Goal: Task Accomplishment & Management: Manage account settings

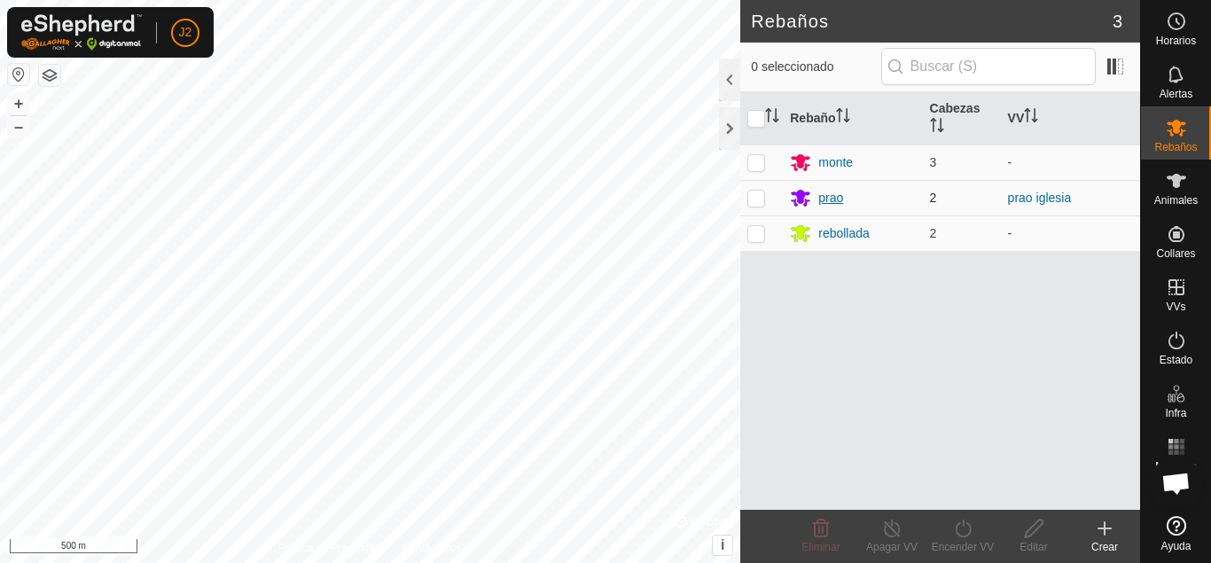
click at [829, 199] on div "prao" at bounding box center [830, 198] width 25 height 19
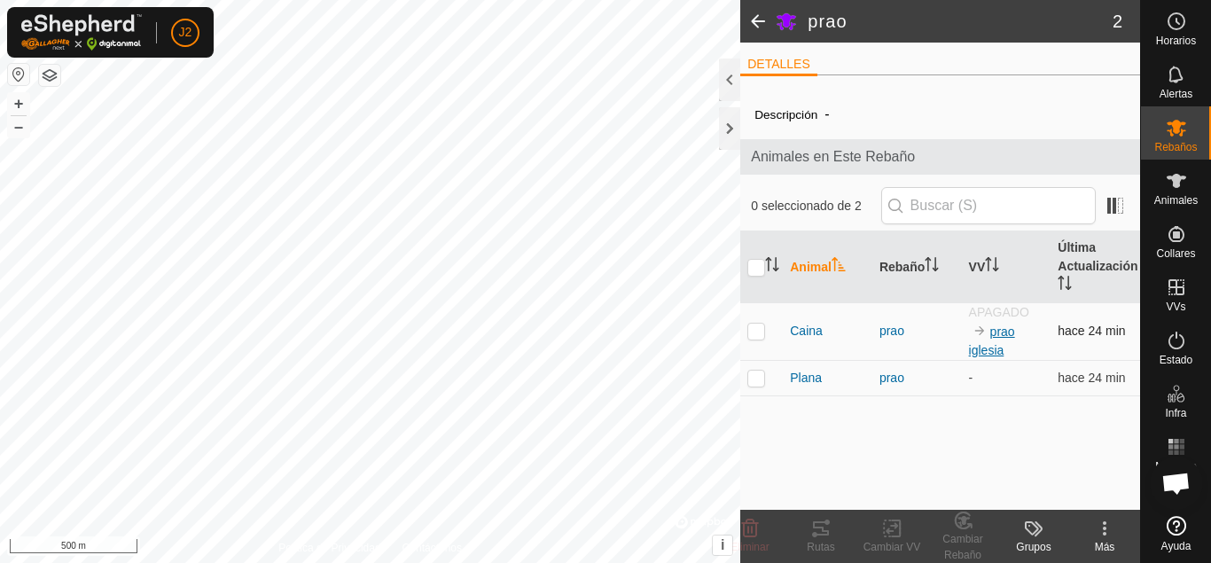
click at [997, 338] on link "prao iglesia" at bounding box center [992, 340] width 46 height 33
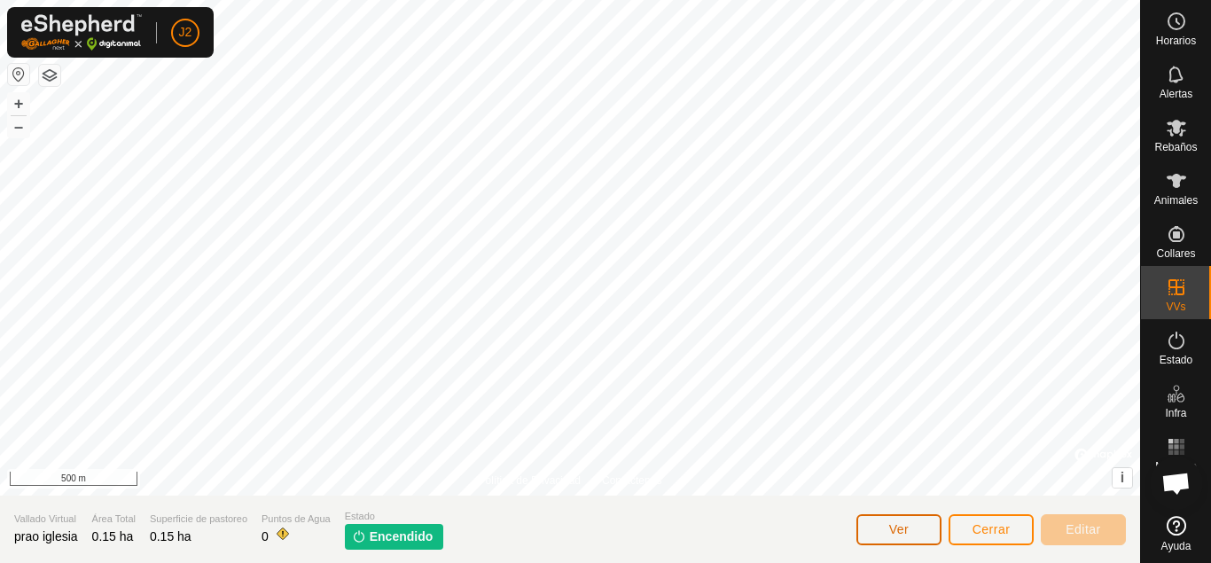
click at [910, 521] on button "Ver" at bounding box center [898, 529] width 85 height 31
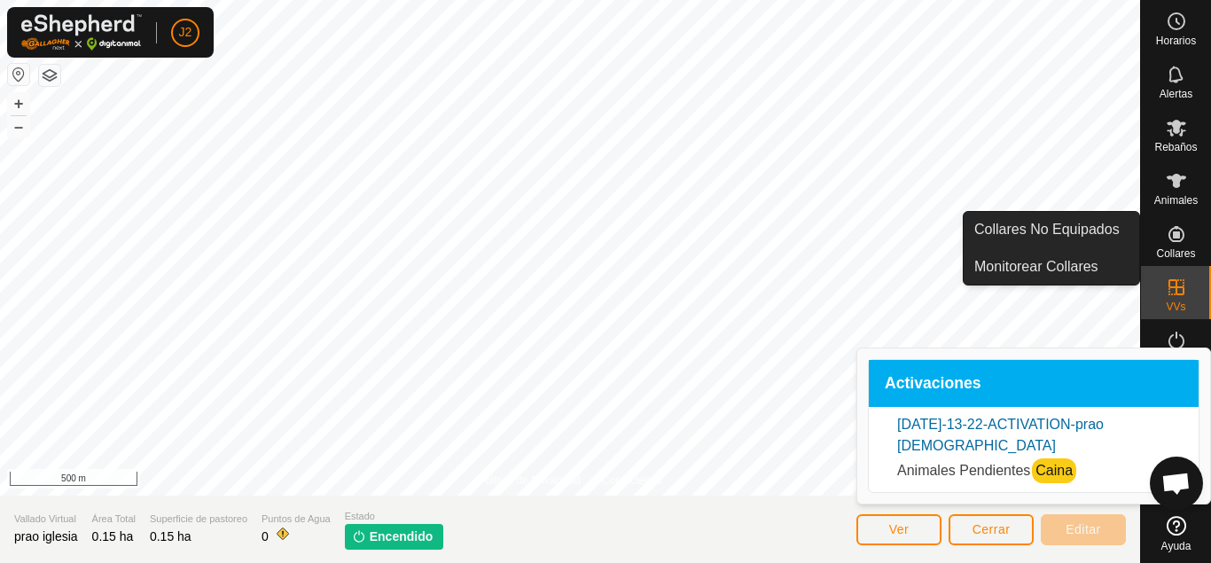
click at [1174, 247] on ul "Collares No Equipados Monitorear Collares" at bounding box center [1121, 250] width 175 height 73
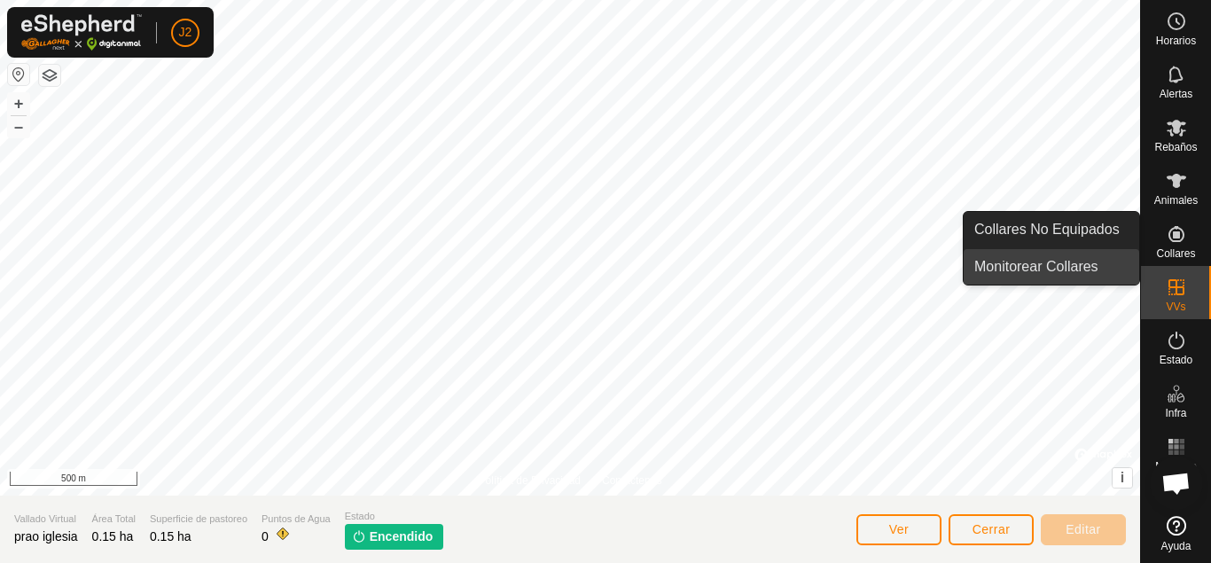
click at [1076, 255] on link "Monitorear Collares" at bounding box center [1050, 266] width 175 height 35
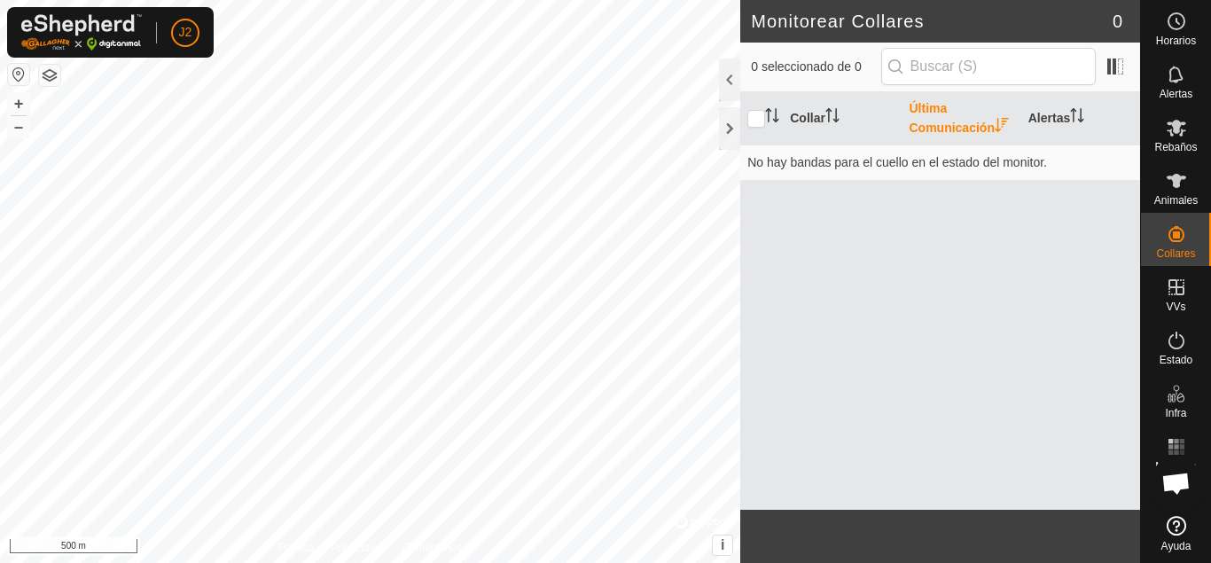
click at [946, 129] on th "Última Comunicación" at bounding box center [960, 118] width 119 height 53
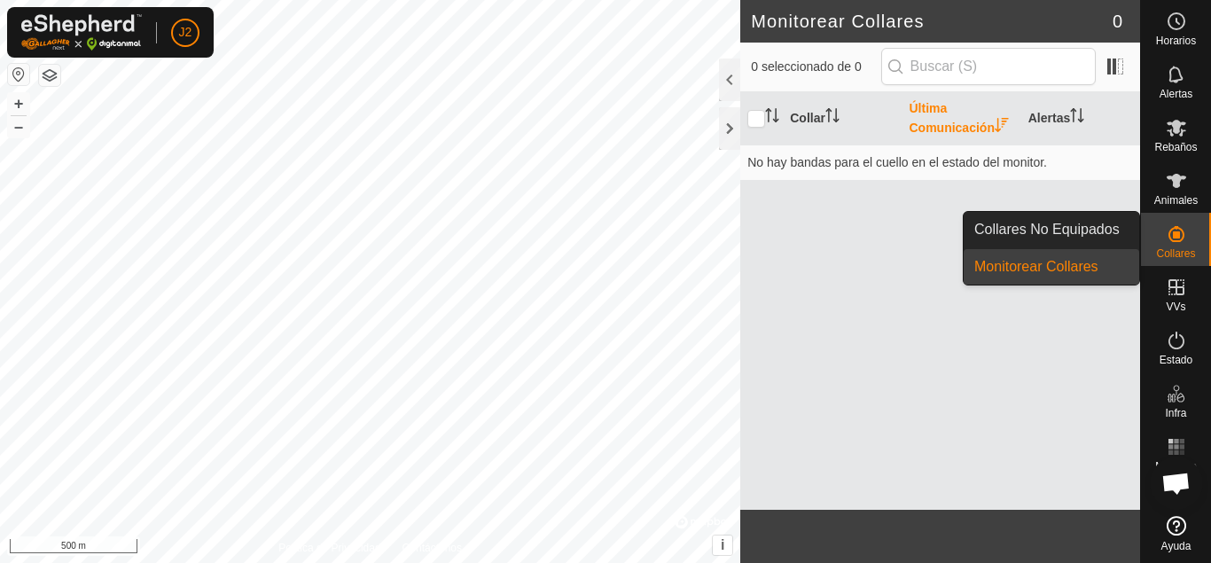
click at [1067, 228] on link "Collares No Equipados" at bounding box center [1050, 229] width 175 height 35
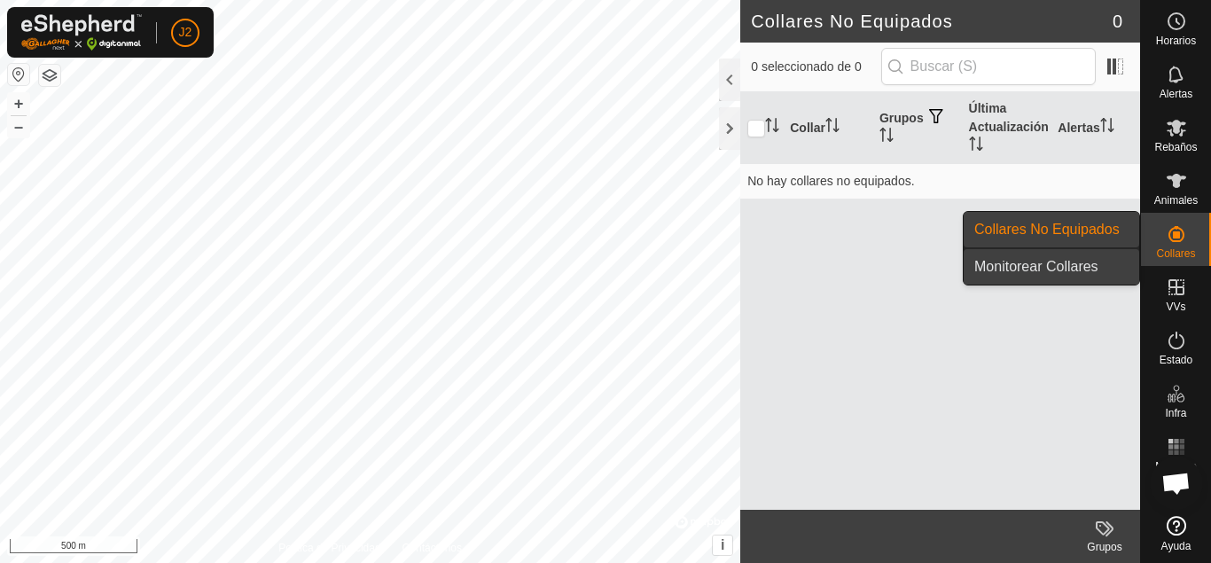
click at [1045, 260] on link "Monitorear Collares" at bounding box center [1050, 266] width 175 height 35
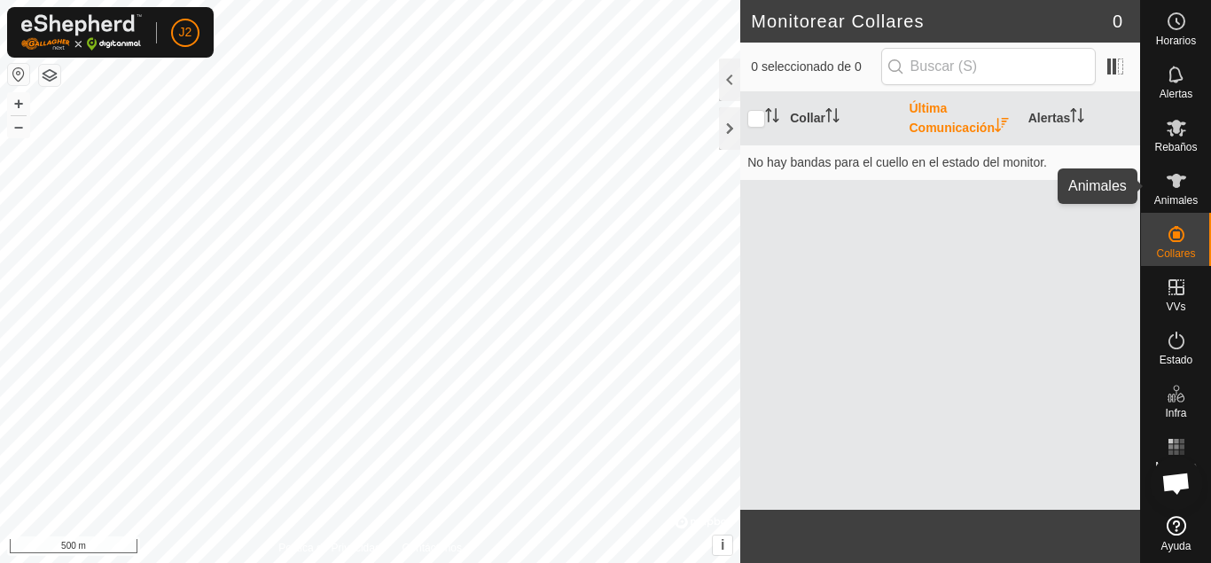
click at [1195, 197] on span "Animales" at bounding box center [1175, 200] width 43 height 11
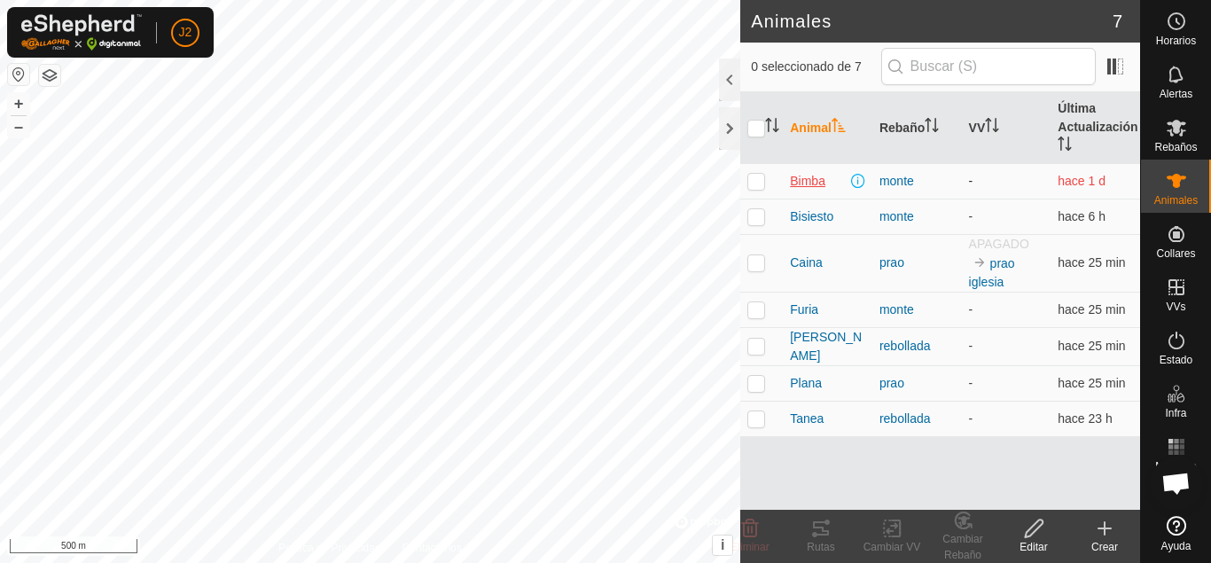
click at [796, 181] on span "Bimba" at bounding box center [807, 181] width 35 height 19
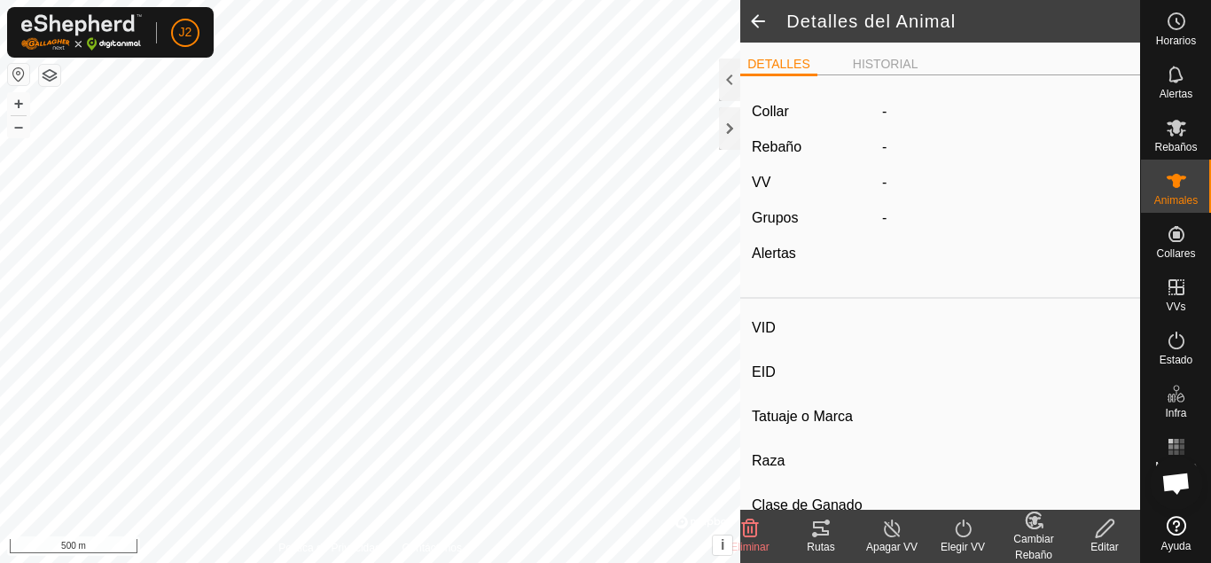
type input "Bimba"
type input "-"
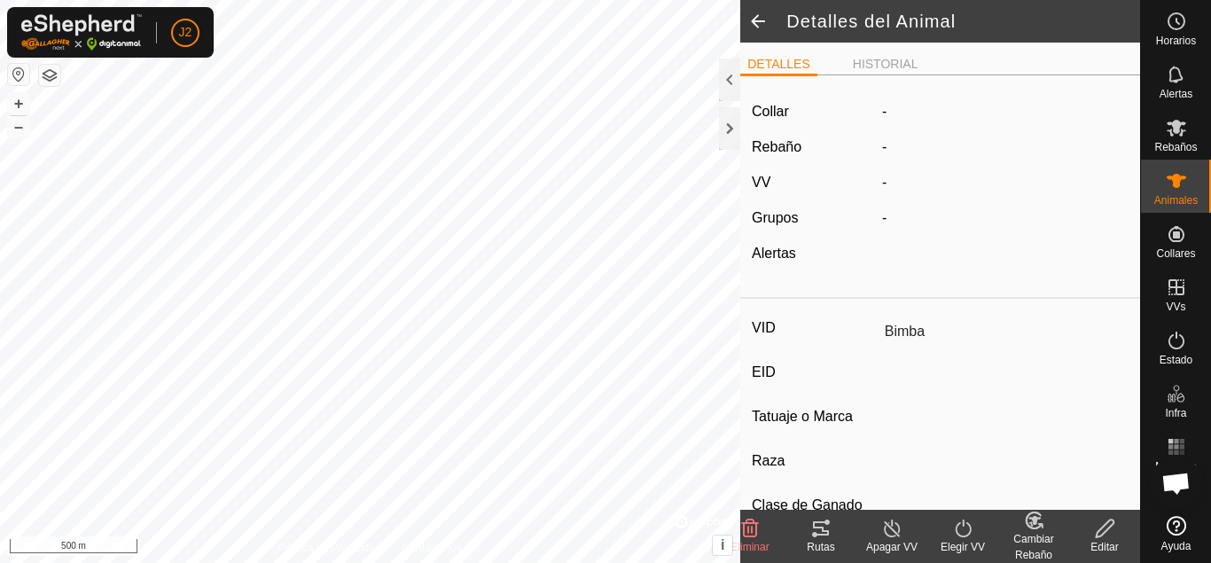
type input "Preñada"
type input "0 kg"
type input "-"
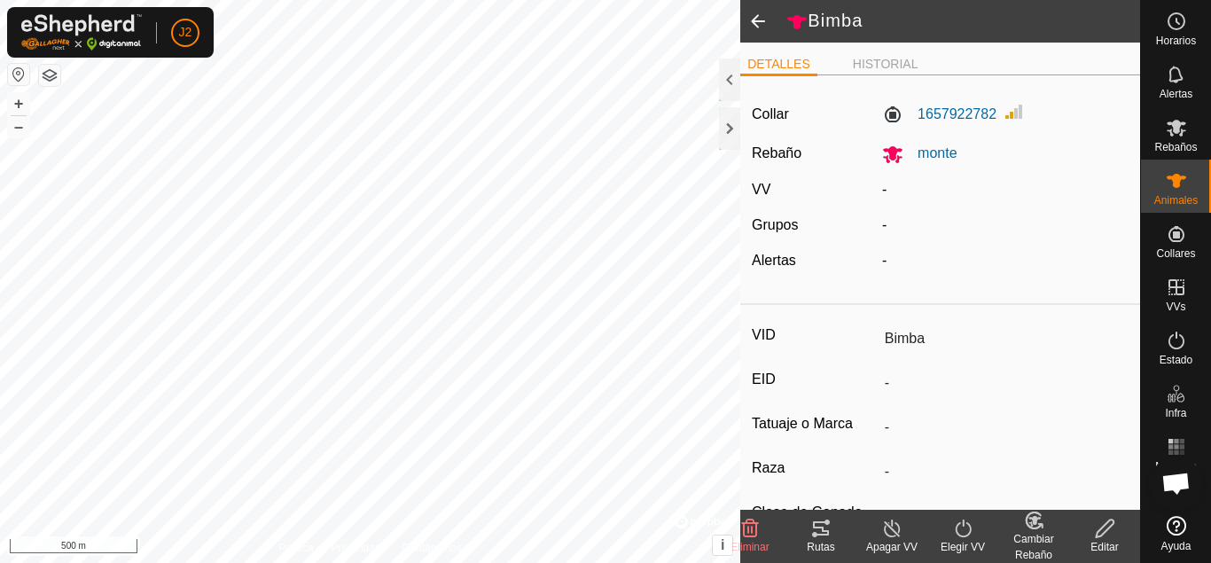
click at [763, 28] on span at bounding box center [757, 21] width 35 height 43
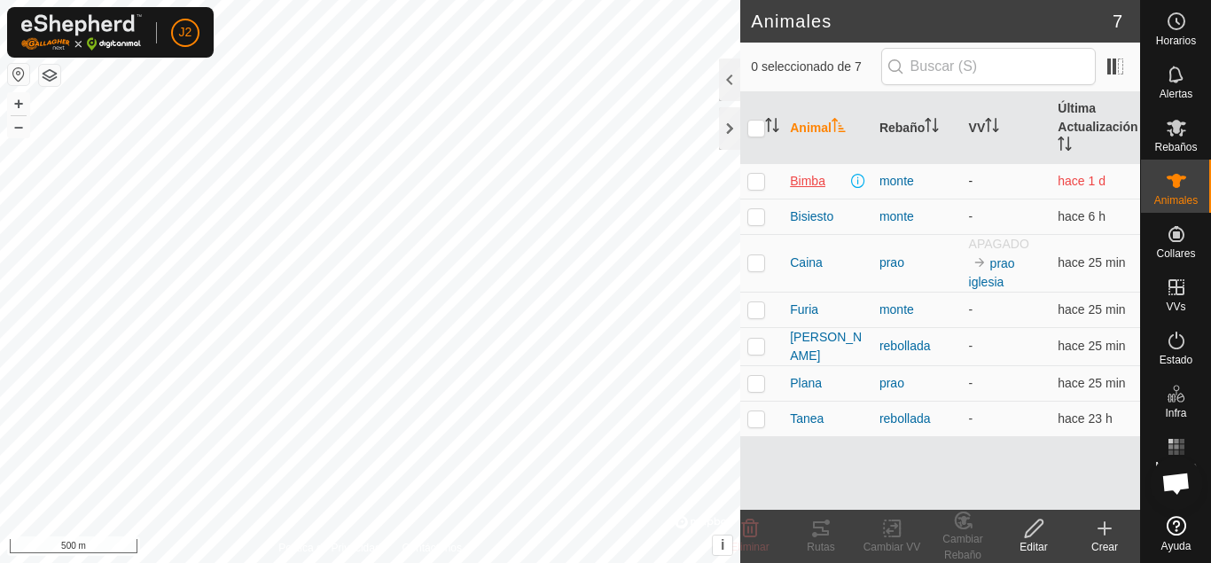
click at [815, 182] on span "Bimba" at bounding box center [807, 181] width 35 height 19
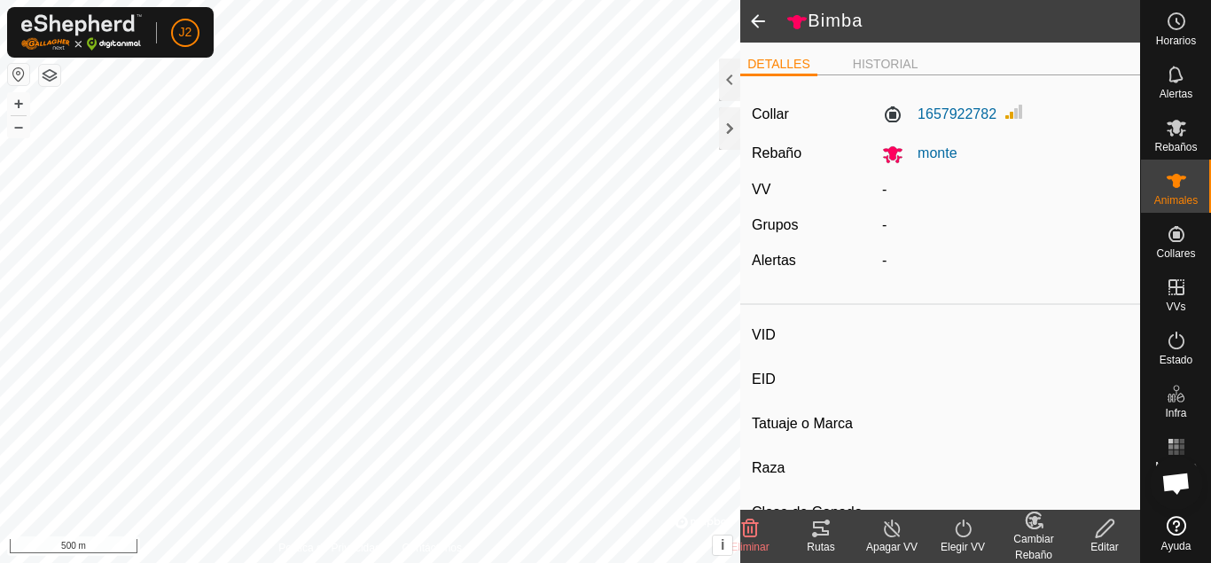
type input "Bimba"
type input "-"
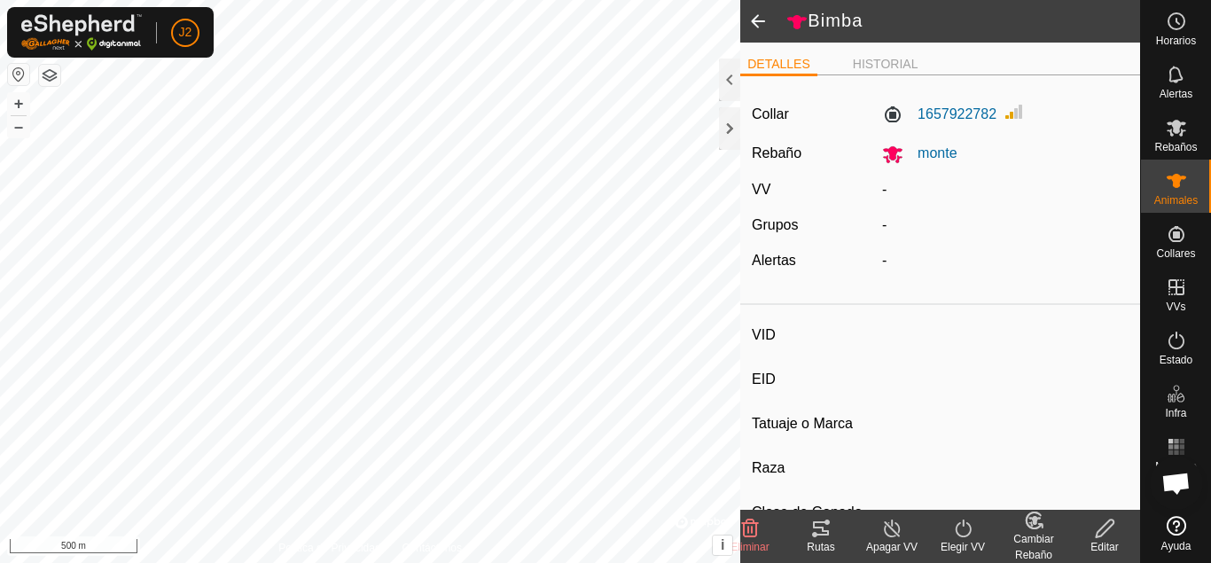
type input "Preñada"
type input "0 kg"
type input "-"
click at [948, 155] on span "monte" at bounding box center [929, 152] width 53 height 15
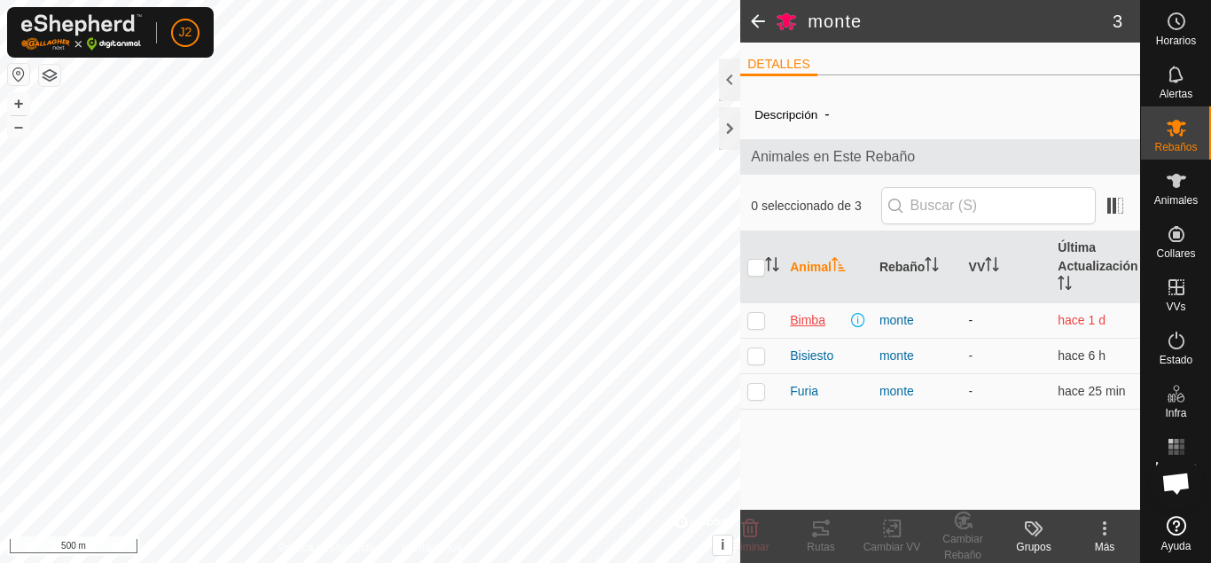
click at [820, 317] on span "Bimba" at bounding box center [807, 320] width 35 height 19
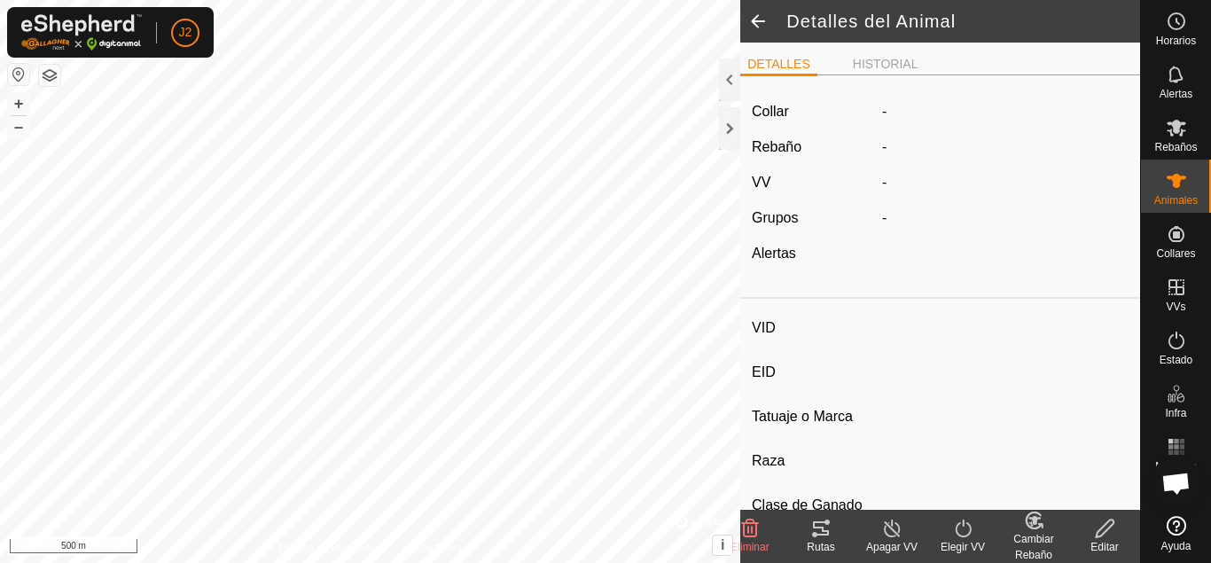
type input "Bimba"
type input "-"
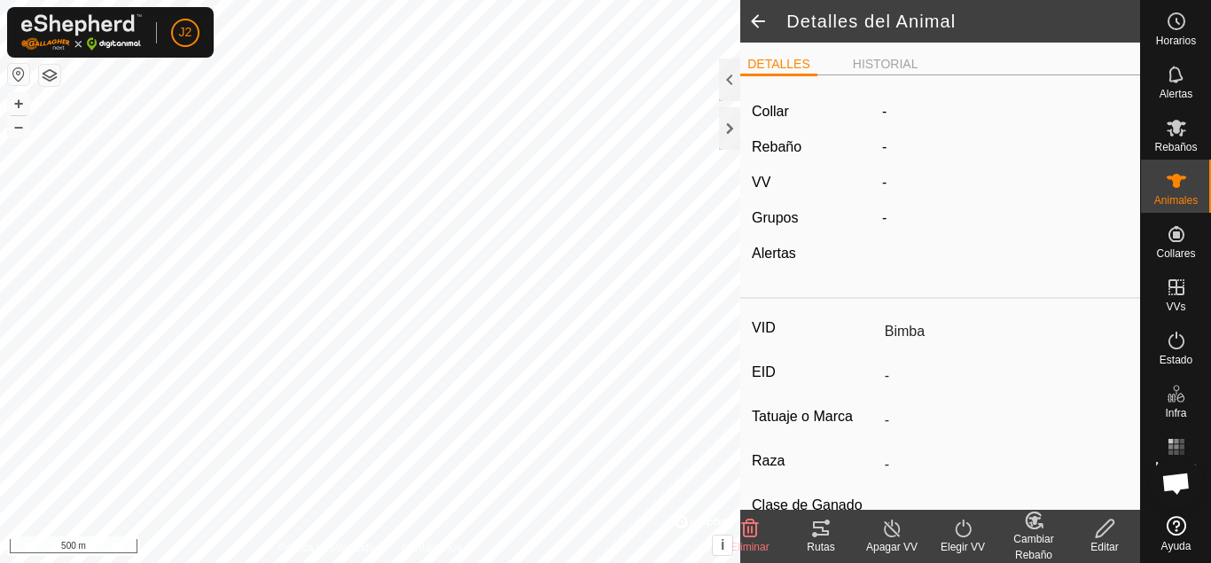
type input "Preñada"
type input "0 kg"
type input "-"
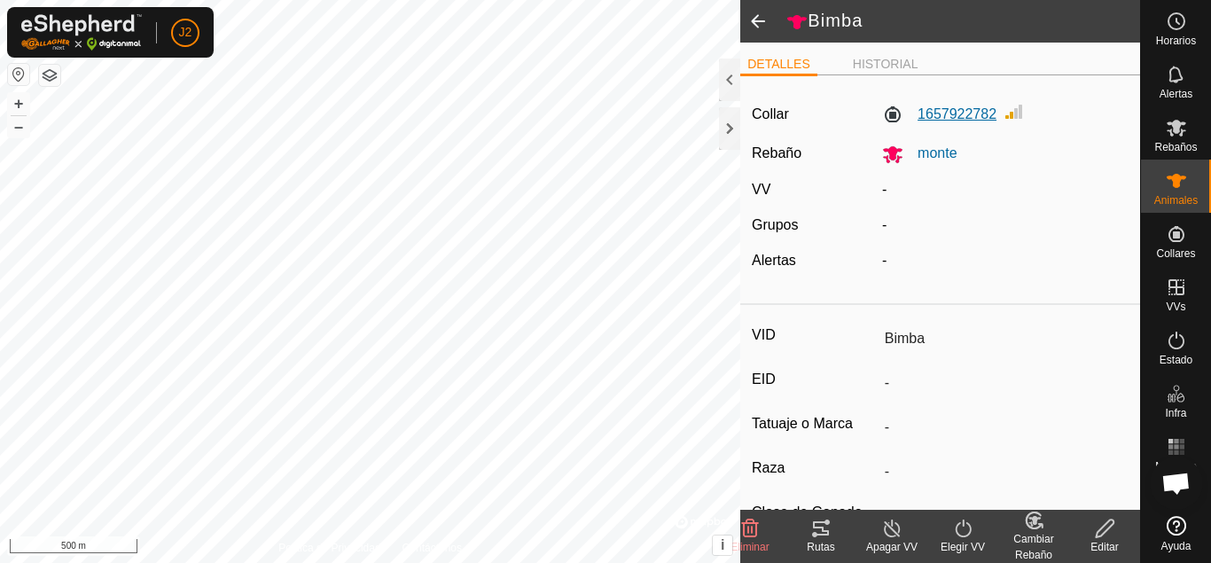
click at [955, 115] on label "1657922782" at bounding box center [939, 114] width 114 height 21
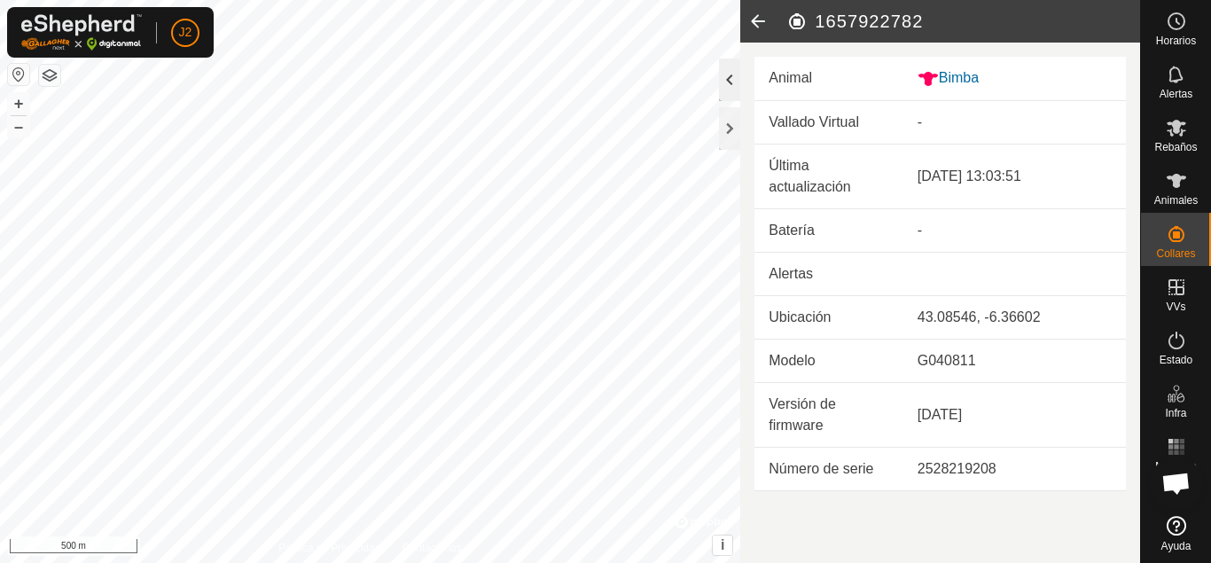
click at [731, 88] on div at bounding box center [729, 79] width 21 height 43
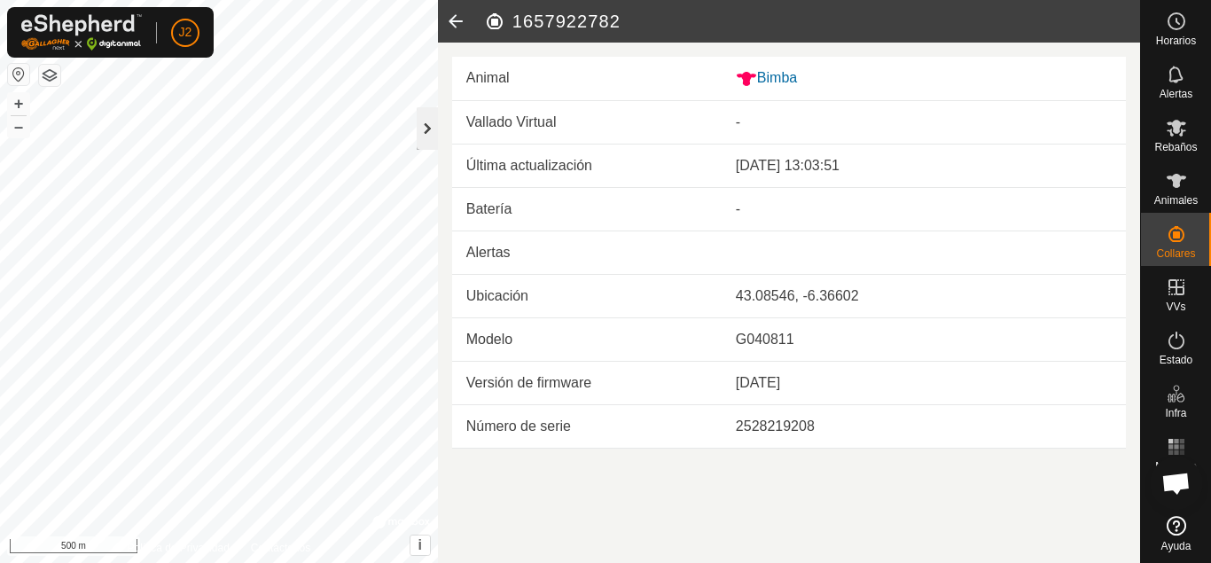
click at [430, 127] on div at bounding box center [427, 128] width 21 height 43
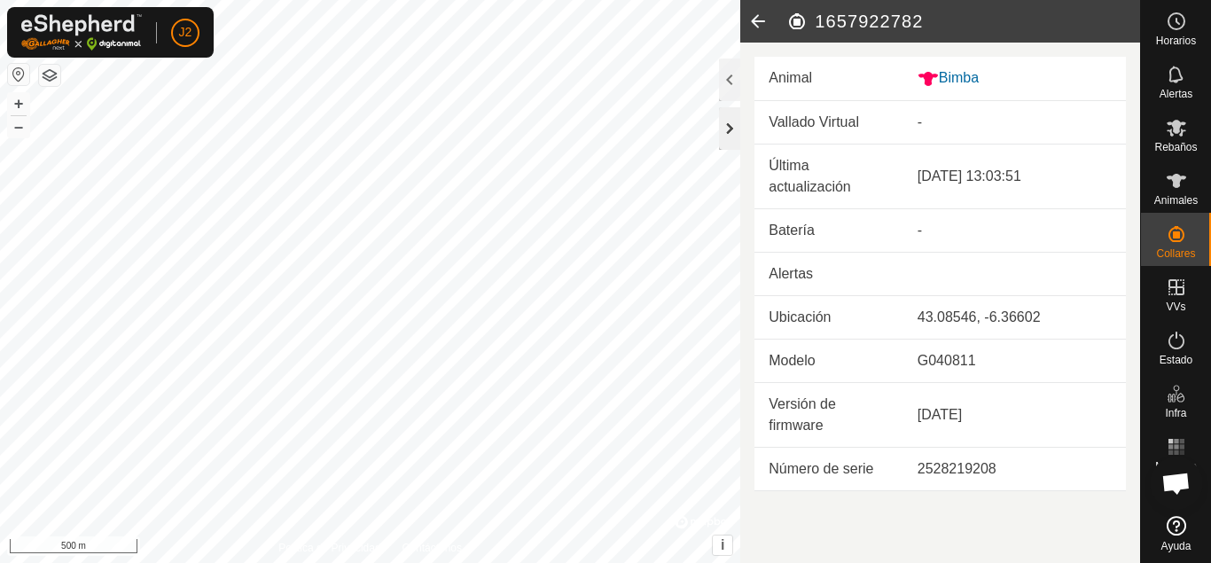
click at [732, 127] on div at bounding box center [729, 128] width 21 height 43
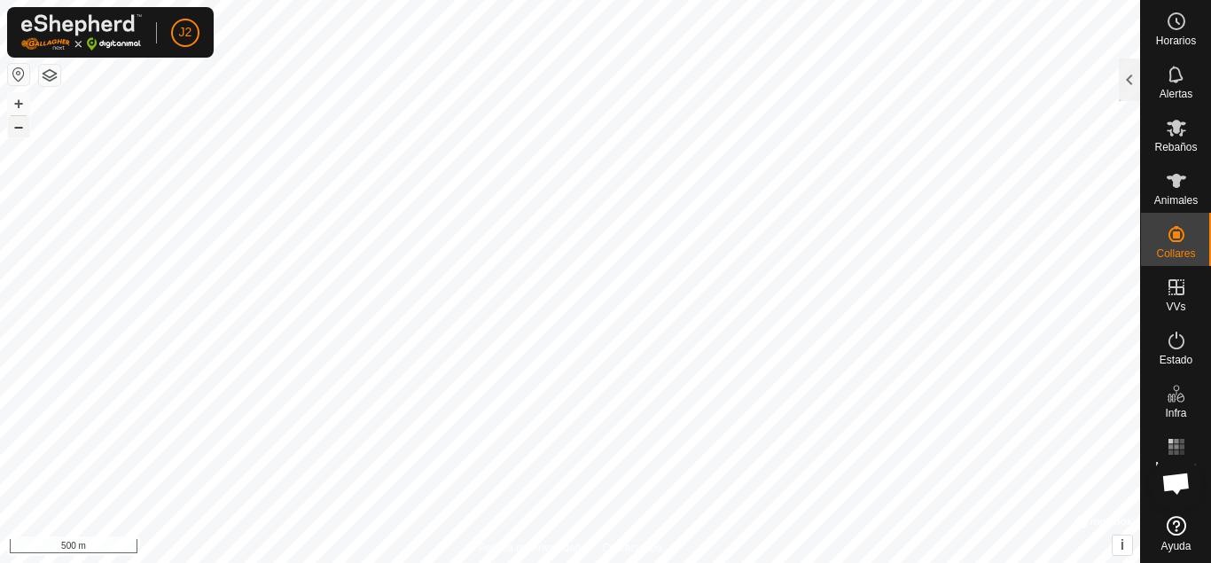
click at [21, 127] on button "–" at bounding box center [18, 126] width 21 height 21
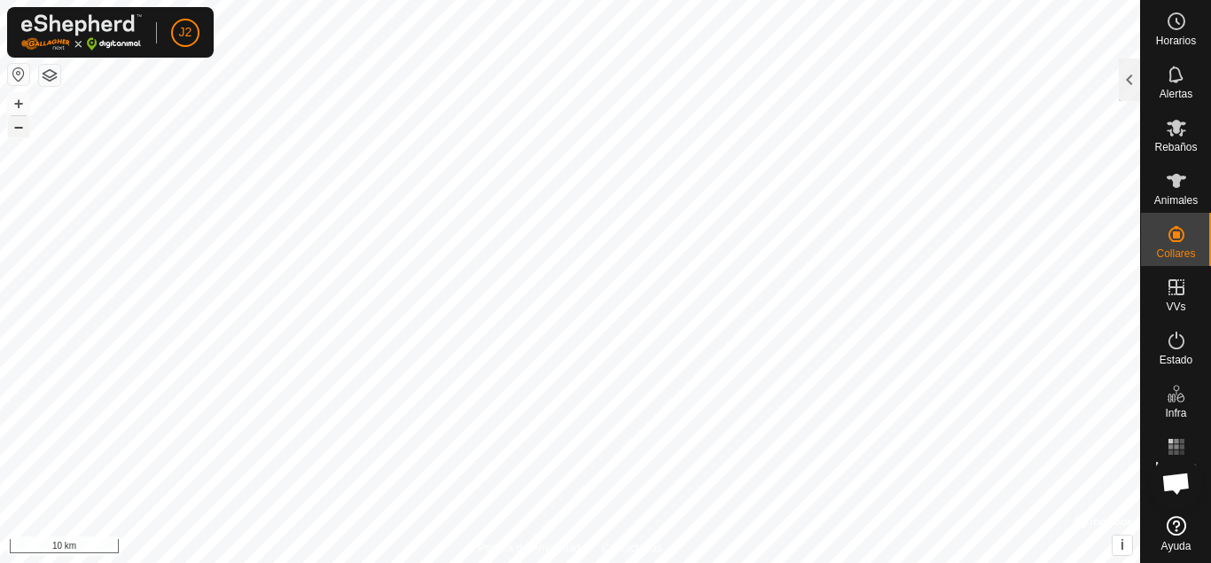
click at [21, 127] on button "–" at bounding box center [18, 126] width 21 height 21
click at [24, 97] on button "+" at bounding box center [18, 103] width 21 height 21
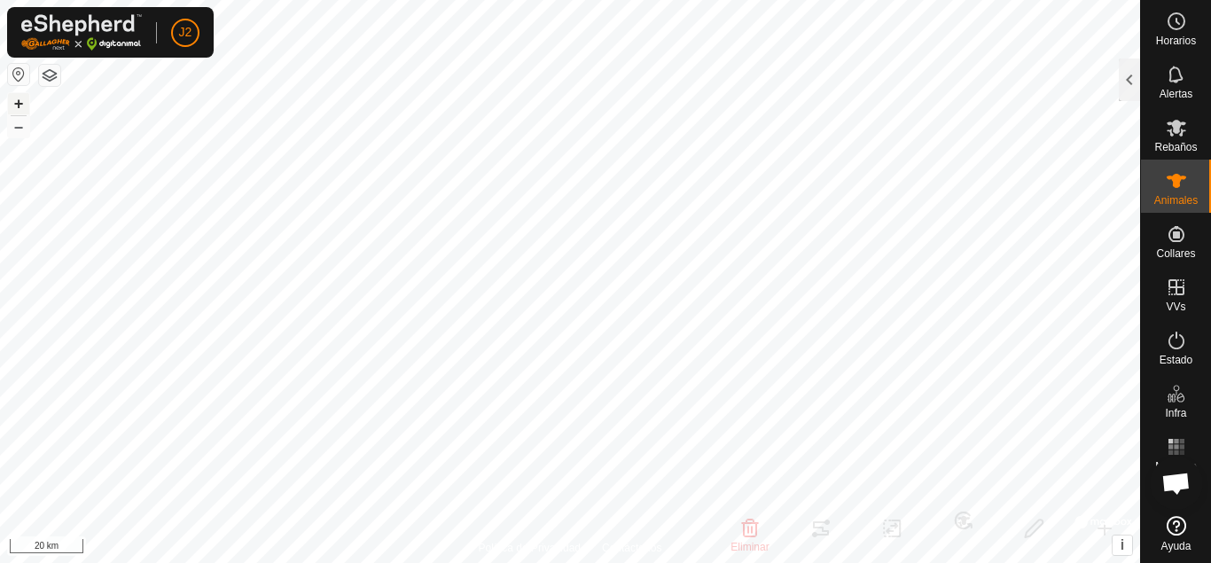
click at [24, 97] on button "+" at bounding box center [18, 103] width 21 height 21
checkbox input "true"
checkbox input "false"
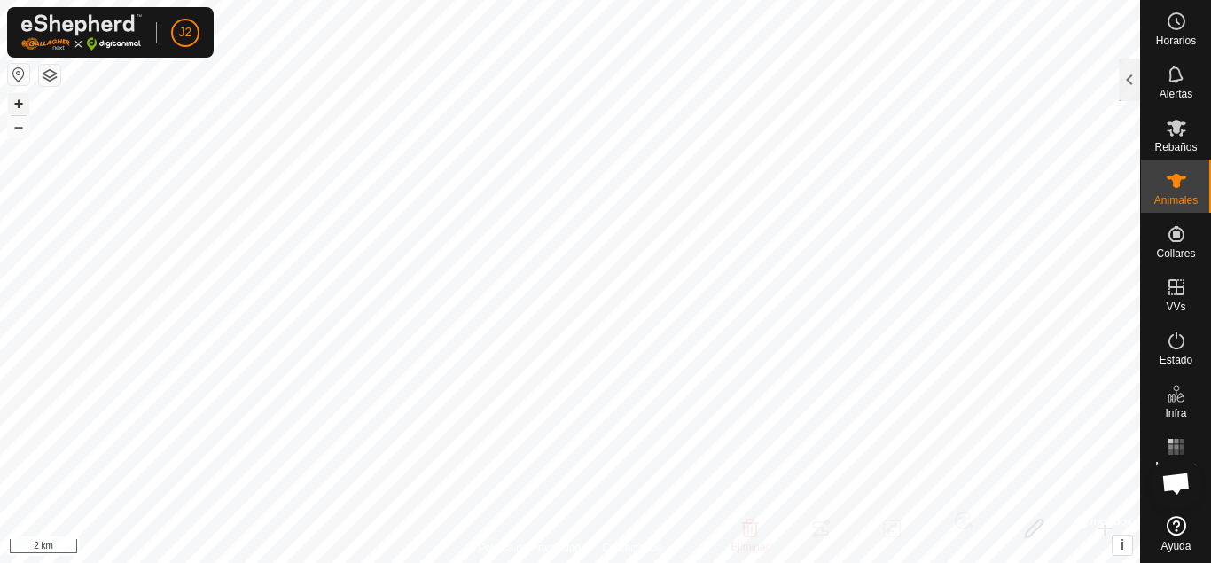
checkbox input "true"
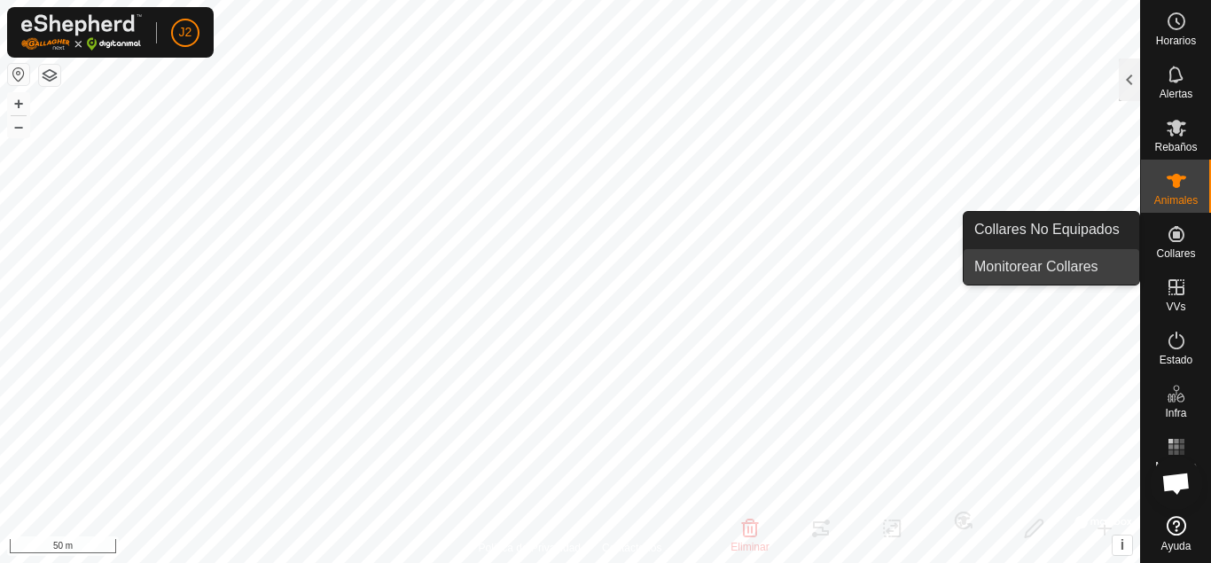
click at [1064, 261] on span "Monitorear Collares" at bounding box center [1036, 266] width 124 height 21
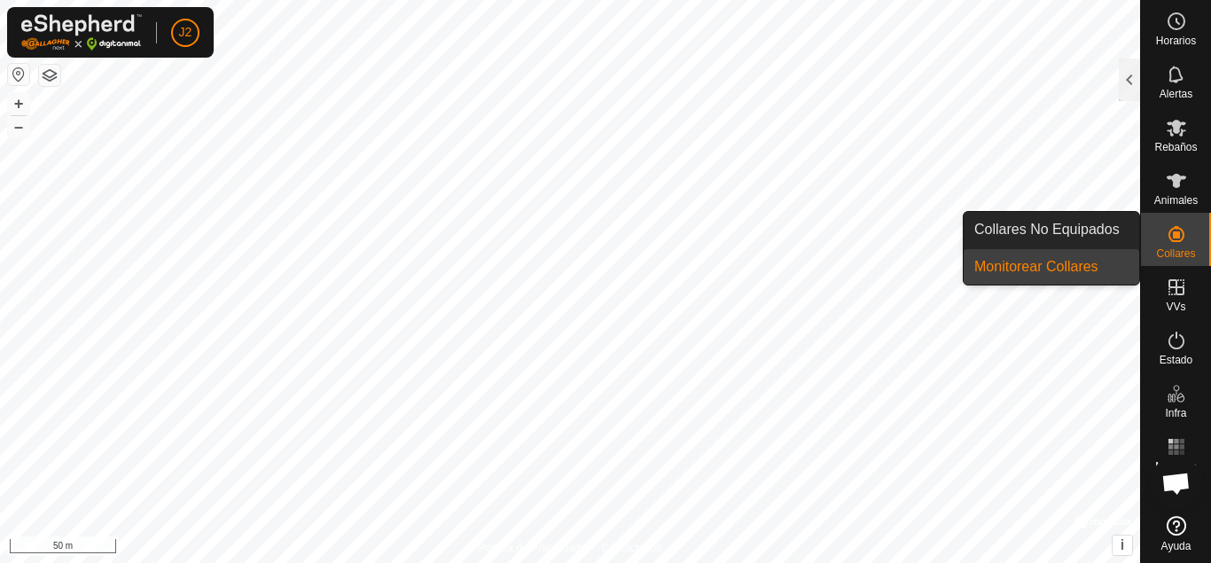
click at [1111, 255] on link "Monitorear Collares" at bounding box center [1050, 266] width 175 height 35
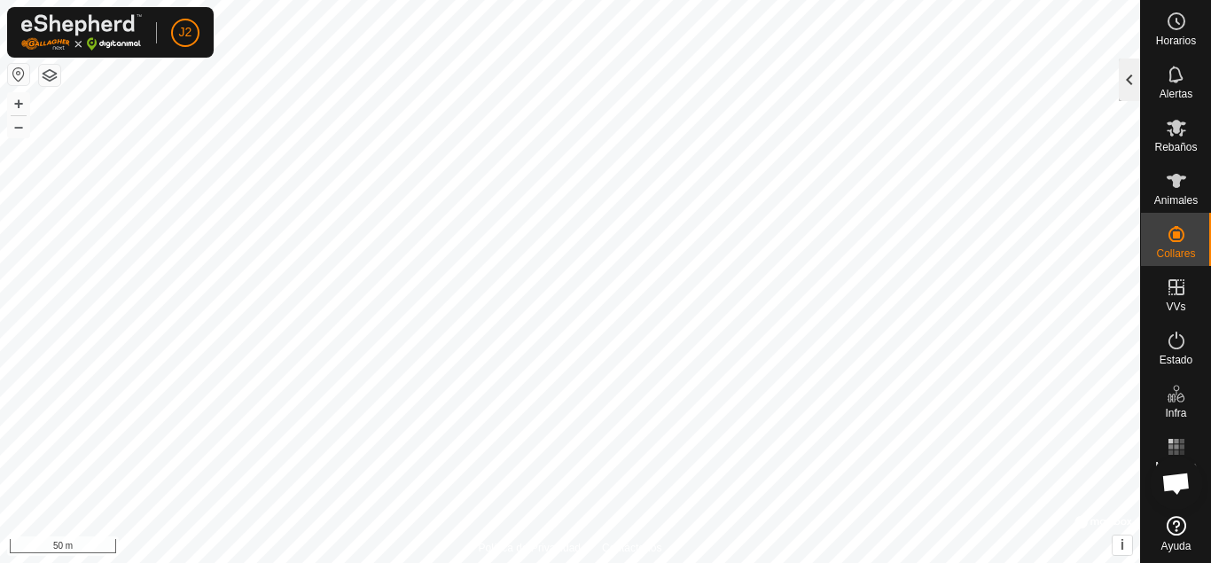
click at [1136, 84] on div at bounding box center [1129, 79] width 21 height 43
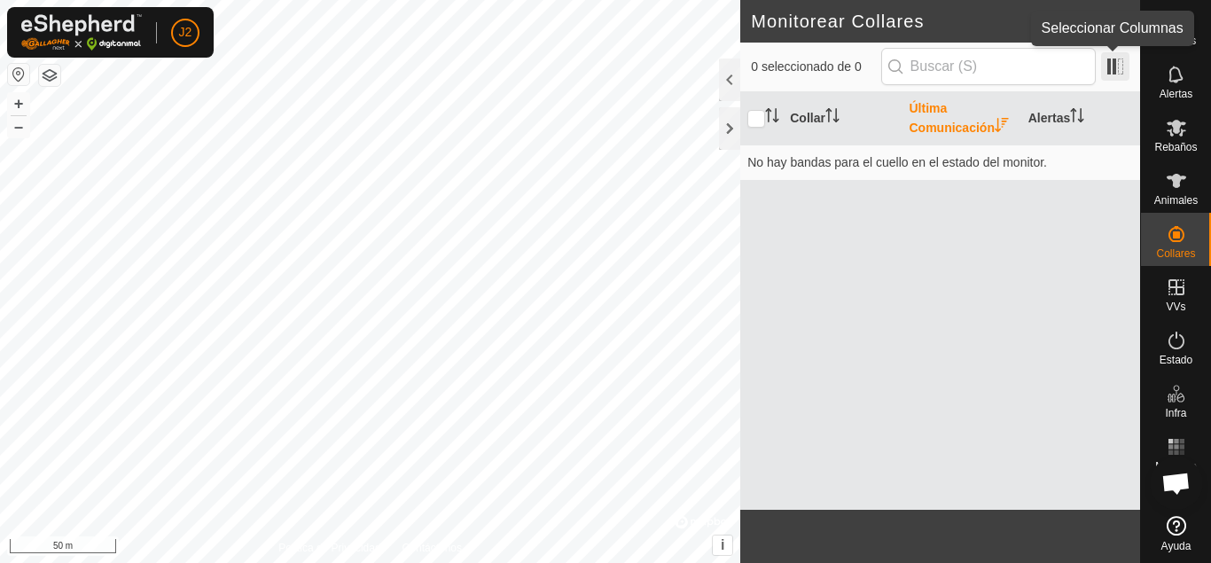
click at [1118, 63] on span at bounding box center [1115, 66] width 28 height 28
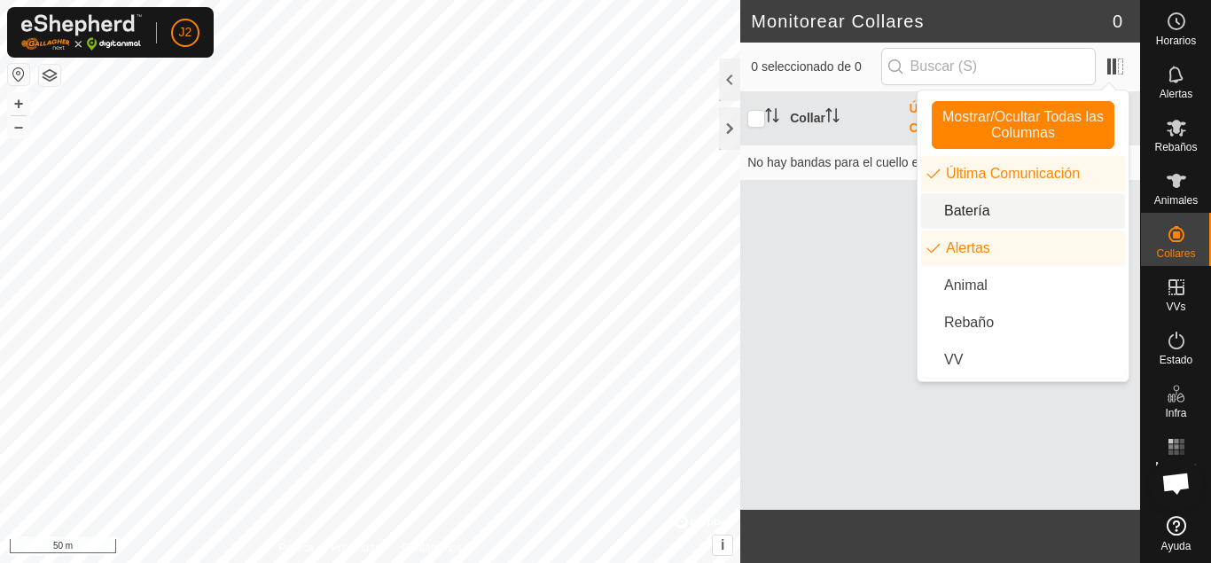
click at [1037, 204] on li "Batería" at bounding box center [1023, 210] width 204 height 35
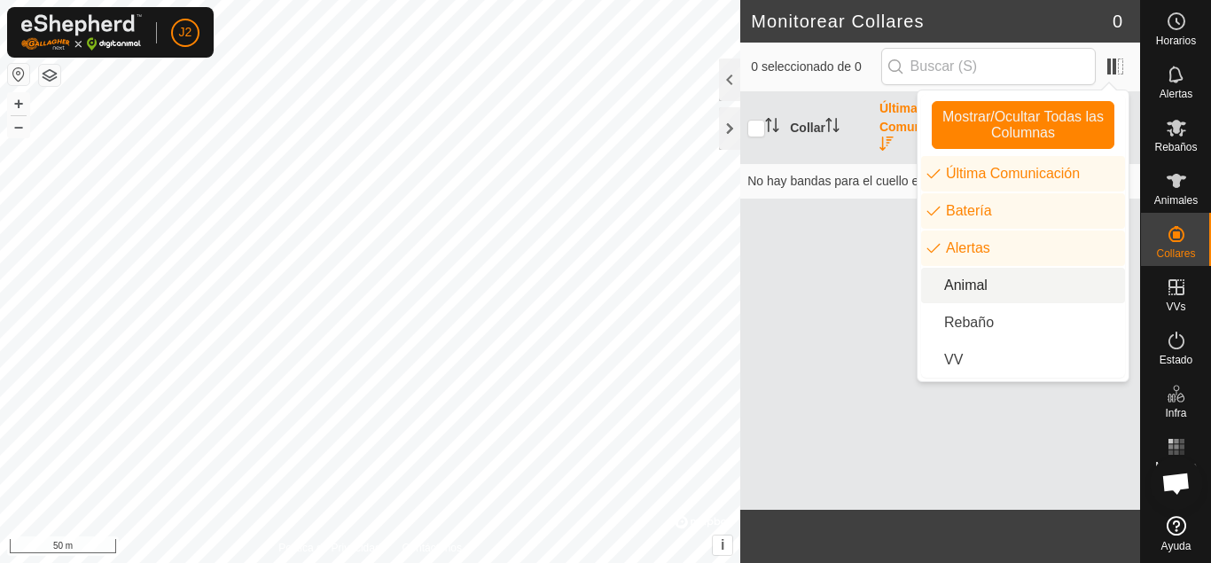
click at [1010, 275] on li "Animal" at bounding box center [1023, 285] width 204 height 35
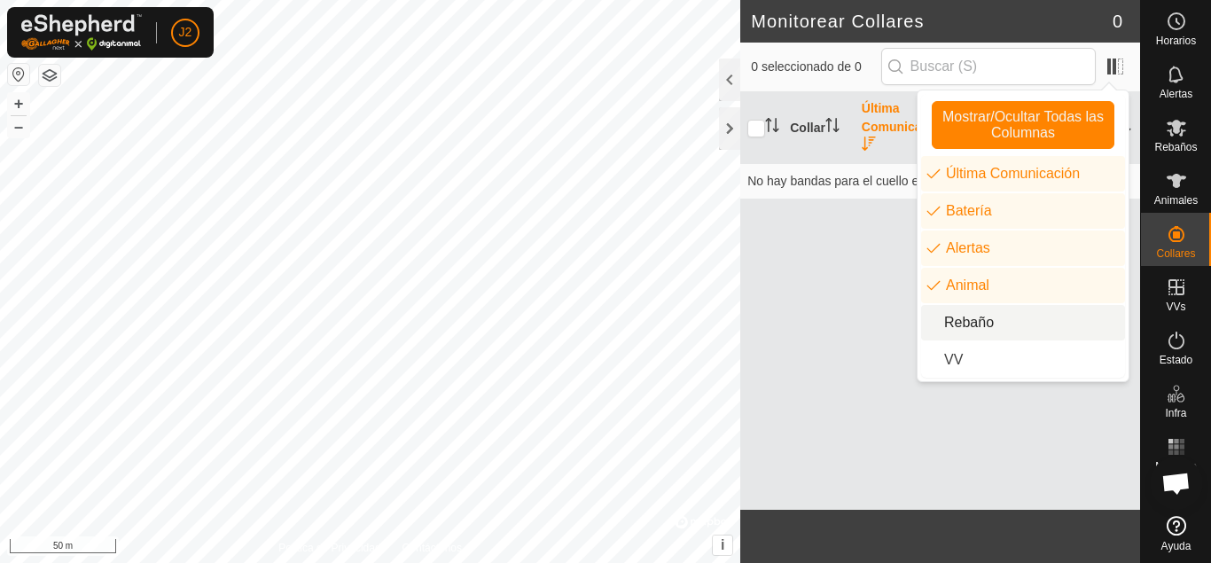
click at [999, 317] on li "Rebaño" at bounding box center [1023, 322] width 204 height 35
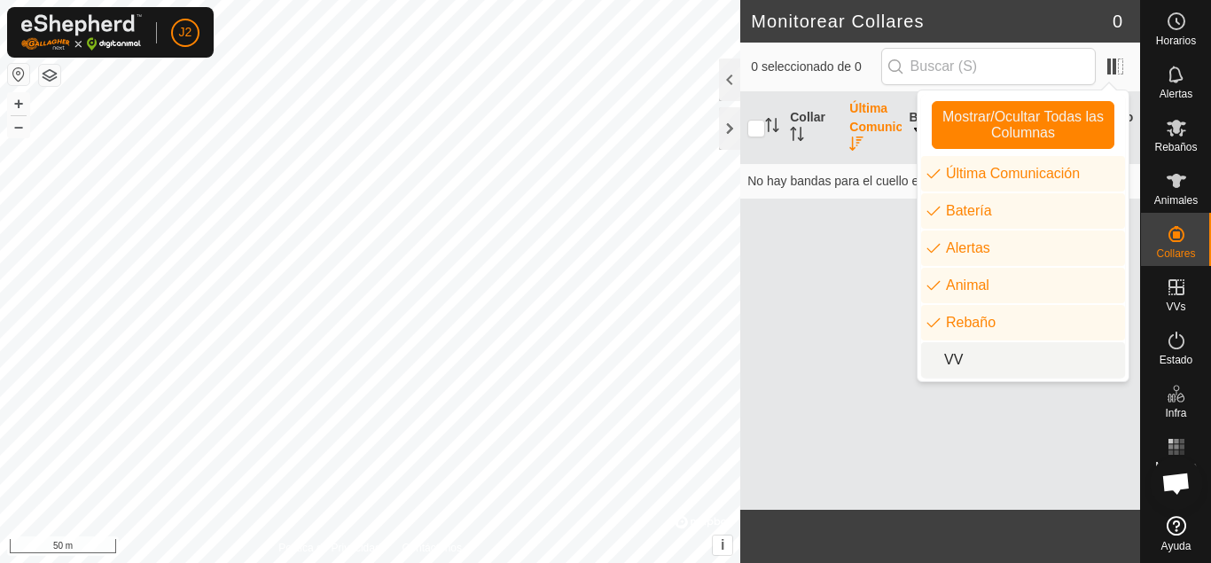
click at [976, 353] on li "VV" at bounding box center [1023, 359] width 204 height 35
click at [806, 331] on div "Collar Última Comunicación Batería Alertas Animal Rebaño VV No hay bandas para …" at bounding box center [940, 300] width 400 height 417
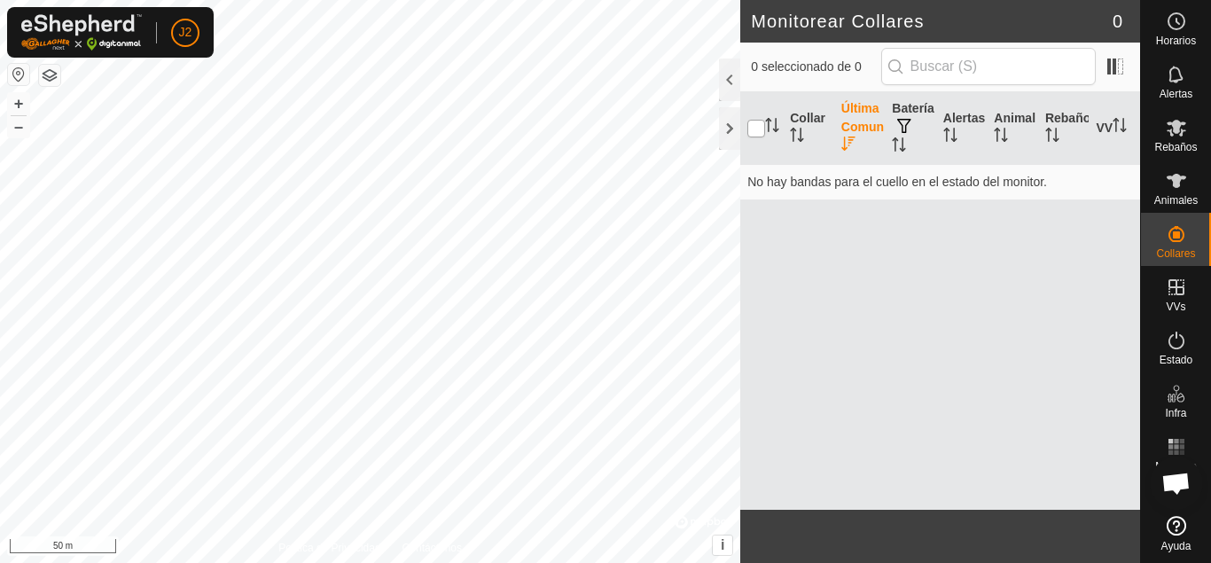
click at [758, 134] on input "checkbox" at bounding box center [756, 129] width 18 height 18
checkbox input "true"
click at [811, 126] on th "Collar" at bounding box center [808, 128] width 51 height 73
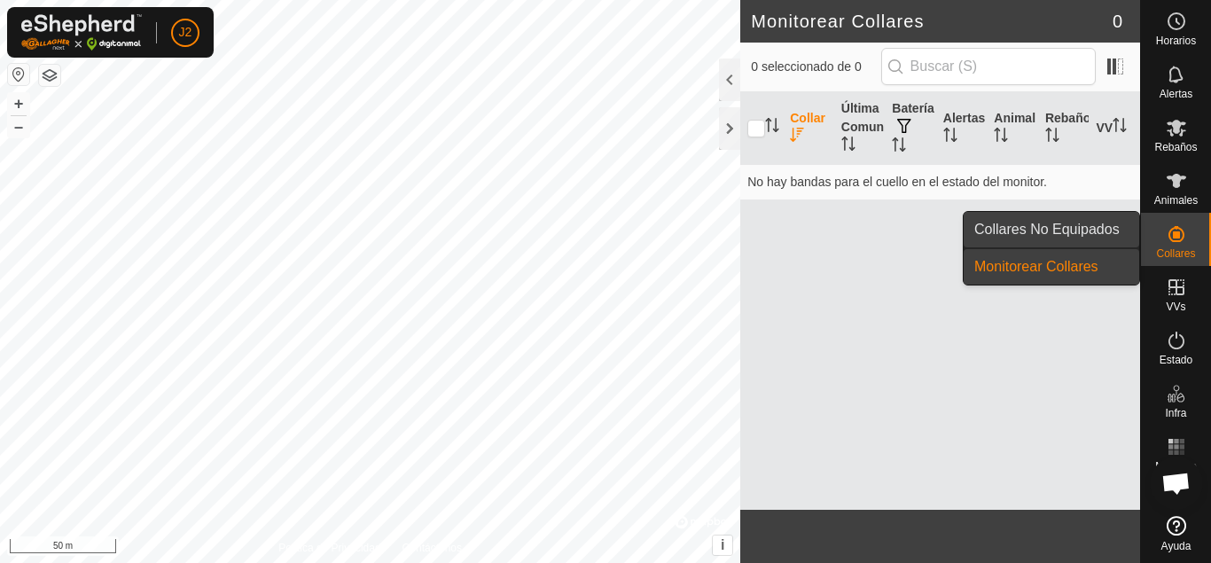
click at [1080, 238] on link "Collares No Equipados" at bounding box center [1050, 229] width 175 height 35
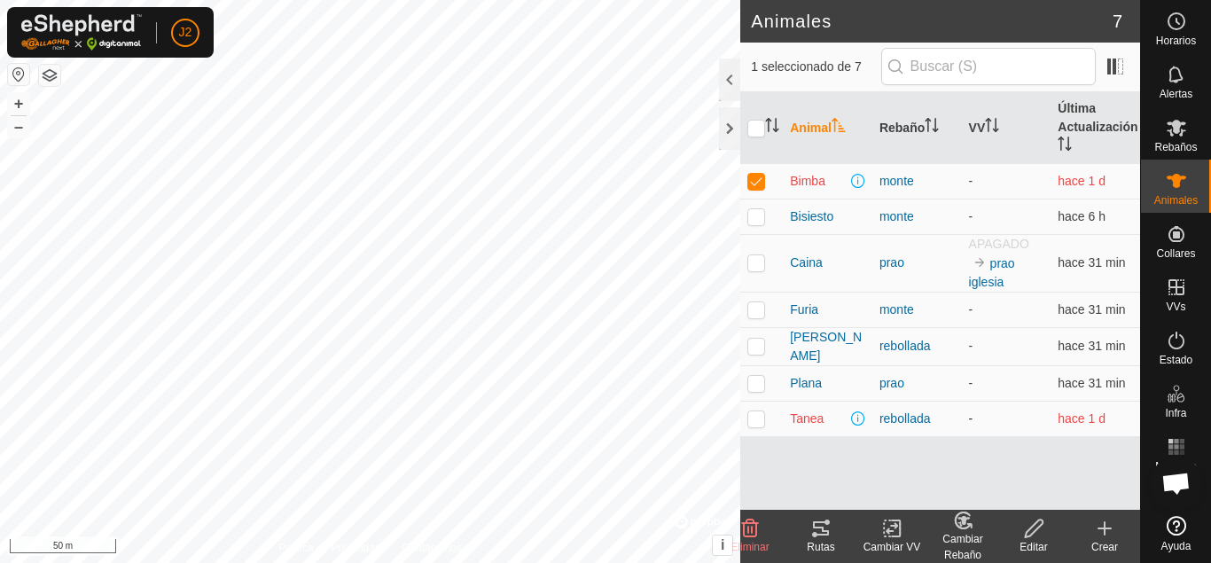
click at [757, 412] on p-checkbox at bounding box center [756, 418] width 18 height 14
click at [755, 418] on p-checkbox at bounding box center [756, 418] width 18 height 14
checkbox input "true"
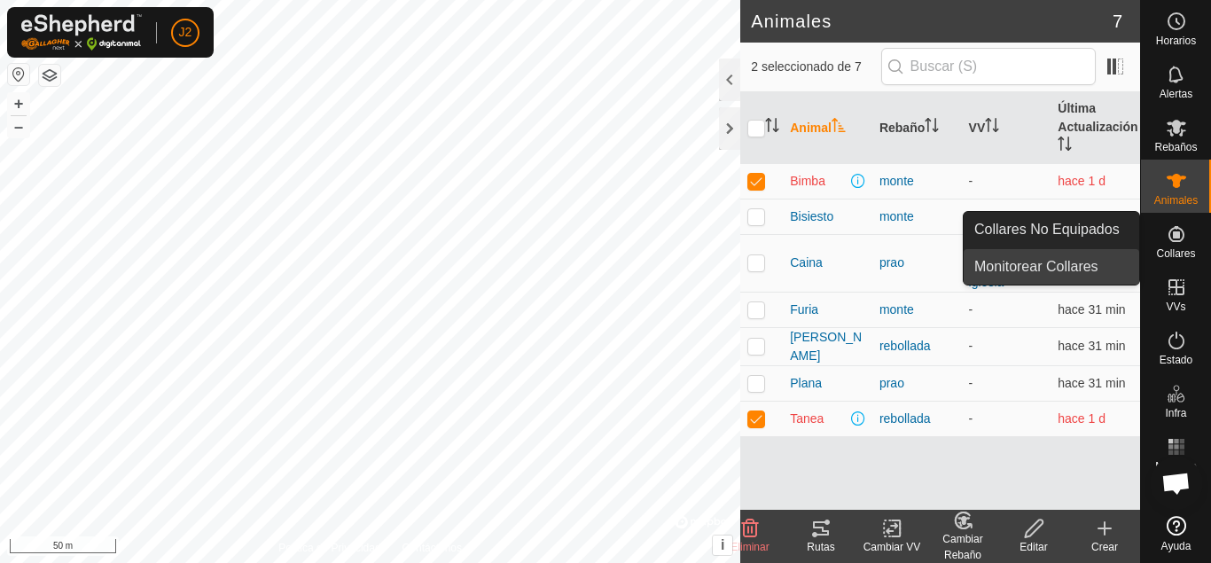
click at [1102, 257] on link "Monitorear Collares" at bounding box center [1050, 266] width 175 height 35
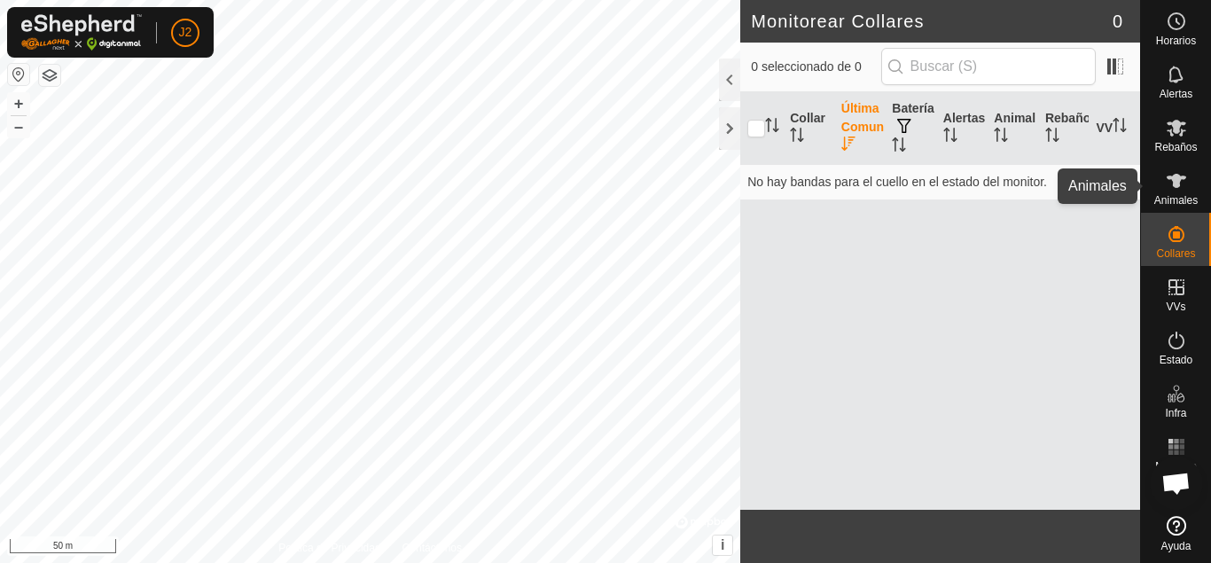
click at [1164, 199] on span "Animales" at bounding box center [1175, 200] width 43 height 11
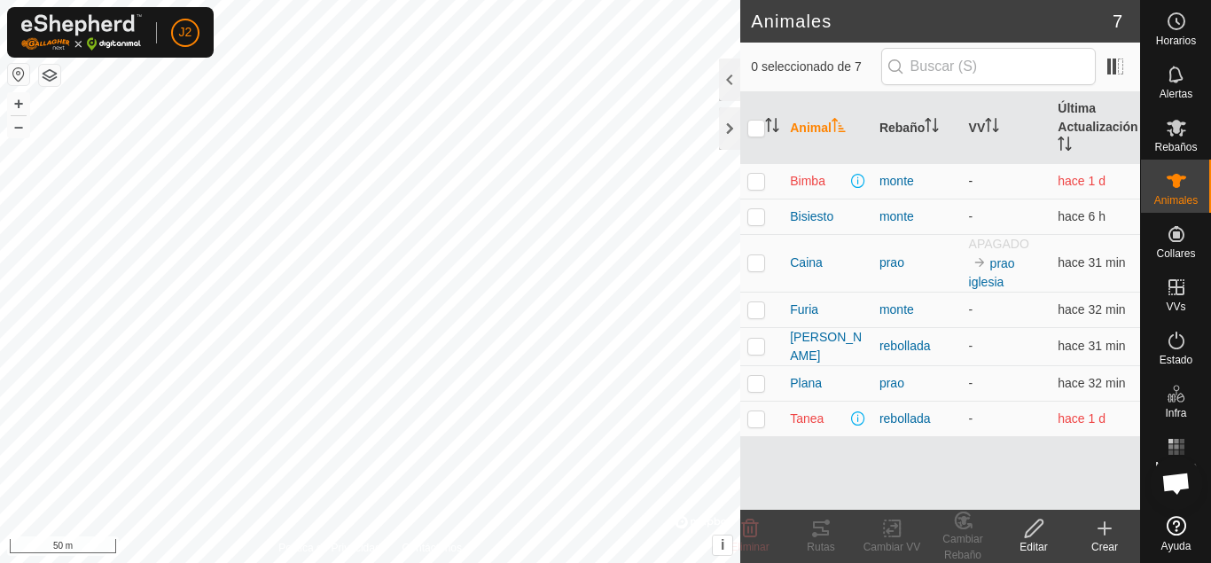
click at [761, 185] on p-checkbox at bounding box center [756, 181] width 18 height 14
checkbox input "true"
click at [759, 417] on p-checkbox at bounding box center [756, 418] width 18 height 14
click at [760, 417] on p-checkbox at bounding box center [756, 418] width 18 height 14
checkbox input "false"
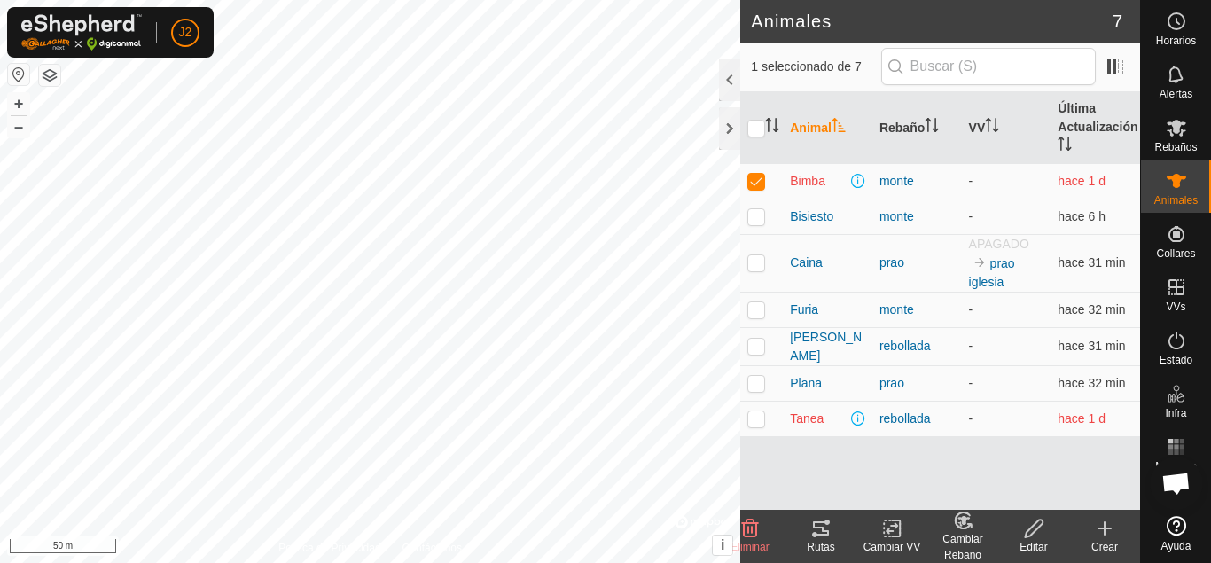
click at [1098, 537] on icon at bounding box center [1104, 528] width 21 height 21
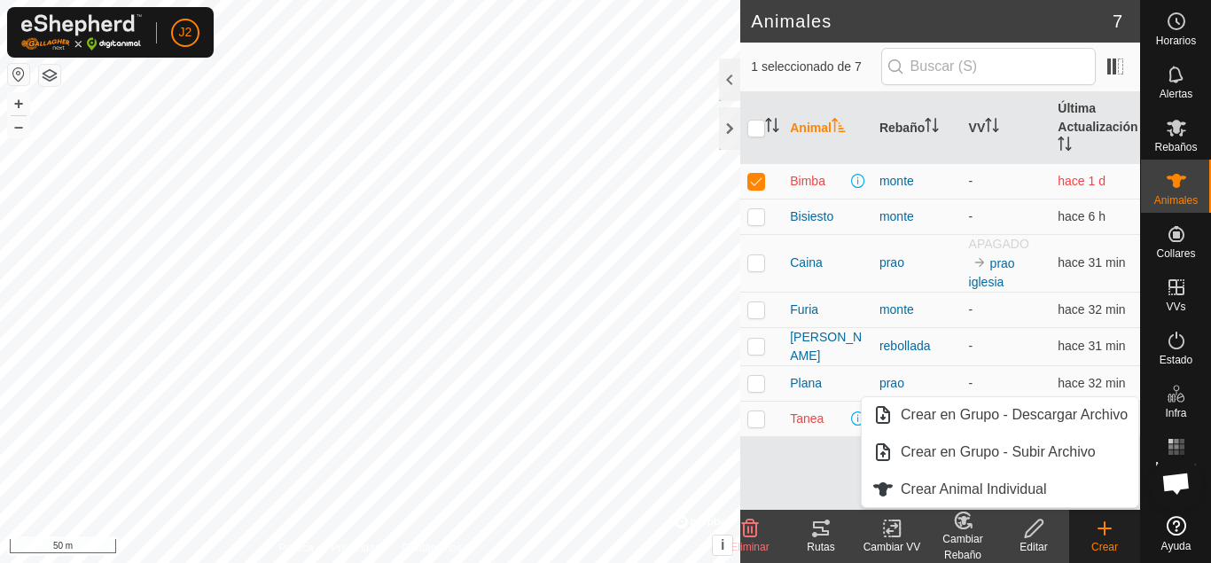
click at [1098, 537] on icon at bounding box center [1104, 528] width 21 height 21
click at [830, 485] on div "Animal Rebaño VV Última Actualización Bimba monte - hace 1 d Bisiesto monte - h…" at bounding box center [940, 300] width 400 height 417
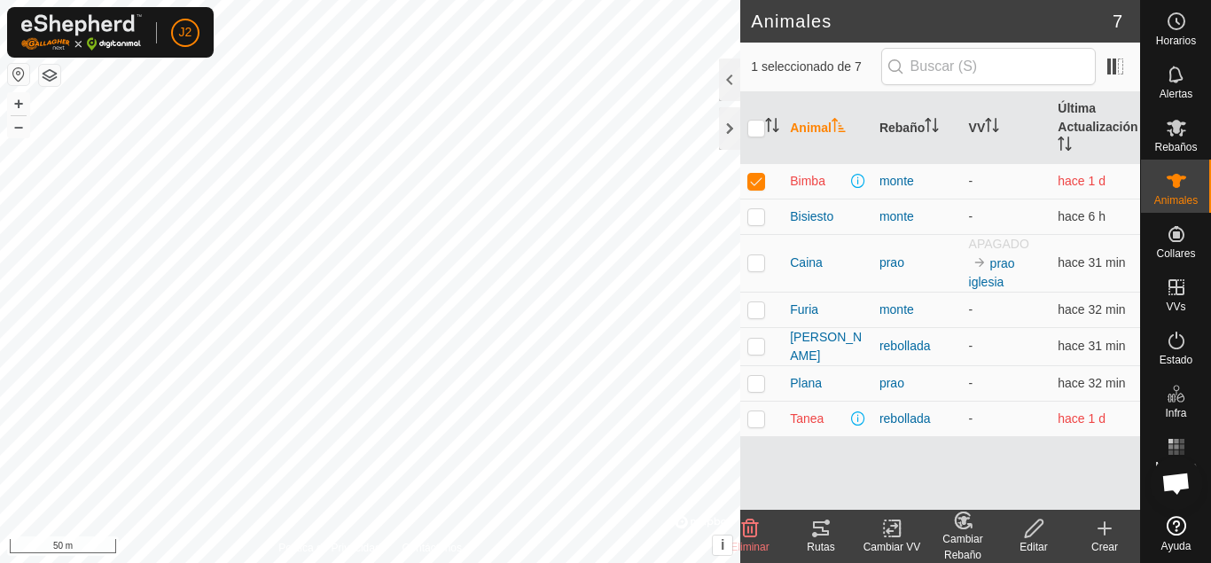
click at [811, 548] on div "Rutas" at bounding box center [820, 547] width 71 height 16
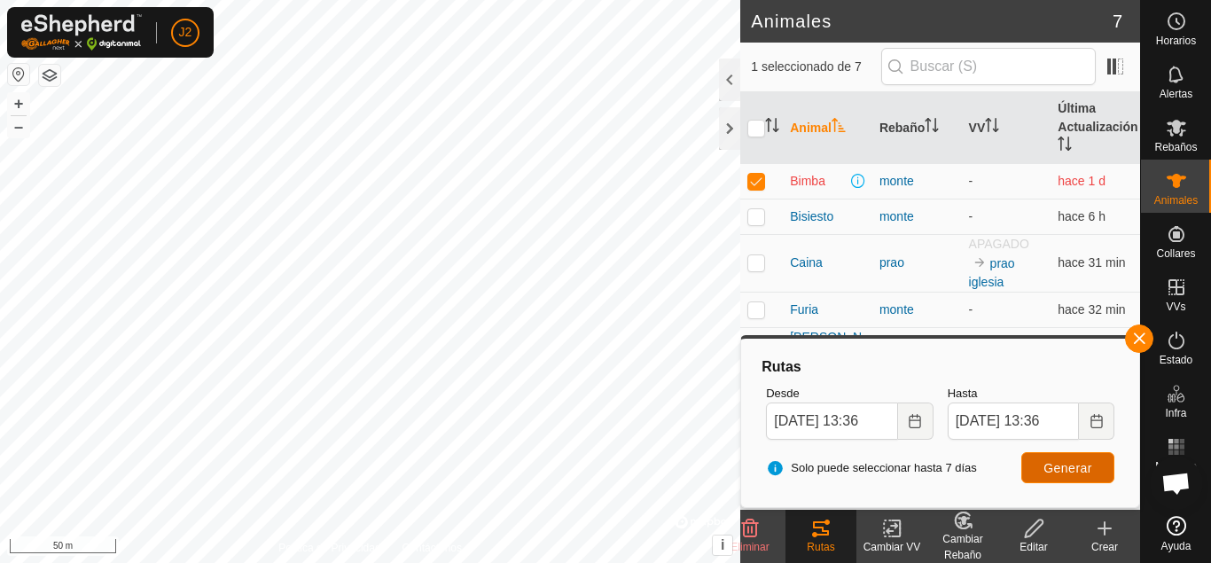
click at [1085, 464] on span "Generar" at bounding box center [1067, 468] width 49 height 14
click at [1063, 476] on button "Generar" at bounding box center [1067, 467] width 93 height 31
click at [1141, 340] on button "button" at bounding box center [1139, 338] width 28 height 28
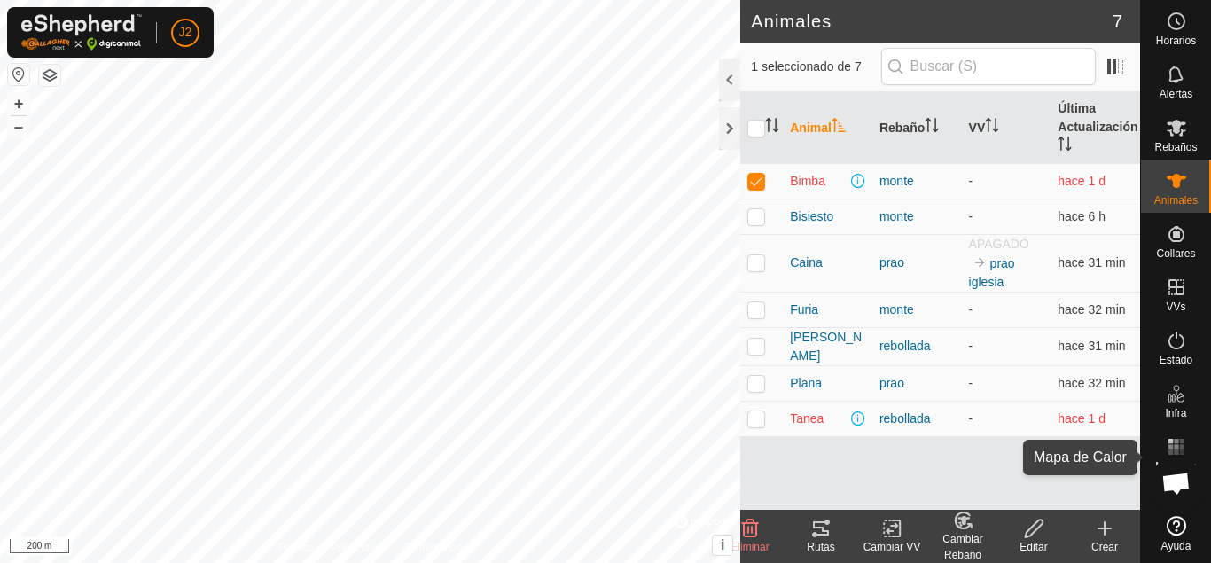
click at [1174, 446] on icon at bounding box center [1176, 446] width 21 height 21
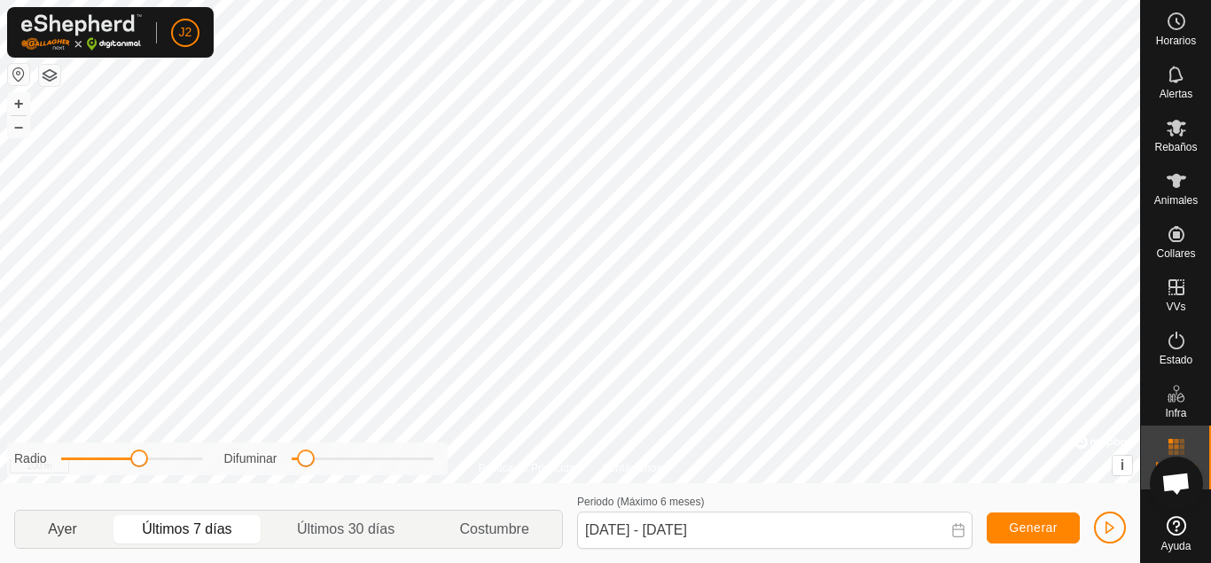
click at [74, 532] on p-togglebutton "Ayer" at bounding box center [62, 529] width 95 height 37
click at [326, 521] on p-togglebutton "Últimos 30 días" at bounding box center [346, 529] width 163 height 37
click at [62, 526] on p-togglebutton "Ayer" at bounding box center [62, 529] width 95 height 37
type input "06 Oct, 2025 - 06 Oct, 2025"
click at [1114, 531] on span "button" at bounding box center [1110, 527] width 14 height 14
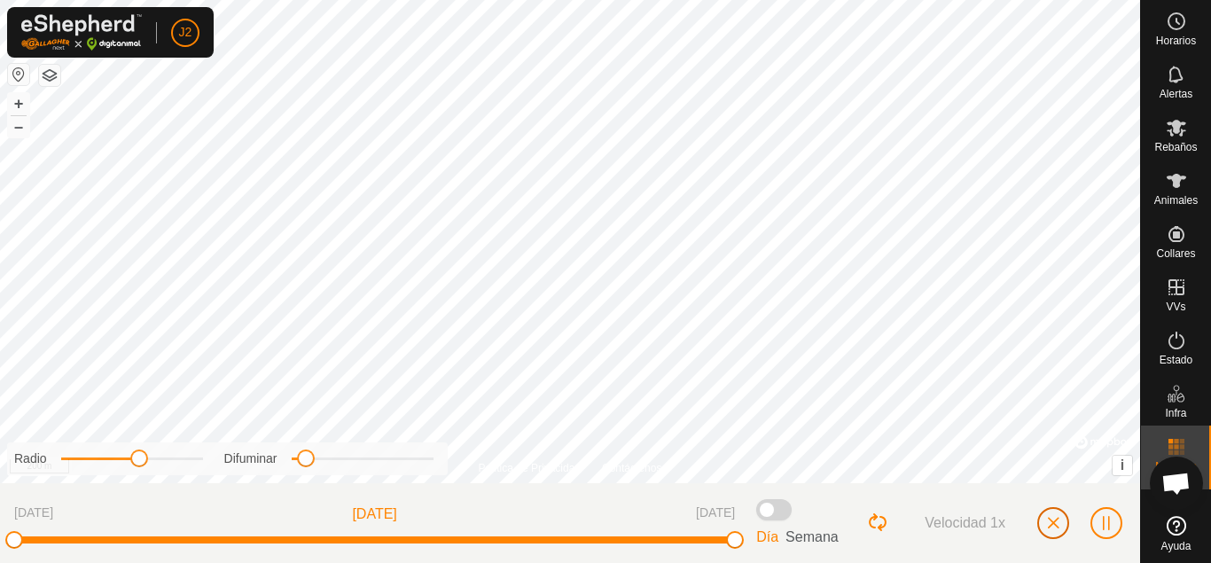
click at [1060, 527] on button "button" at bounding box center [1053, 523] width 32 height 32
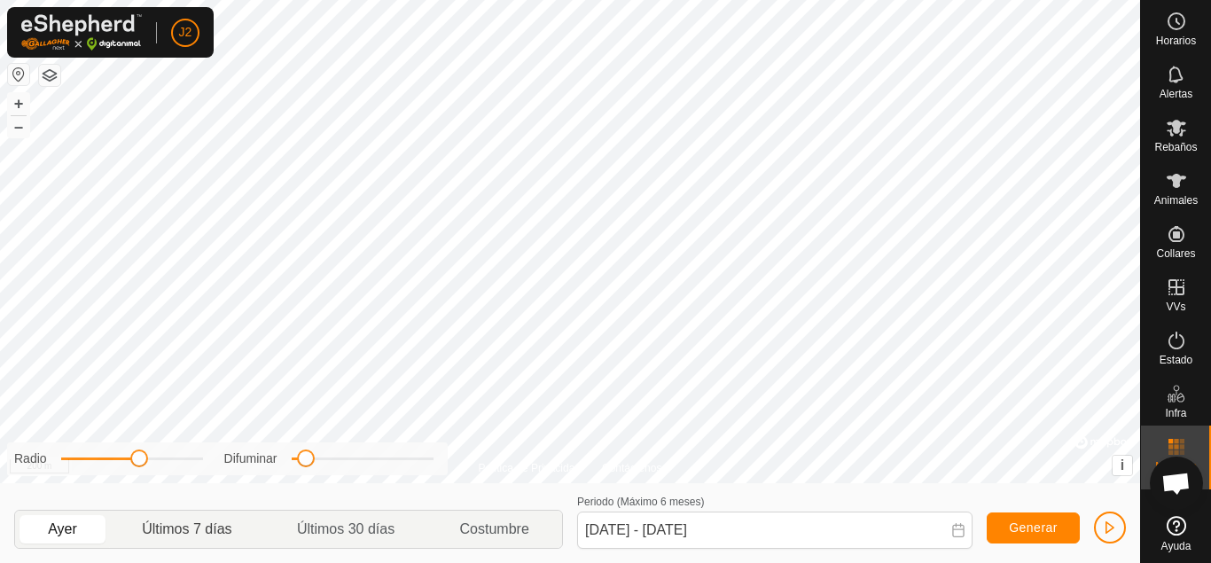
click at [214, 536] on p-togglebutton "Últimos 7 días" at bounding box center [187, 529] width 155 height 37
type input "30 Sep, 2025 - 06 Oct, 2025"
click at [1102, 532] on button "button" at bounding box center [1110, 527] width 32 height 32
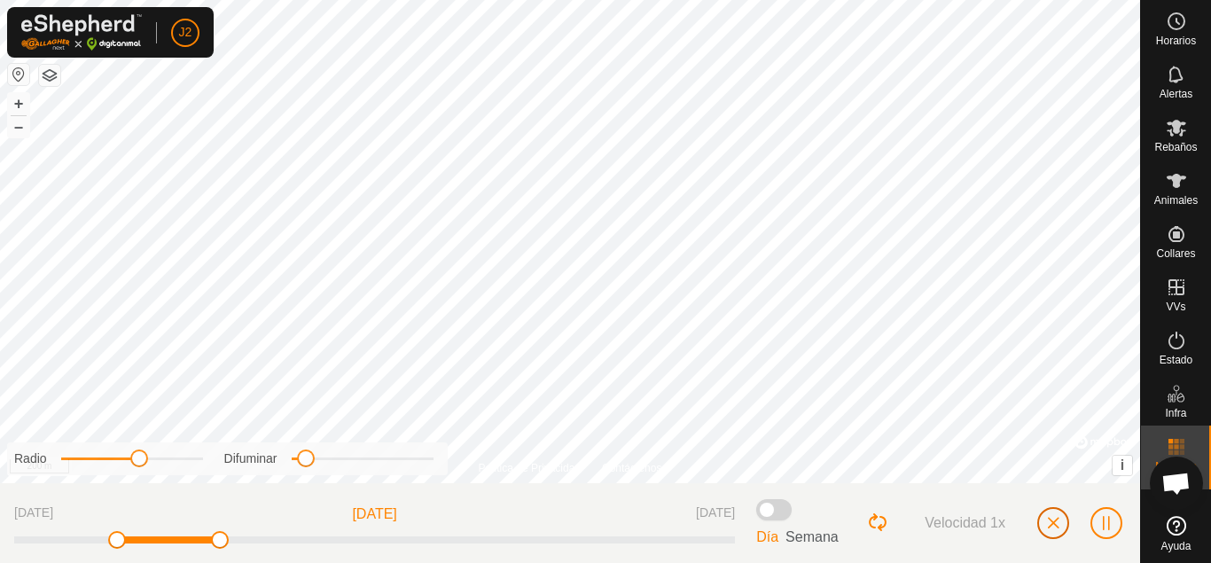
click at [1058, 526] on span "button" at bounding box center [1053, 523] width 14 height 14
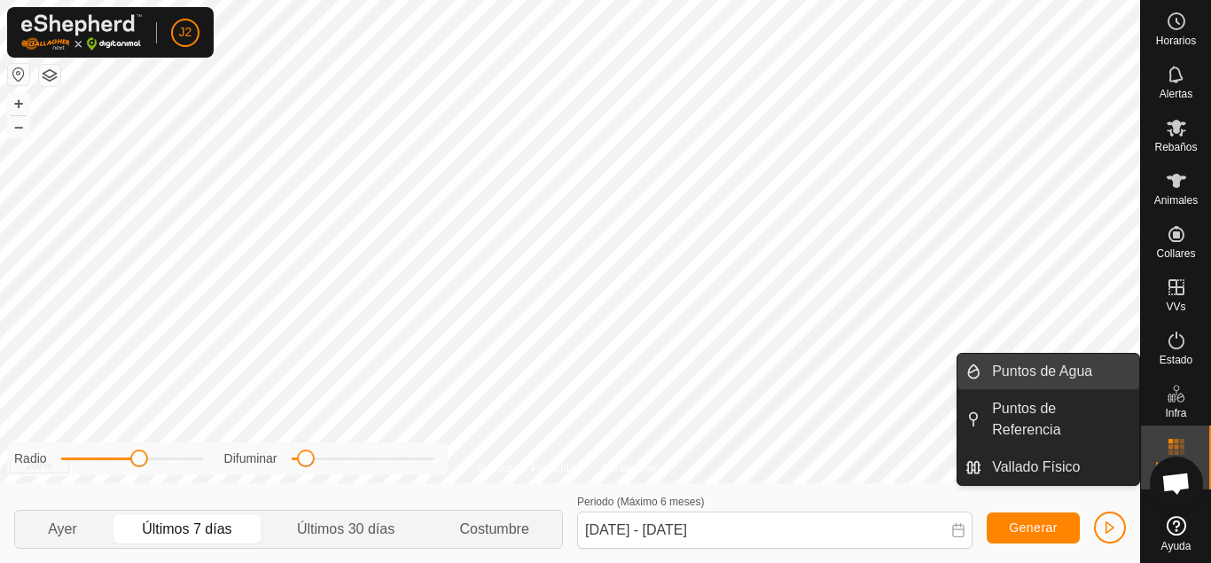
click at [1088, 375] on link "Puntos de Agua" at bounding box center [1060, 371] width 158 height 35
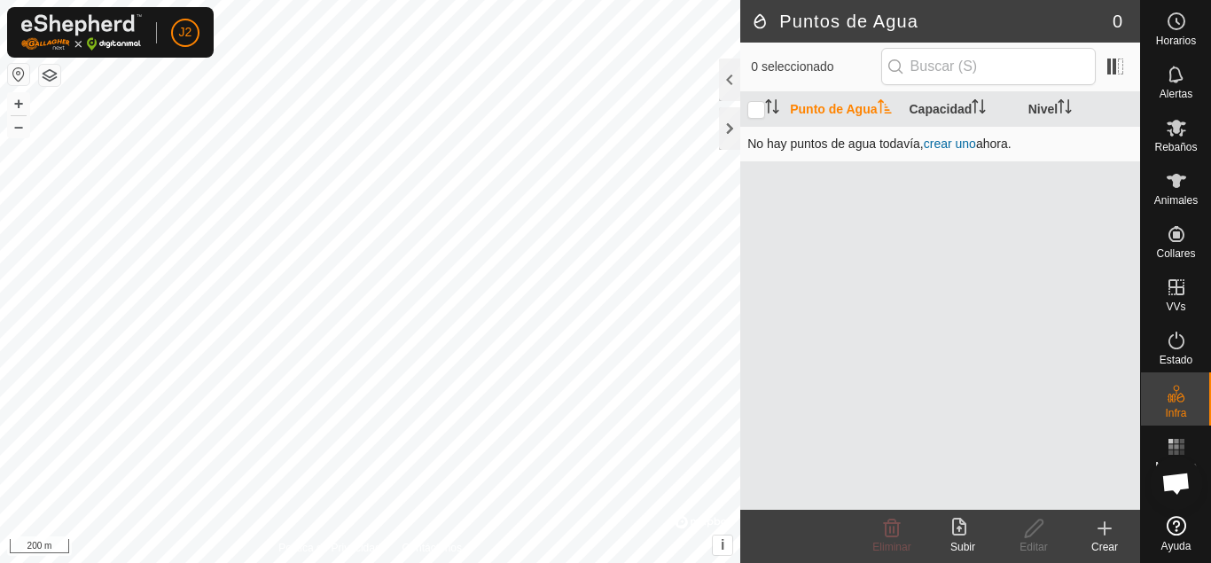
click at [962, 151] on link "crear uno" at bounding box center [950, 143] width 52 height 14
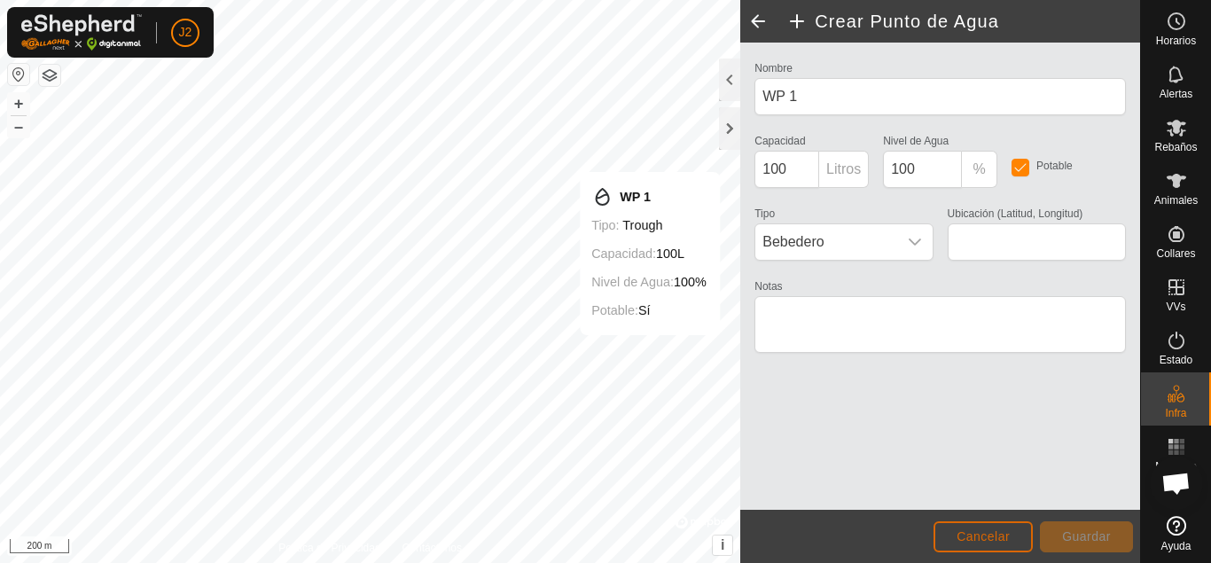
click at [1005, 536] on span "Cancelar" at bounding box center [982, 536] width 53 height 14
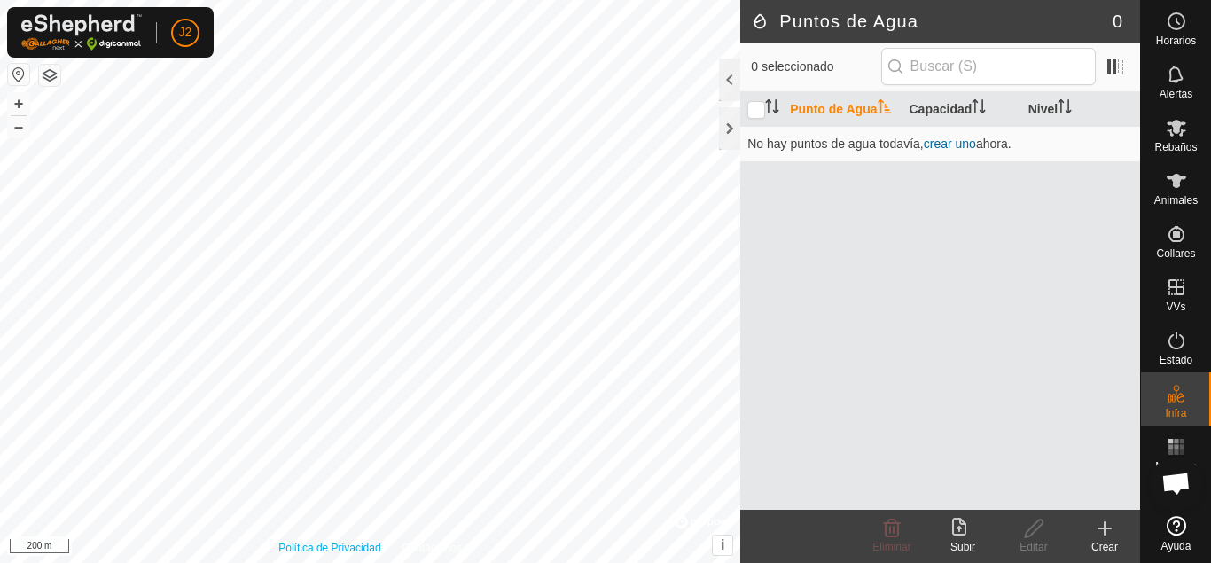
click at [298, 552] on div "Política de Privacidad Contáctenos WP 1 Tipo: trough Capacidad: 100L Nivel de A…" at bounding box center [370, 281] width 740 height 563
click at [18, 127] on button "–" at bounding box center [18, 126] width 21 height 21
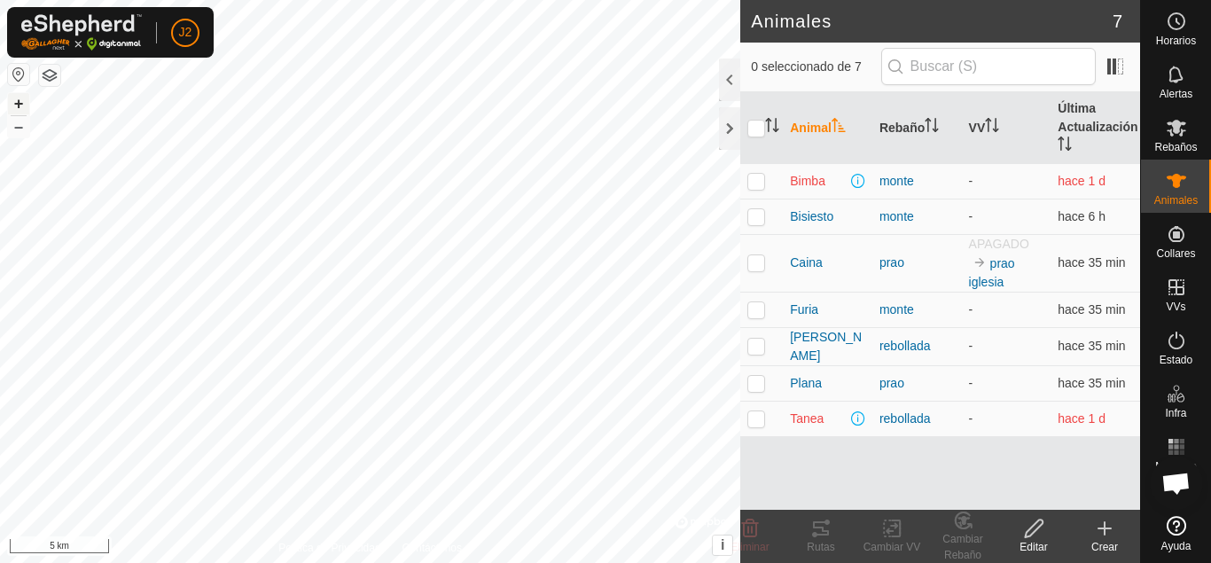
click at [20, 103] on button "+" at bounding box center [18, 103] width 21 height 21
click at [15, 105] on button "+" at bounding box center [18, 103] width 21 height 21
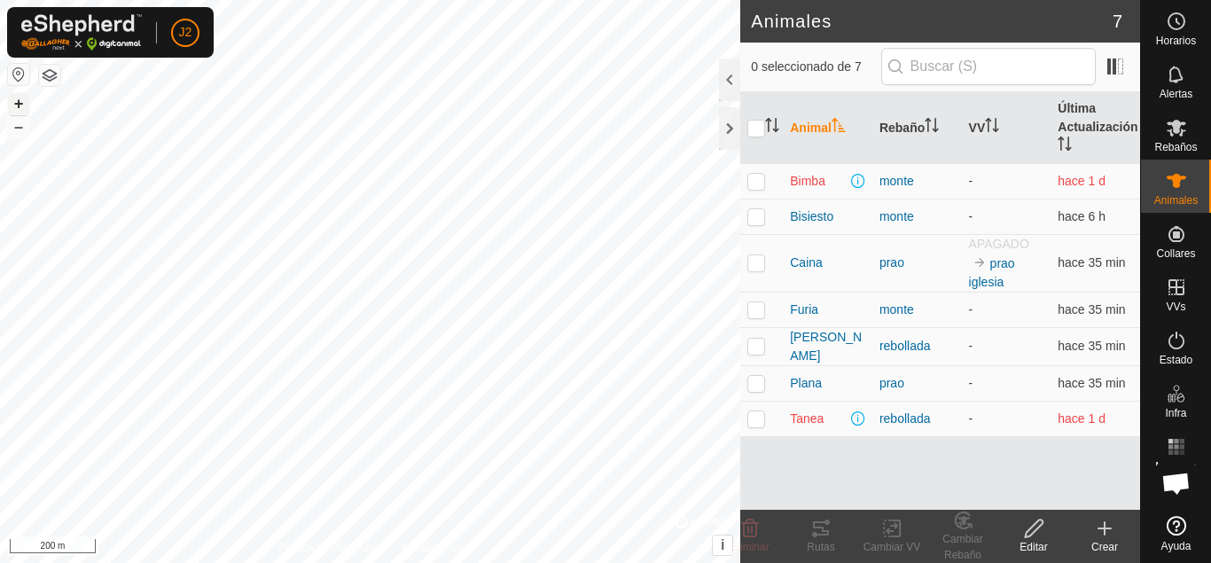
click at [15, 105] on button "+" at bounding box center [18, 103] width 21 height 21
click at [19, 100] on button "+" at bounding box center [18, 103] width 21 height 21
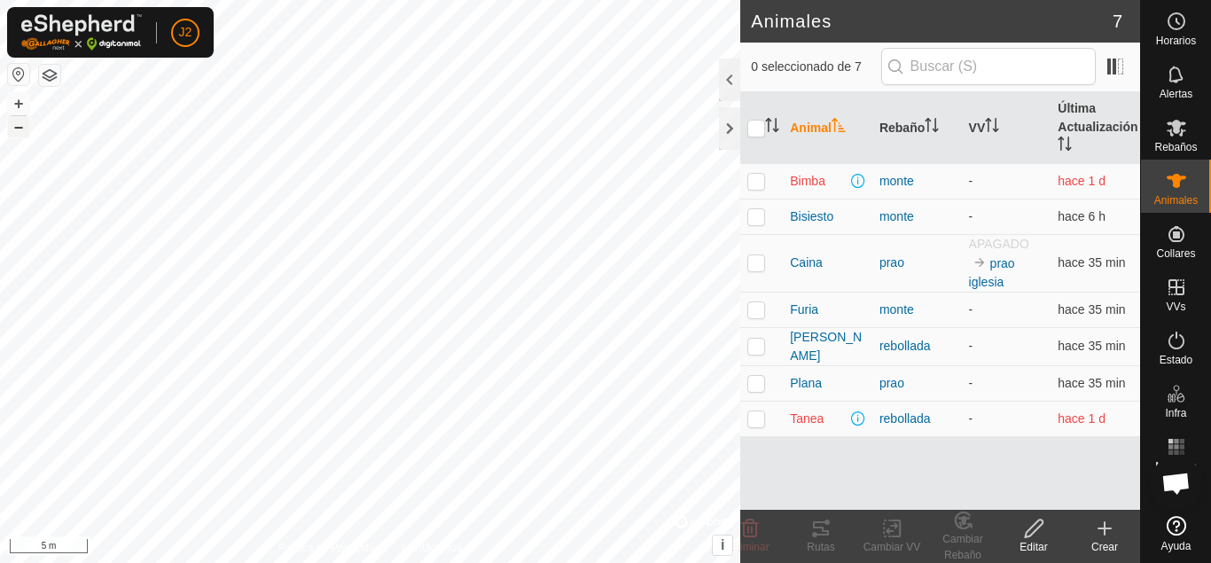
click at [13, 126] on button "–" at bounding box center [18, 126] width 21 height 21
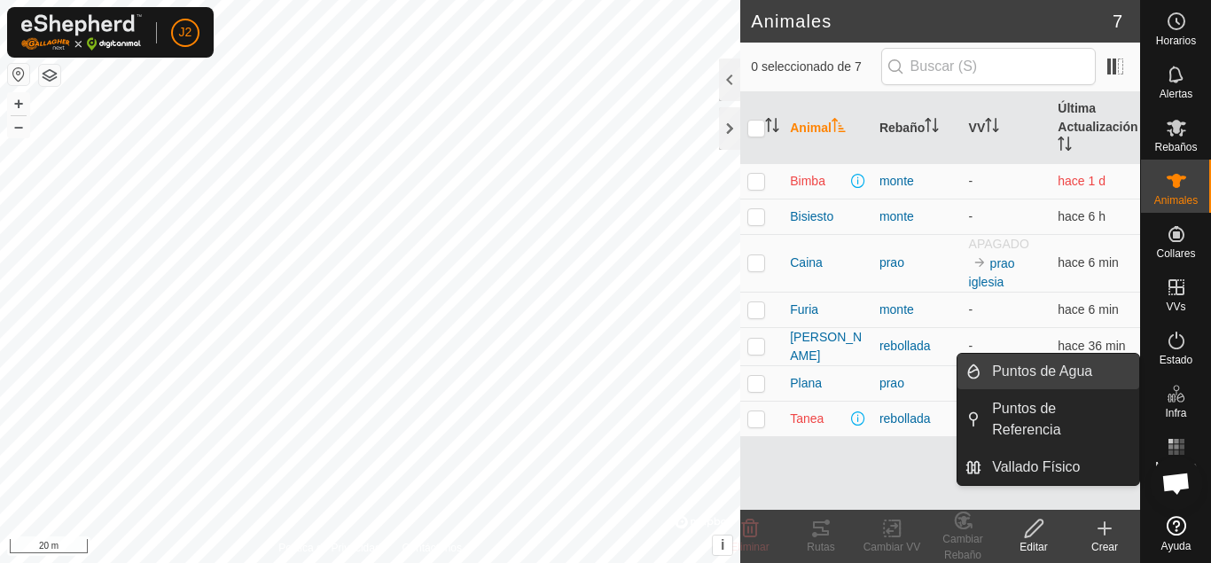
click at [1095, 376] on link "Puntos de Agua" at bounding box center [1060, 371] width 158 height 35
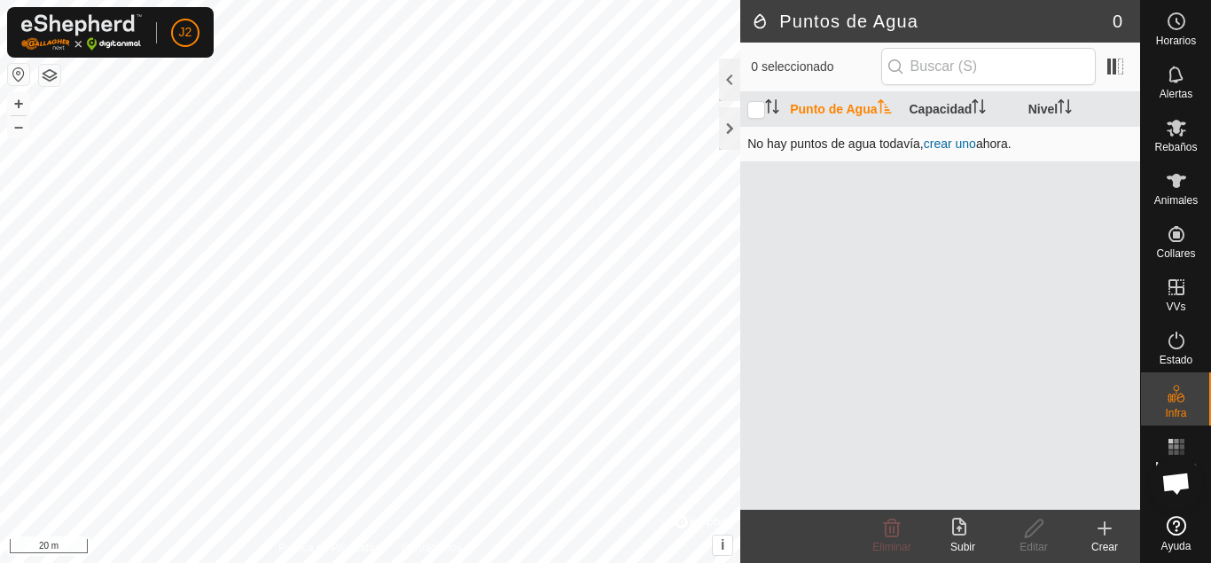
click at [948, 151] on link "crear uno" at bounding box center [950, 143] width 52 height 14
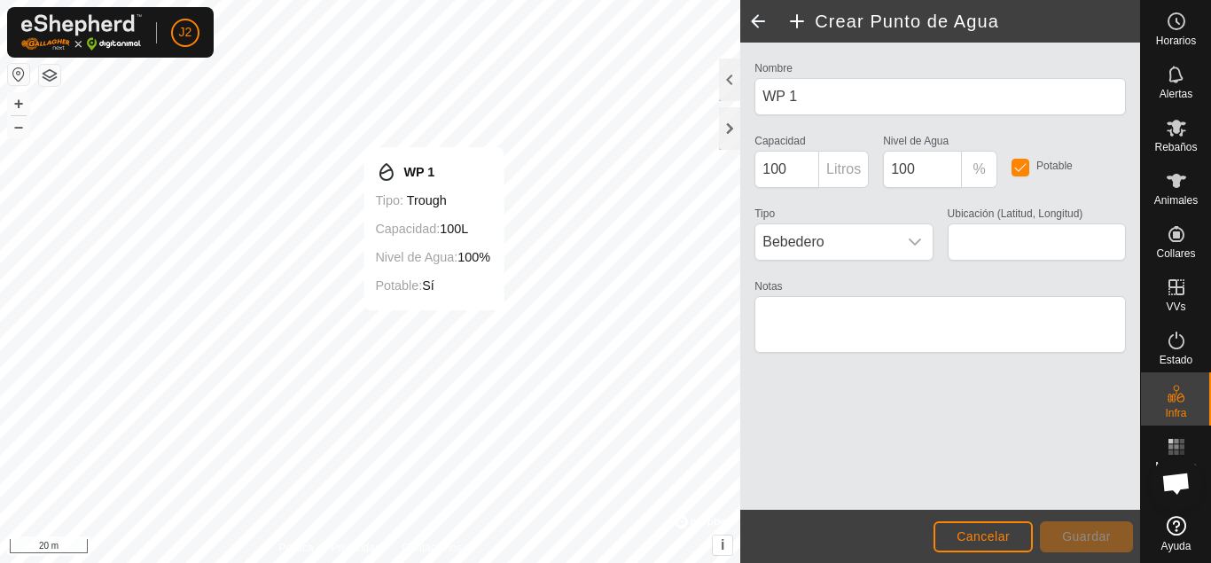
type input "43.148512, -6.312995"
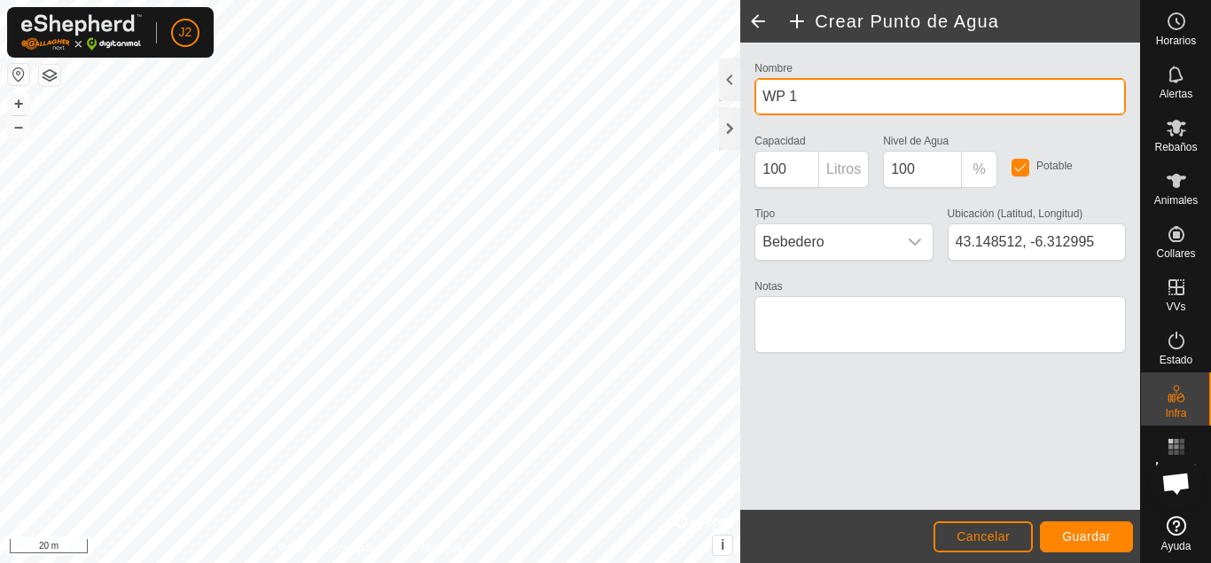
click at [857, 99] on input "WP 1" at bounding box center [939, 96] width 371 height 37
type input "W"
type input "Manguera"
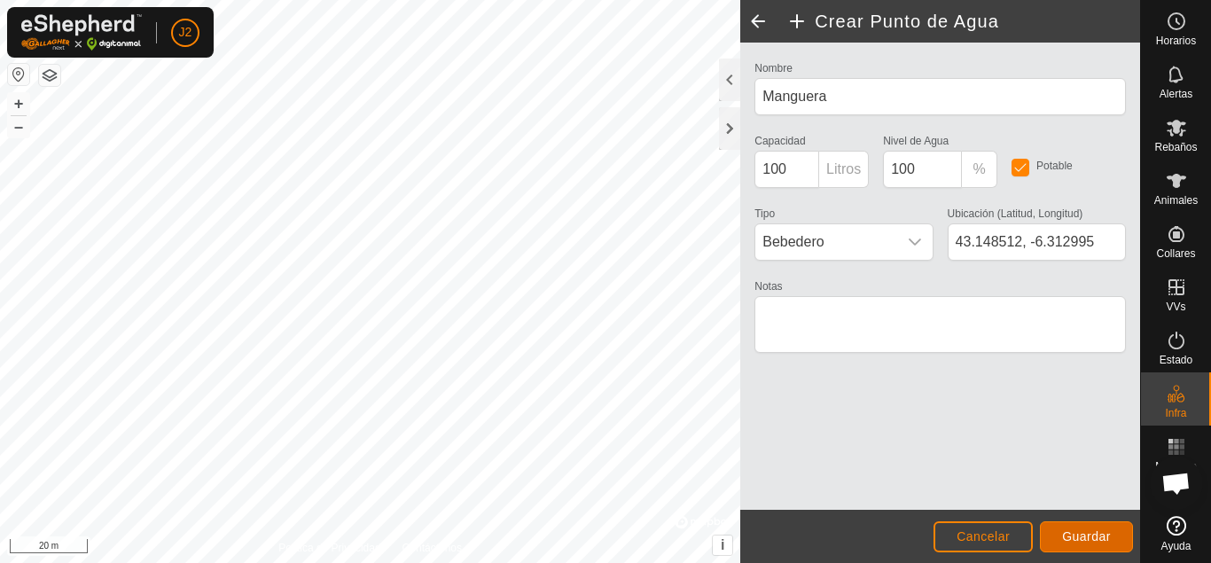
click at [1065, 540] on span "Guardar" at bounding box center [1086, 536] width 49 height 14
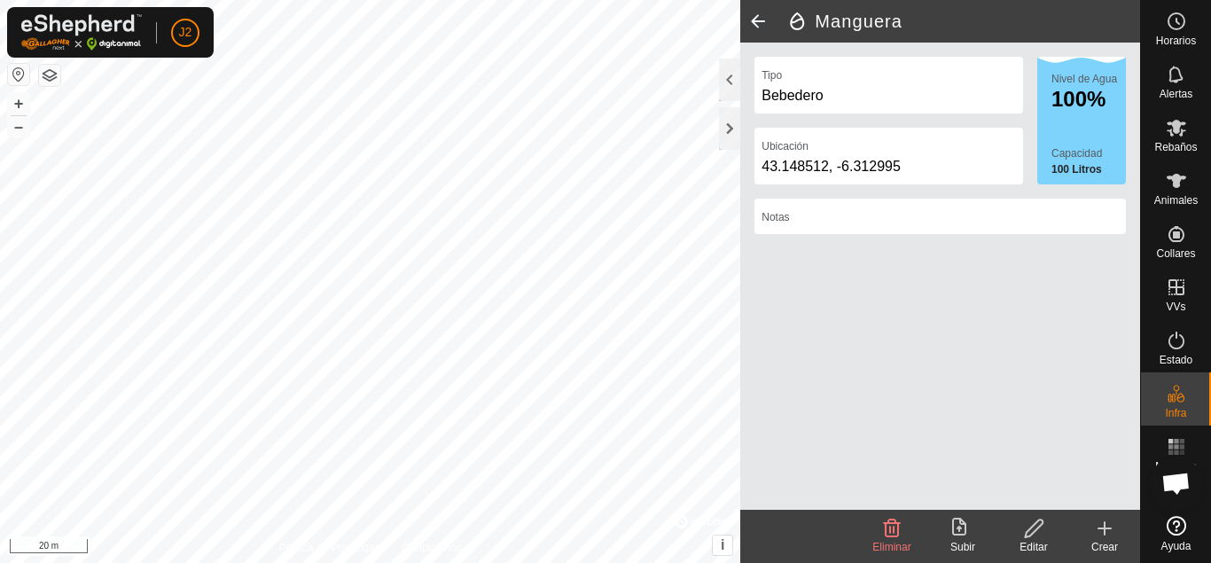
click at [1069, 89] on div "100%" at bounding box center [1088, 99] width 74 height 21
click at [1077, 118] on div "Nivel de Agua 100% Capacidad 100 Litros" at bounding box center [1081, 121] width 89 height 128
drag, startPoint x: 1077, startPoint y: 118, endPoint x: 1092, endPoint y: 209, distance: 92.5
click at [1092, 209] on div "Tipo Bebedero Ubicación 43.148512, -6.312995 Nivel de Agua 100% Capacidad 100 L…" at bounding box center [940, 152] width 386 height 191
click at [931, 297] on div "Tipo Bebedero Ubicación 43.148512, -6.312995 Nivel de Agua 100% Capacidad 100 L…" at bounding box center [940, 276] width 400 height 467
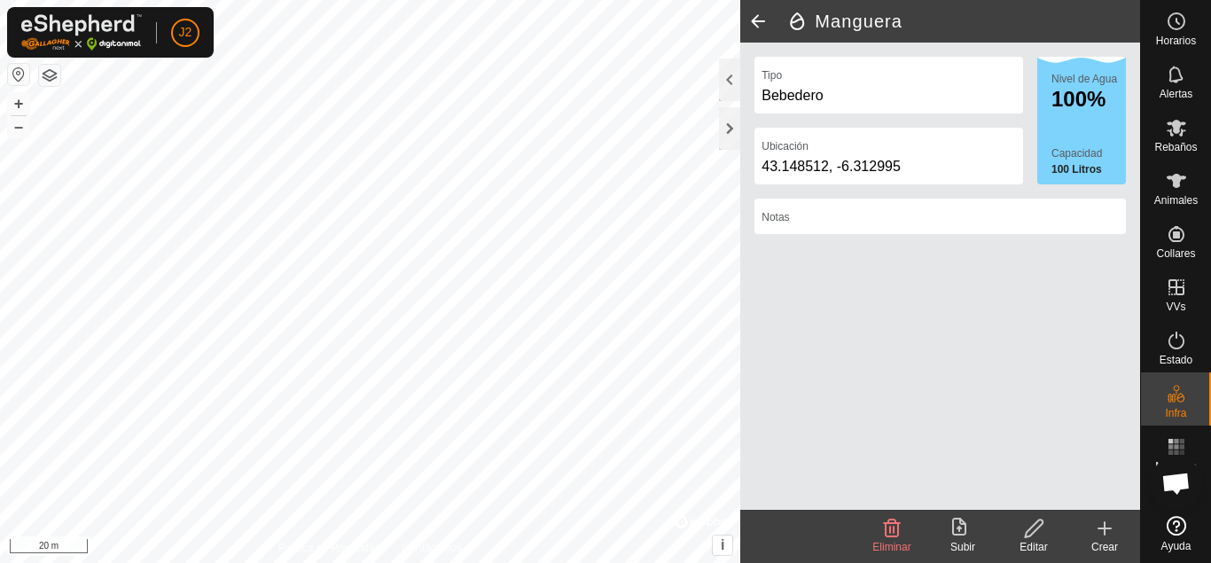
click at [1035, 541] on div "Editar" at bounding box center [1033, 547] width 71 height 16
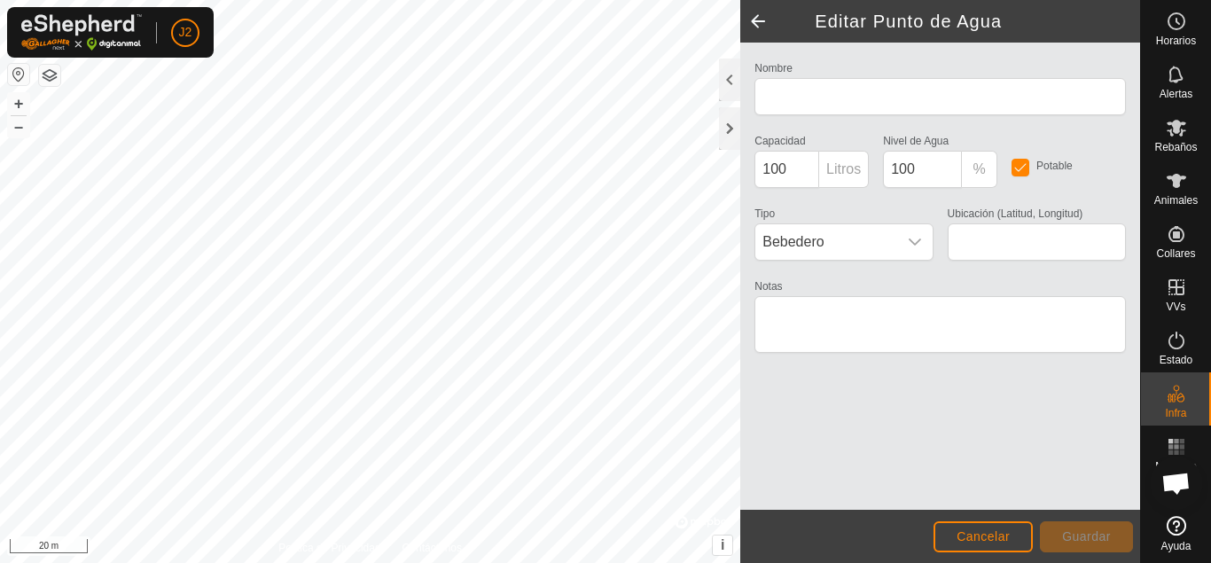
type input "Manguera"
type input "43.148512, -6.312995"
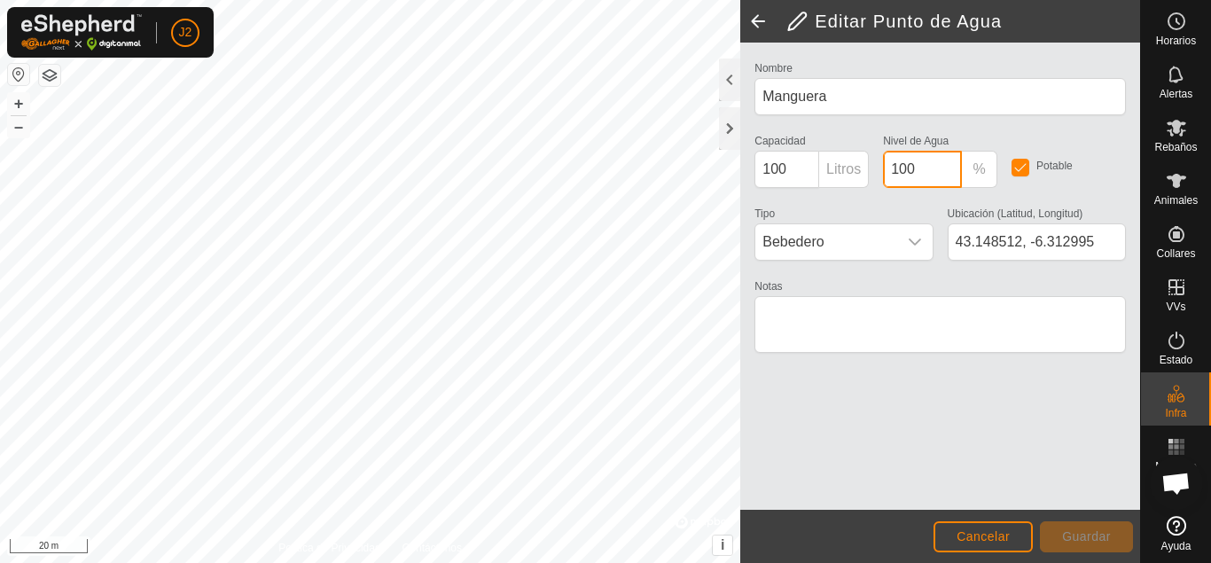
drag, startPoint x: 924, startPoint y: 169, endPoint x: 815, endPoint y: 166, distance: 110.0
click at [883, 166] on input "100" at bounding box center [922, 169] width 79 height 37
type input "5"
type input "100"
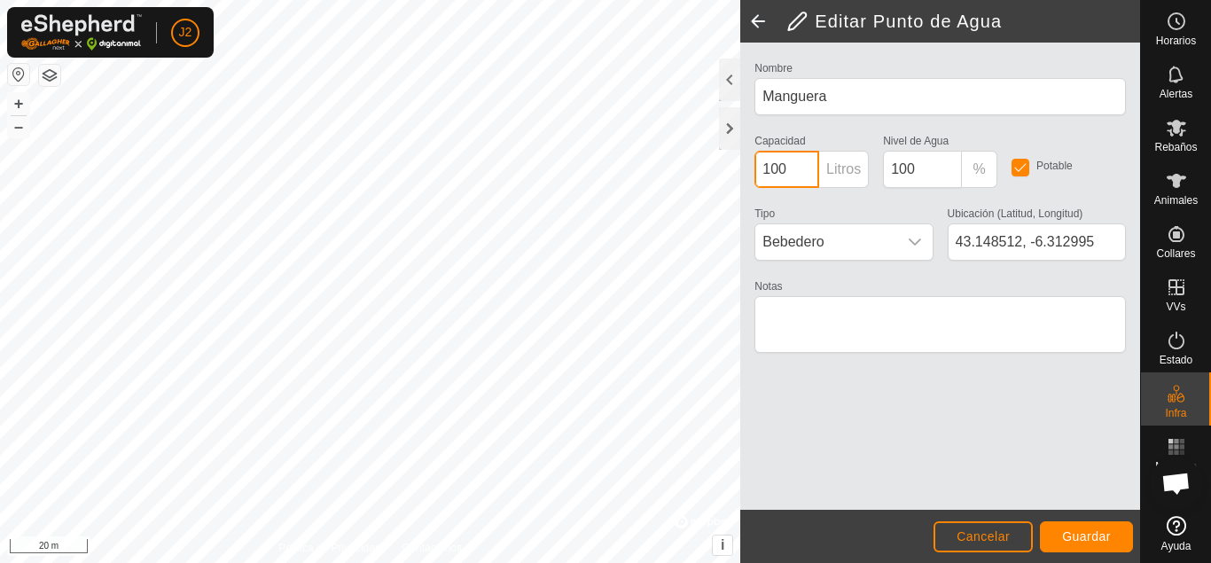
click at [786, 175] on input "100" at bounding box center [786, 169] width 65 height 37
type input "1"
type input "100"
click at [906, 238] on div "dropdown trigger" at bounding box center [914, 241] width 35 height 35
click at [912, 247] on icon "dropdown trigger" at bounding box center [915, 242] width 14 height 14
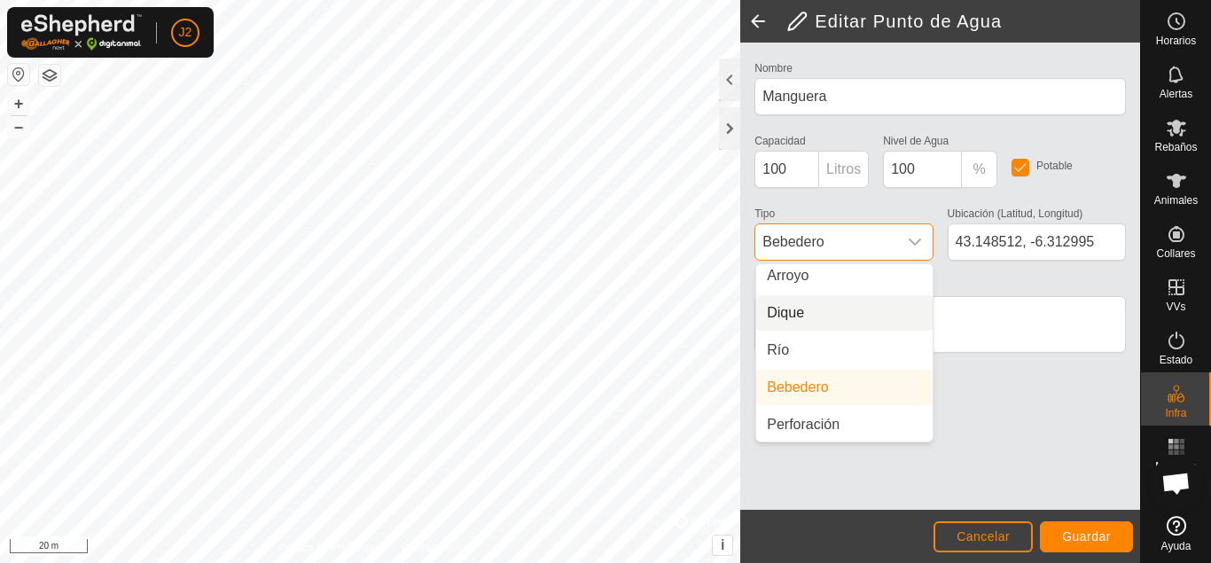
scroll to position [44, 0]
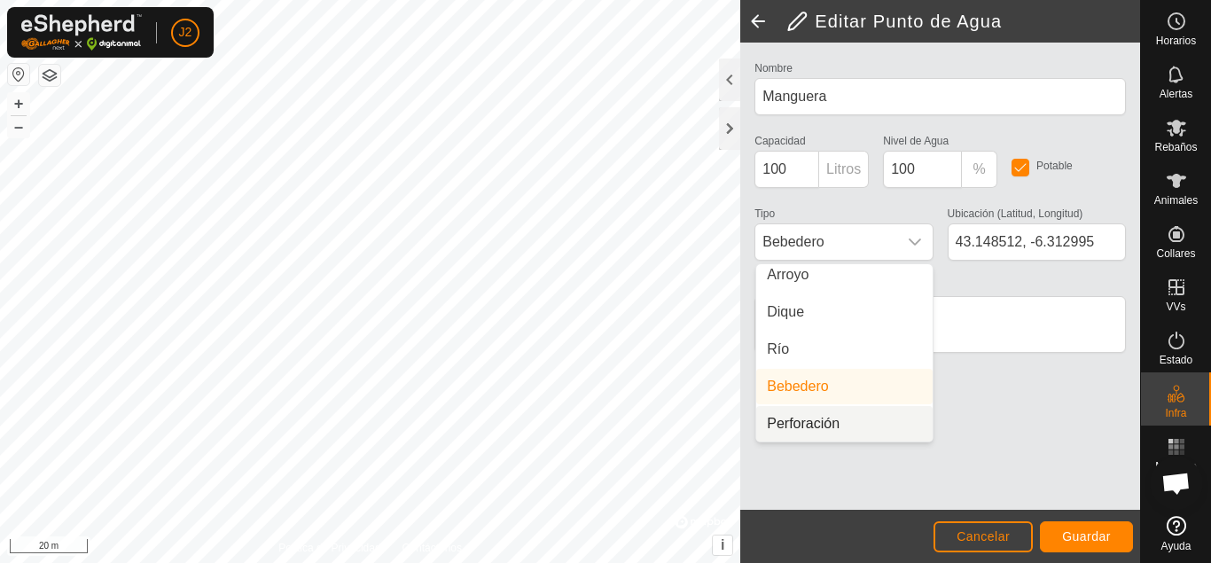
click at [842, 417] on li "Perforación" at bounding box center [844, 423] width 176 height 35
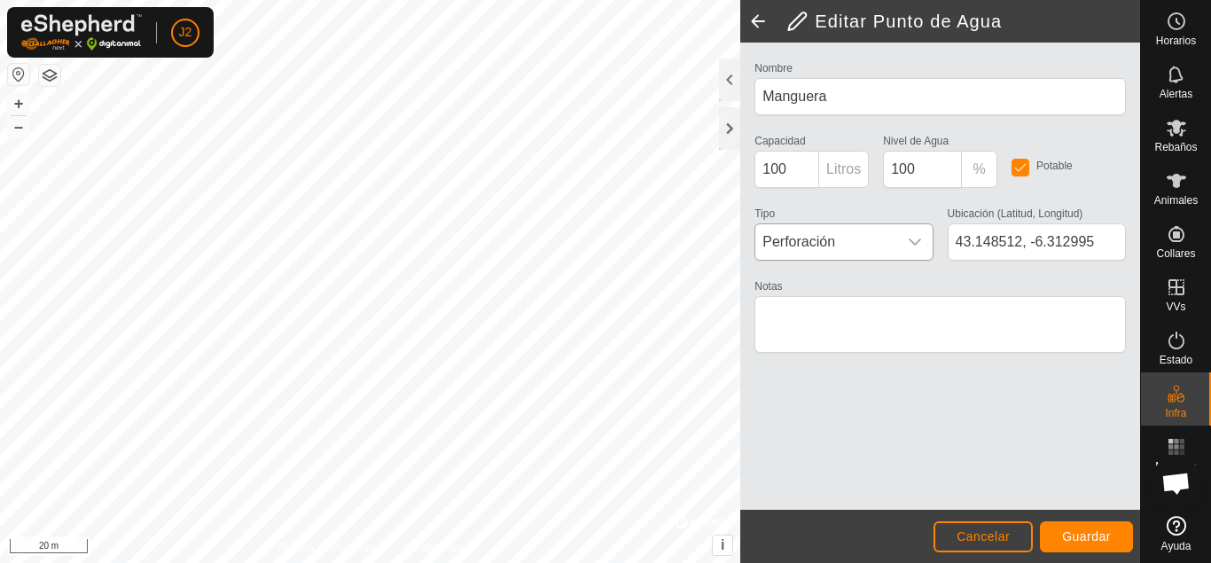
click at [914, 248] on icon "dropdown trigger" at bounding box center [915, 242] width 14 height 14
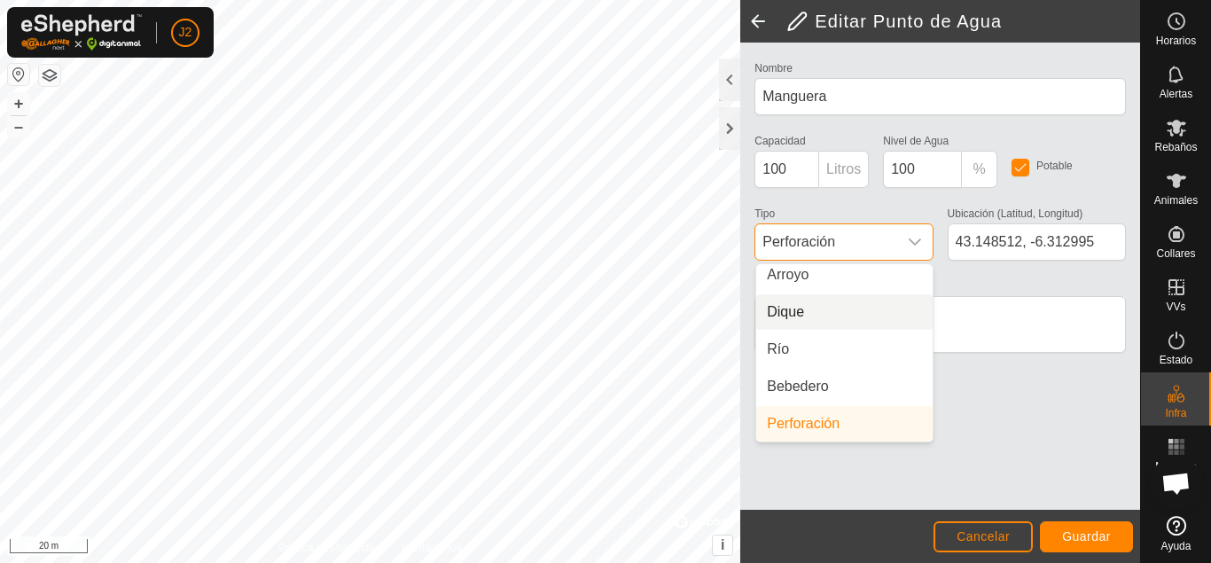
scroll to position [37, 0]
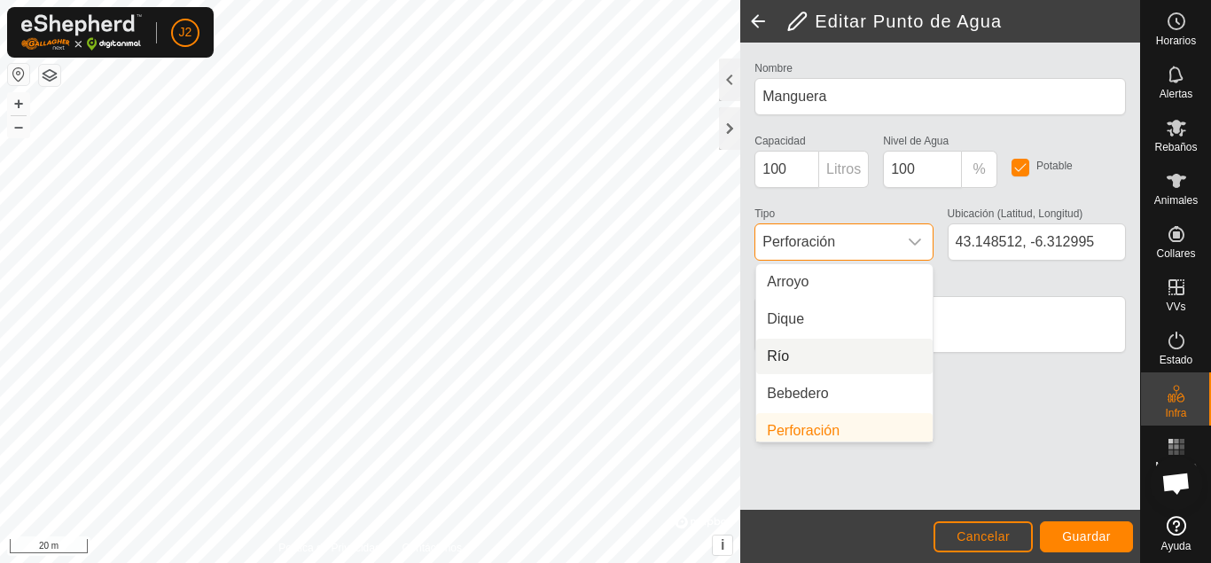
click at [889, 356] on li "Río" at bounding box center [844, 356] width 176 height 35
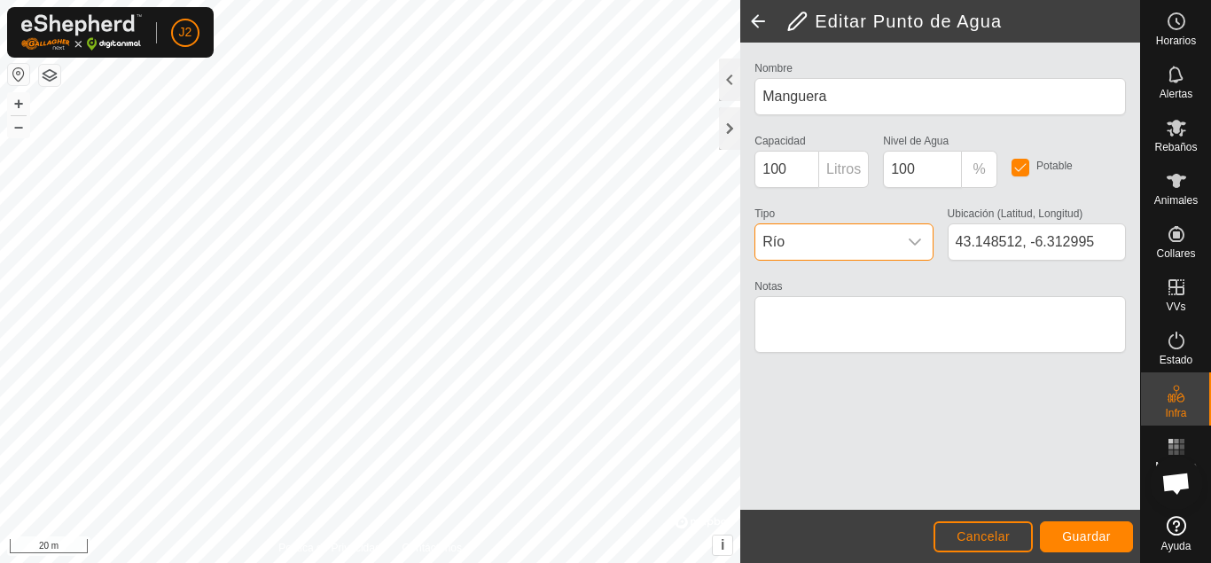
scroll to position [44, 0]
click at [912, 253] on div "dropdown trigger" at bounding box center [914, 241] width 35 height 35
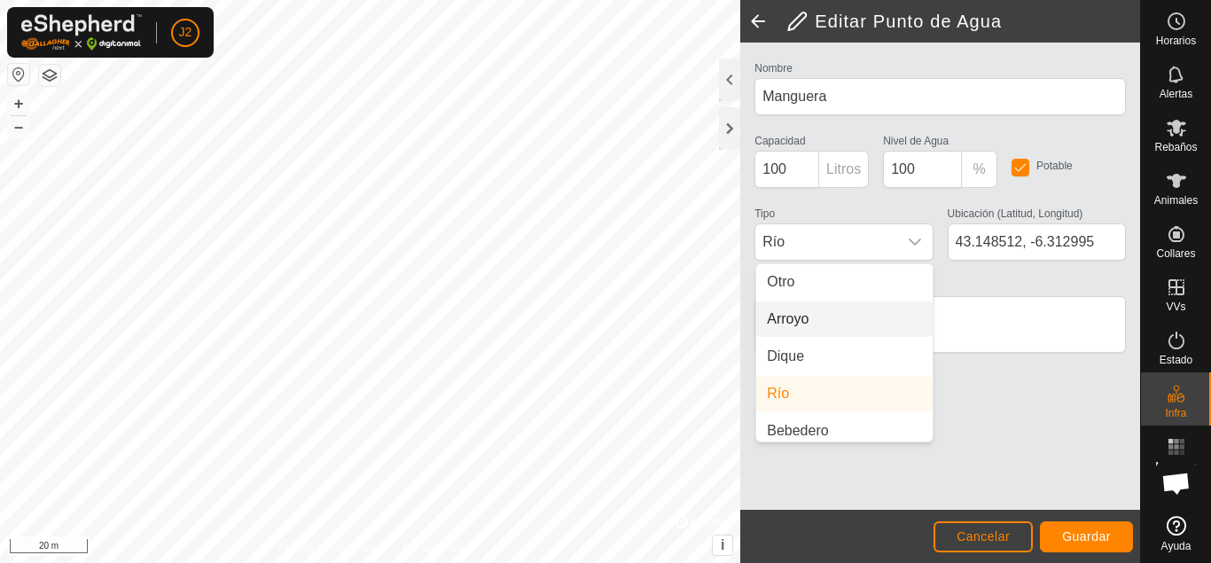
click at [885, 314] on li "Arroyo" at bounding box center [844, 318] width 176 height 35
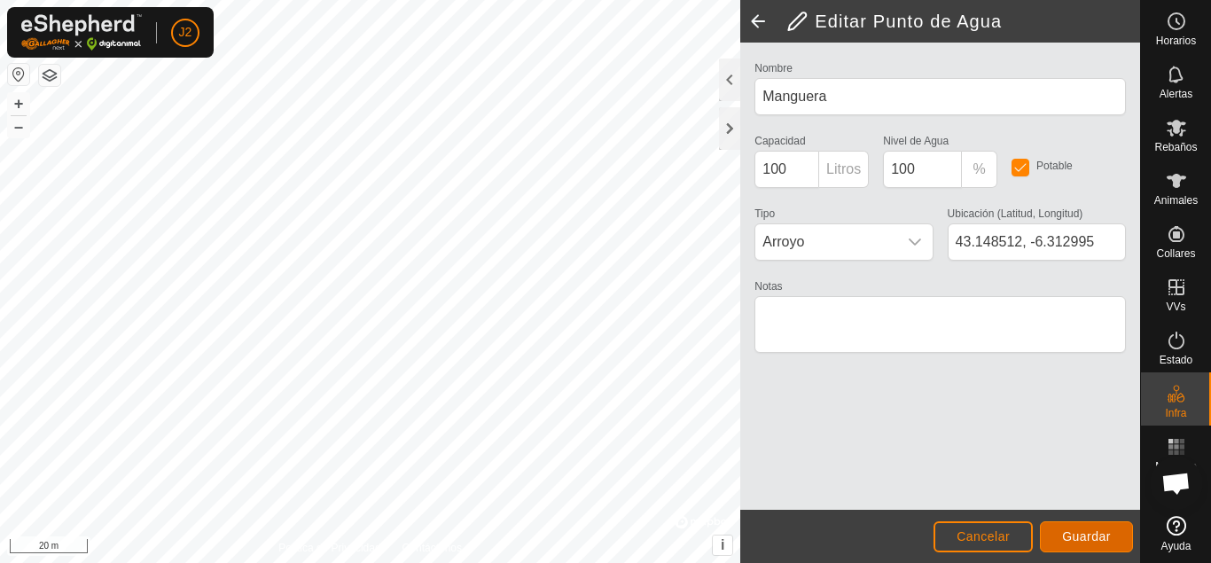
click at [1095, 529] on span "Guardar" at bounding box center [1086, 536] width 49 height 14
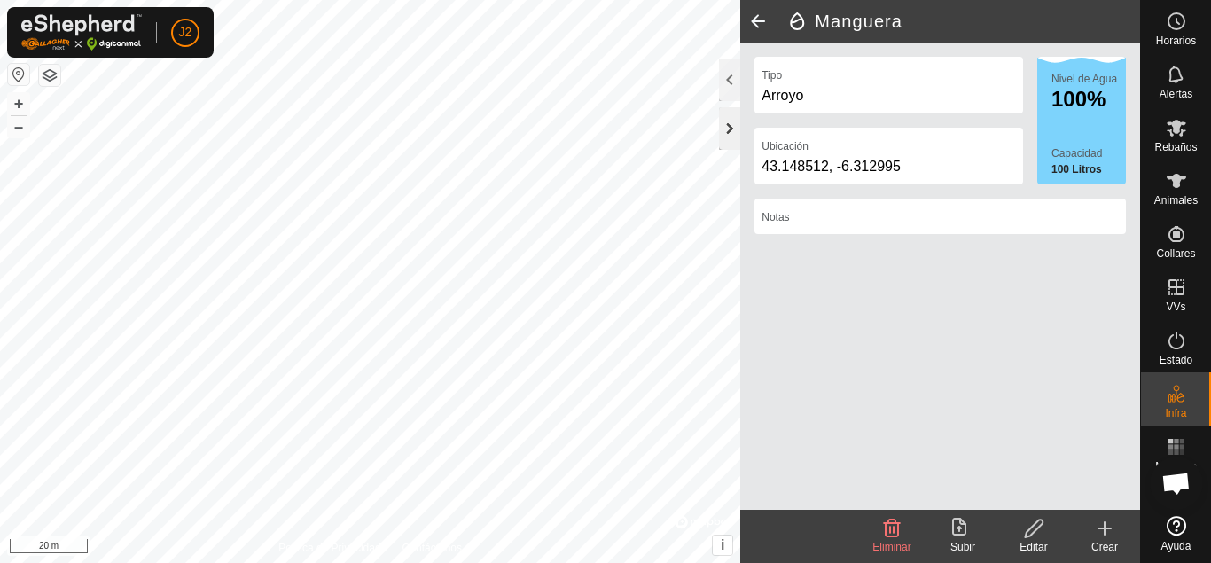
click at [735, 130] on div at bounding box center [729, 128] width 21 height 43
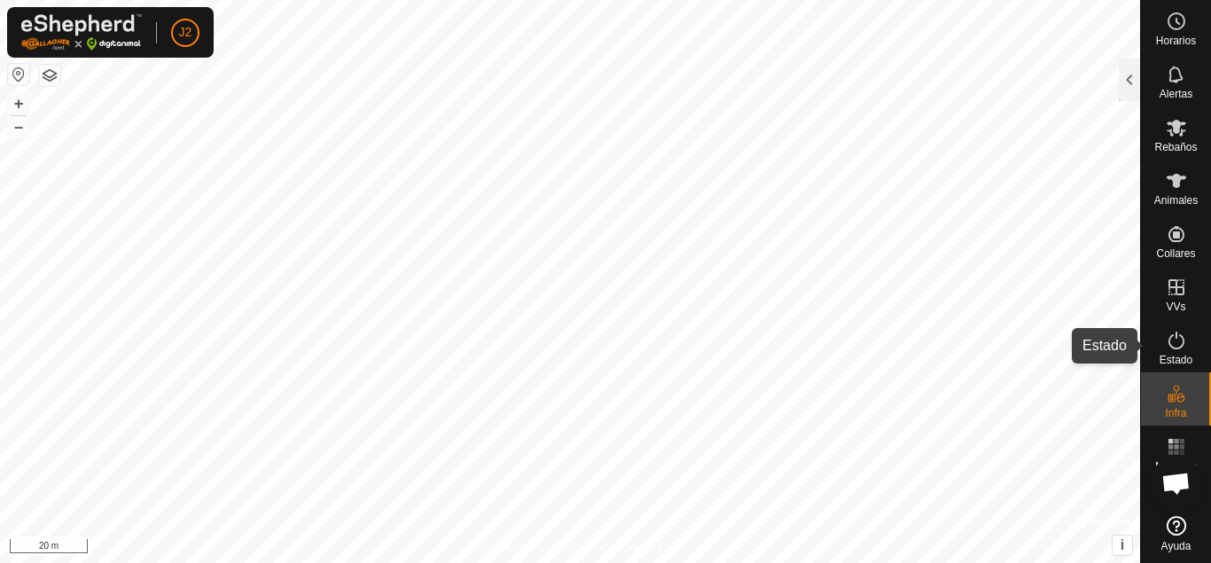
click at [1182, 362] on span "Estado" at bounding box center [1175, 360] width 33 height 11
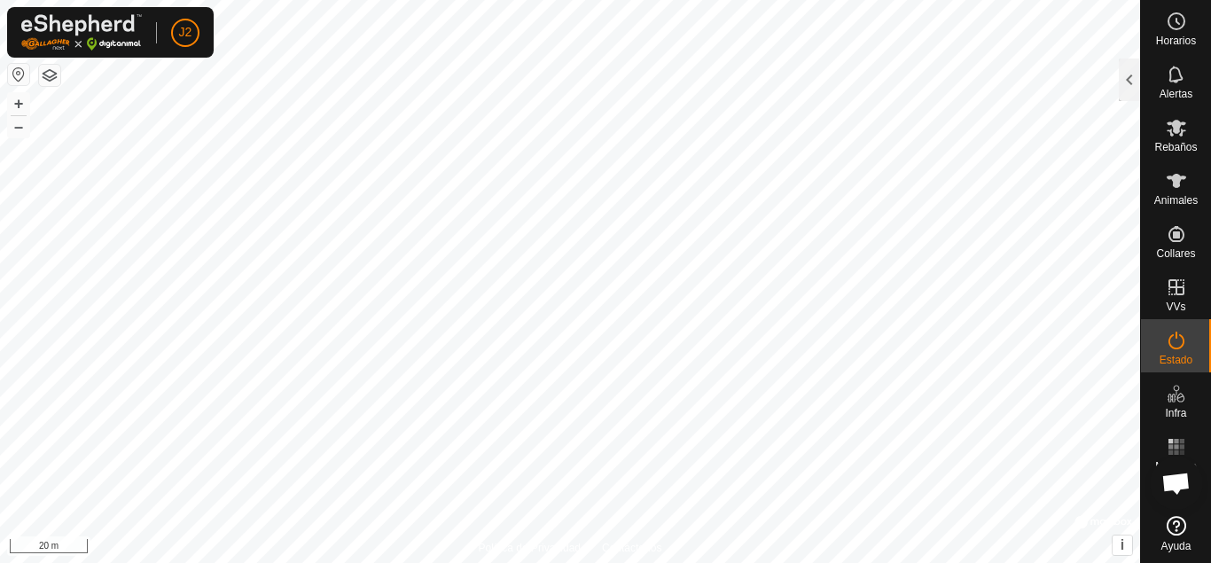
click at [1182, 362] on span "Estado" at bounding box center [1175, 360] width 33 height 11
click at [1132, 85] on div at bounding box center [1129, 79] width 21 height 43
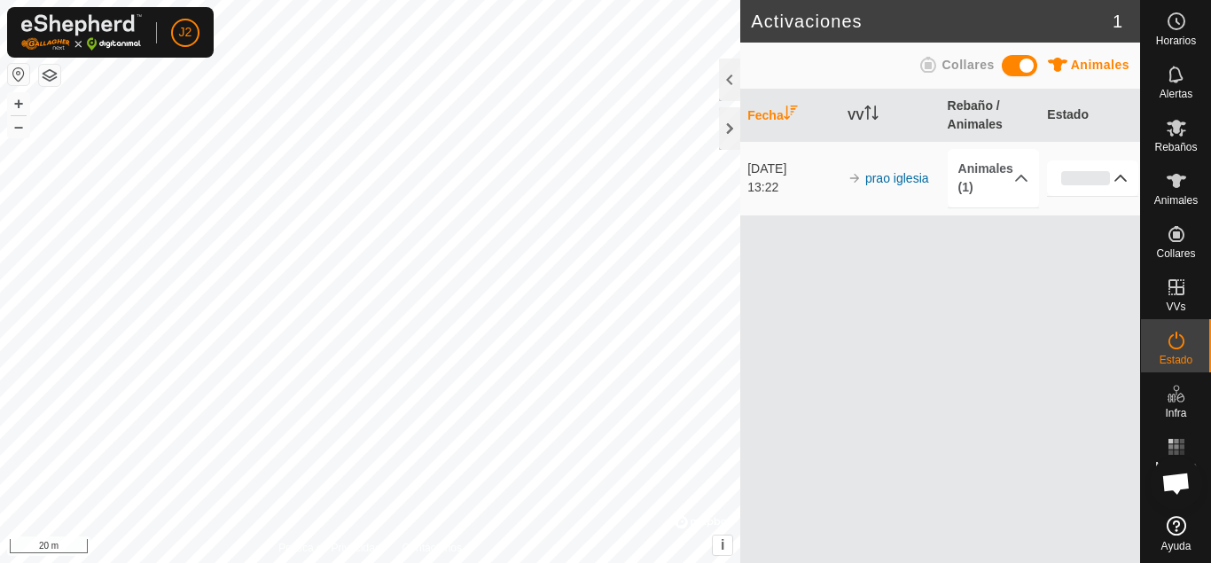
click at [1117, 183] on p-accordion-header "0%" at bounding box center [1092, 177] width 91 height 35
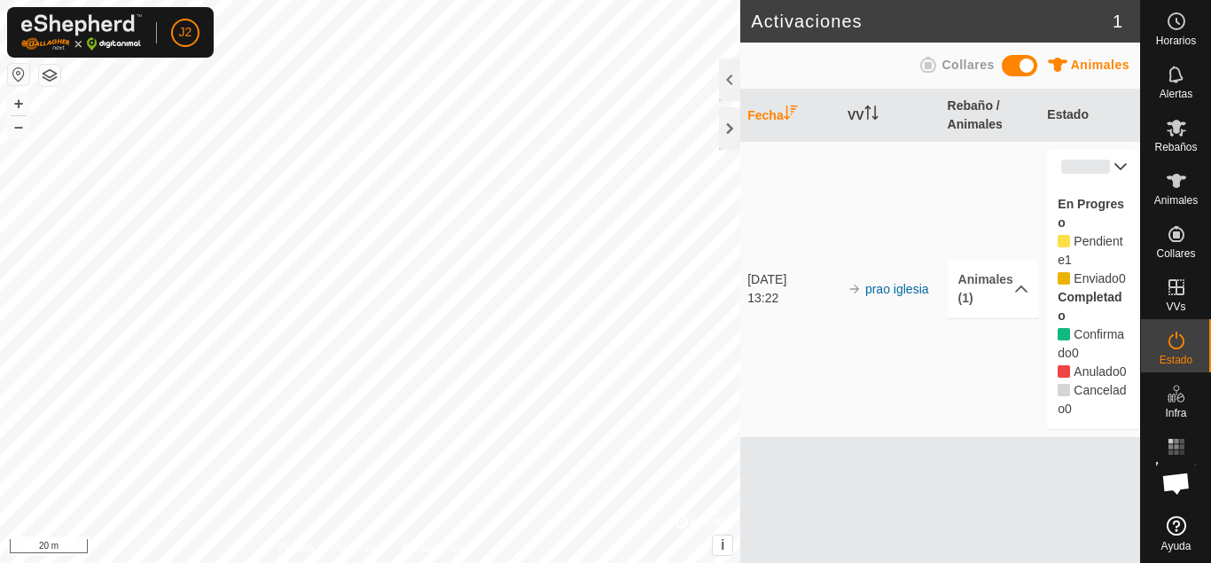
click at [1121, 166] on p-accordion-header "0%" at bounding box center [1092, 166] width 91 height 35
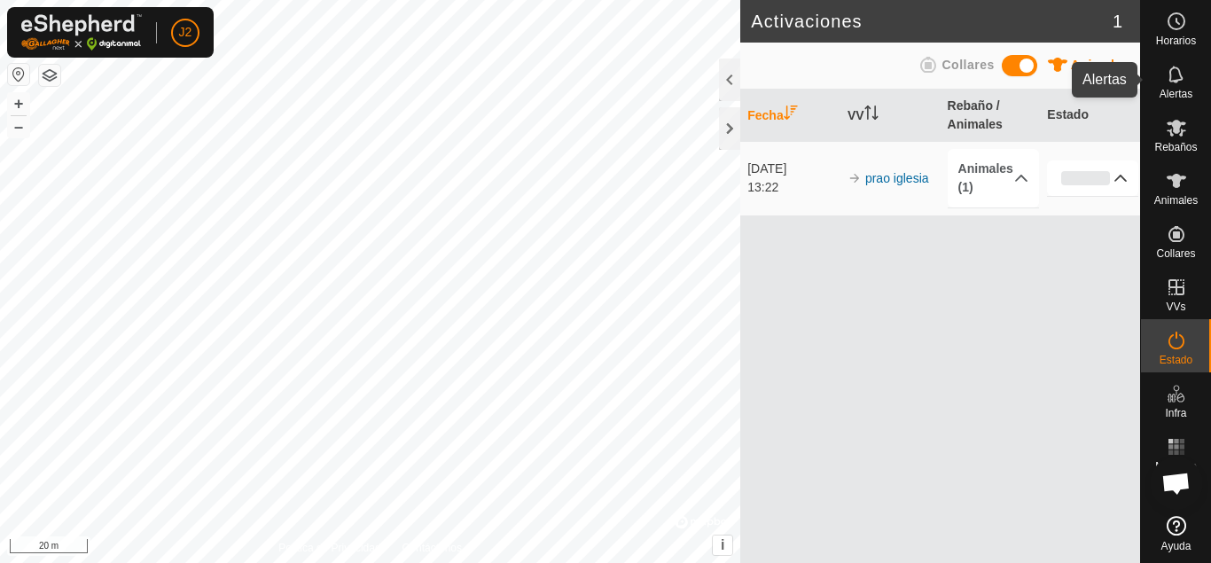
click at [1178, 87] on es-notification-svg-icon at bounding box center [1176, 74] width 32 height 28
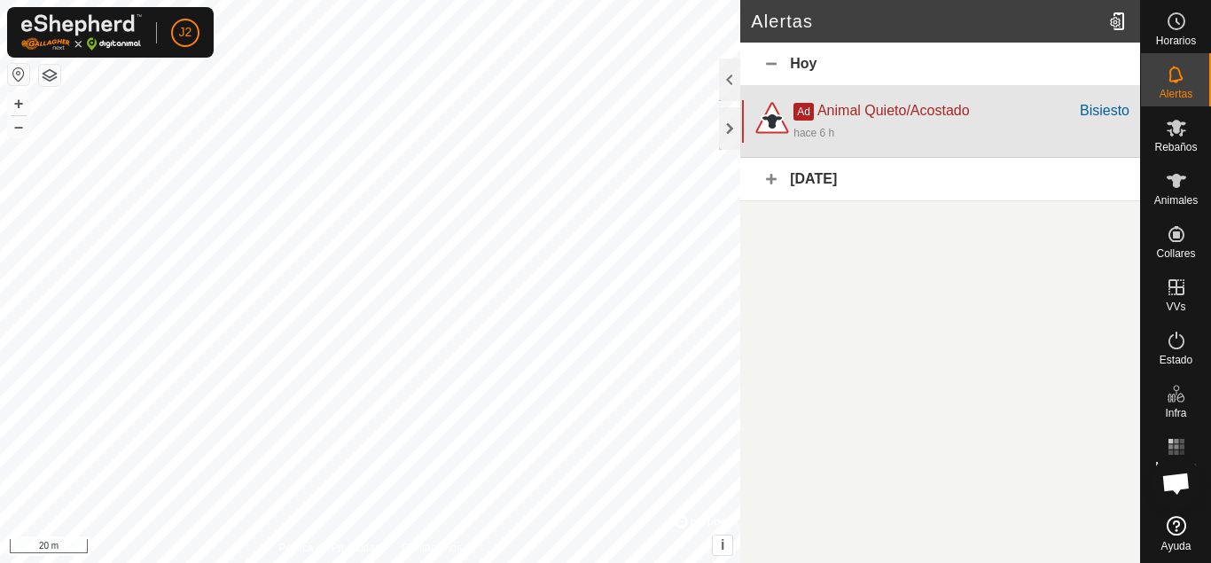
click at [924, 128] on div "hace 6 h" at bounding box center [961, 131] width 336 height 21
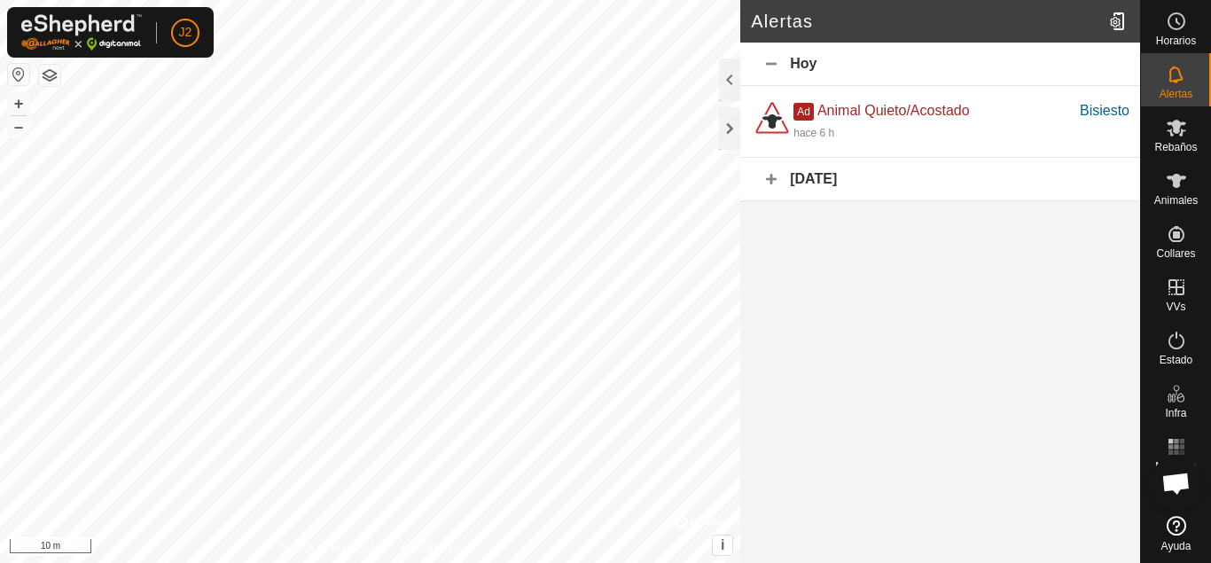
click at [913, 189] on div "[DATE]" at bounding box center [940, 179] width 400 height 43
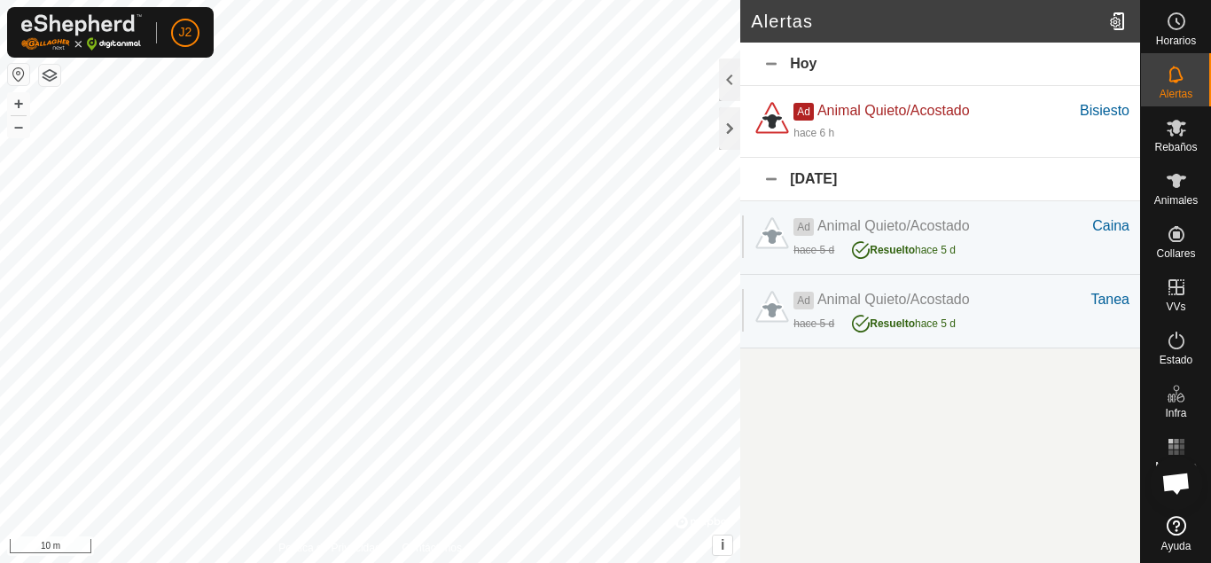
click at [913, 189] on div "[DATE]" at bounding box center [940, 179] width 400 height 43
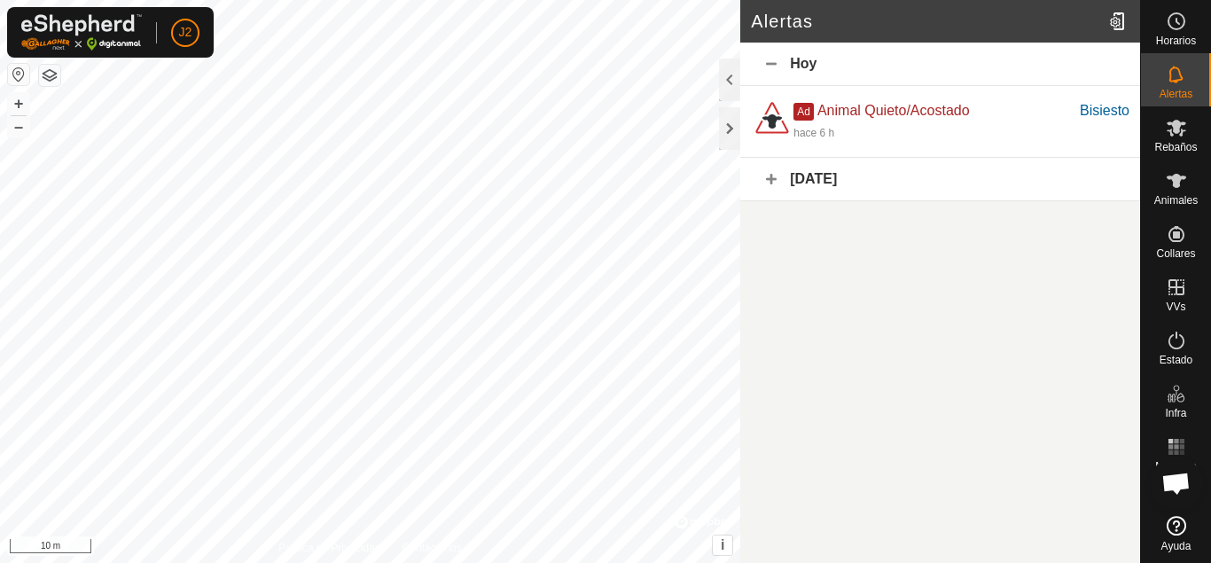
click at [928, 72] on div "Hoy" at bounding box center [940, 64] width 400 height 43
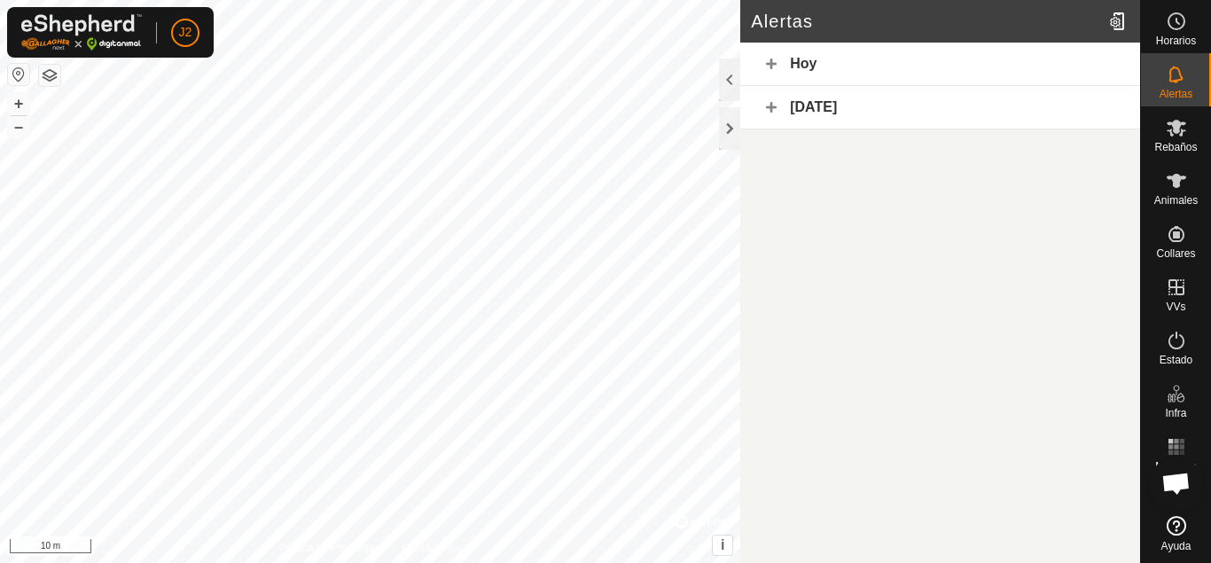
click at [928, 72] on div "Hoy" at bounding box center [940, 64] width 400 height 43
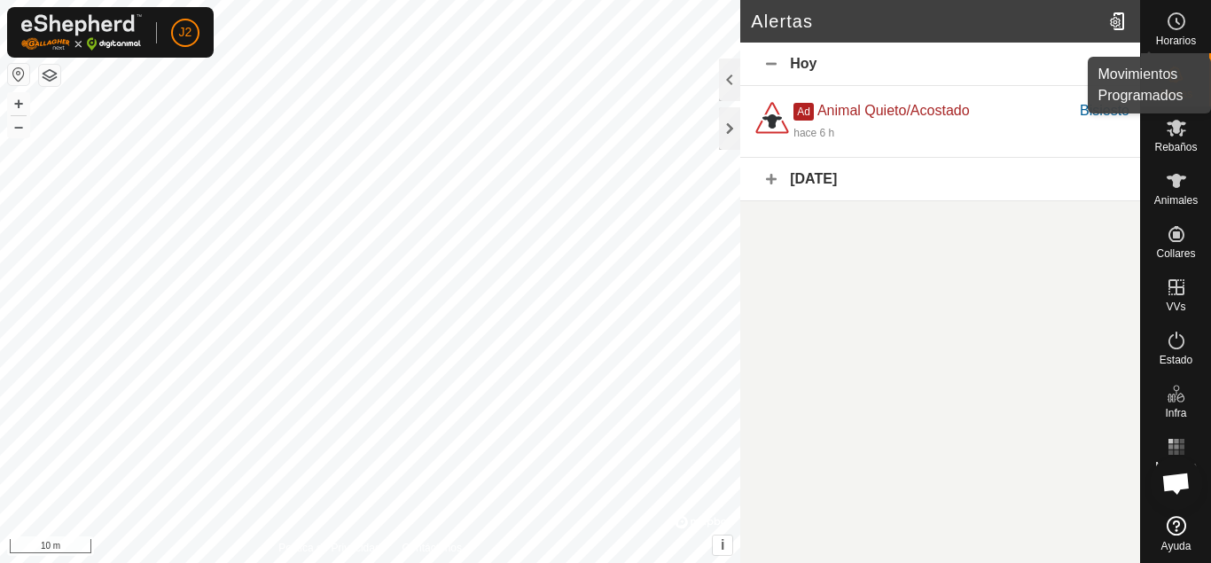
click at [1187, 30] on es-schedule-vp-svg-icon at bounding box center [1176, 21] width 32 height 28
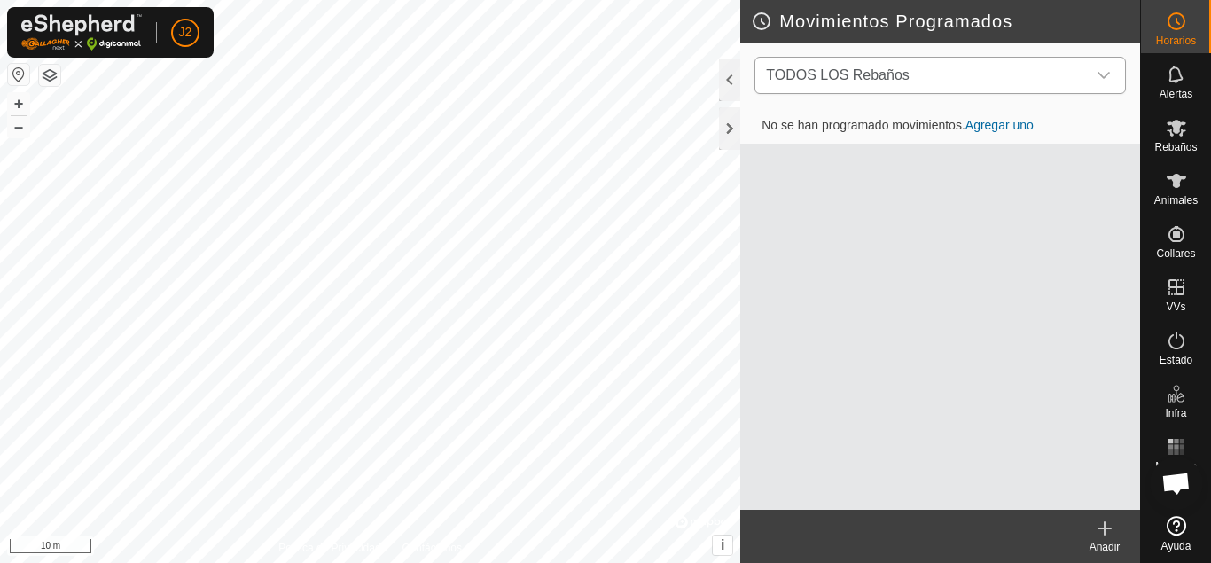
click at [1111, 62] on div "dropdown trigger" at bounding box center [1103, 75] width 35 height 35
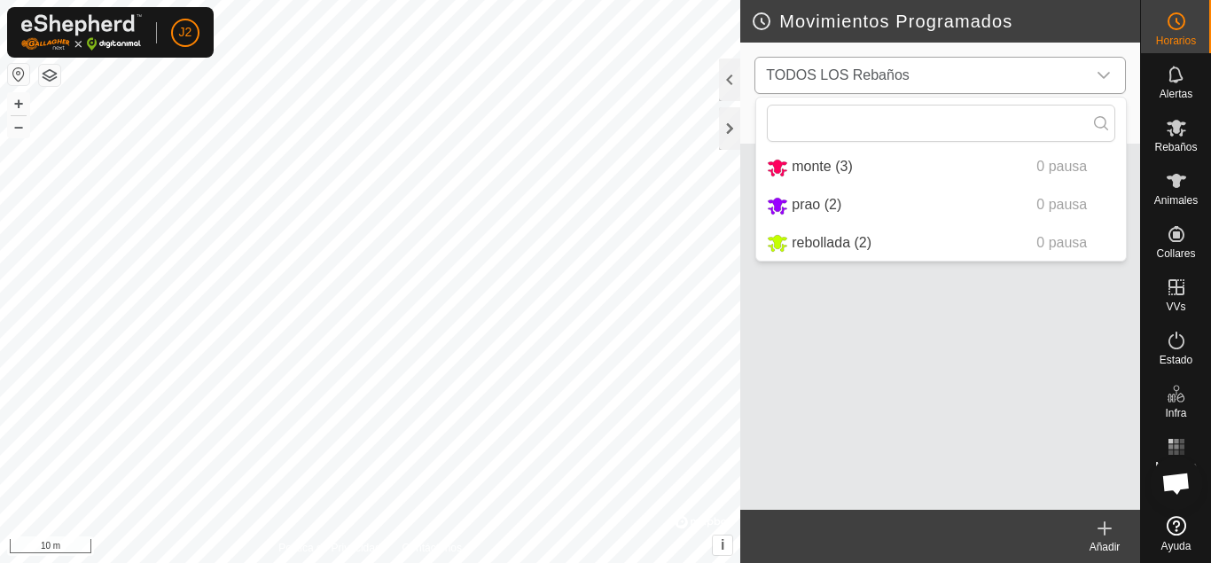
click at [1111, 62] on div "dropdown trigger" at bounding box center [1103, 75] width 35 height 35
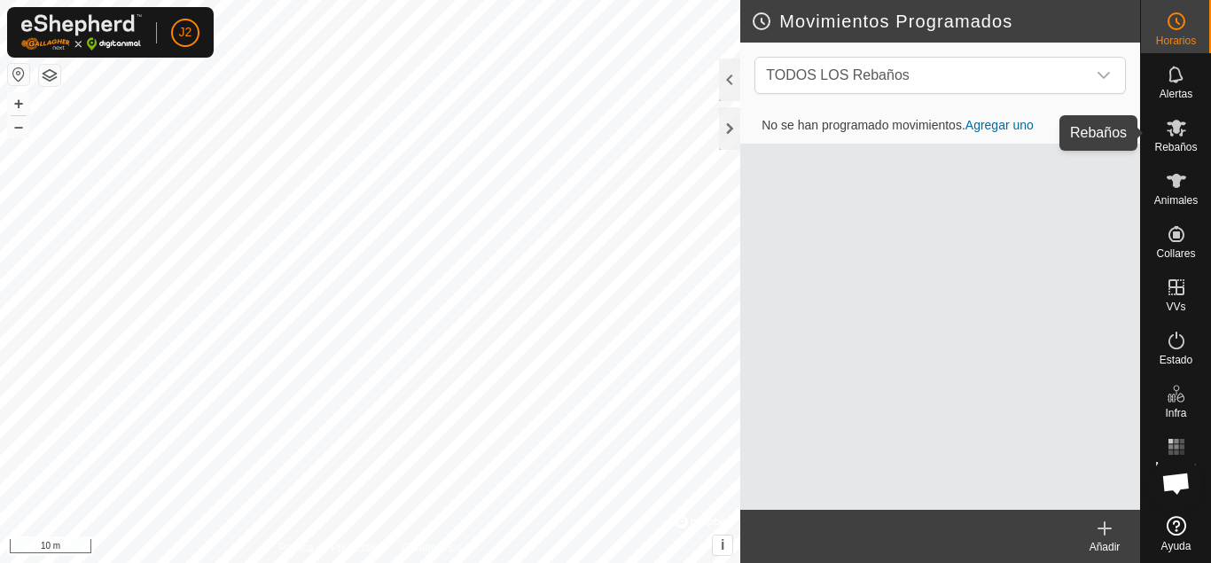
click at [1189, 129] on es-mob-svg-icon at bounding box center [1176, 127] width 32 height 28
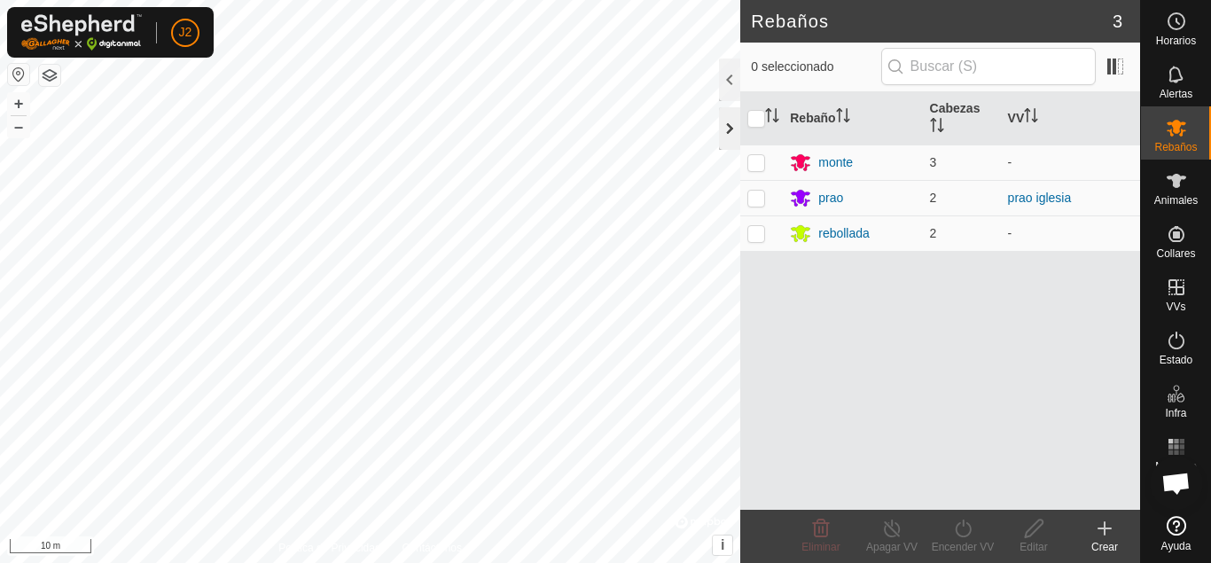
click at [731, 127] on div at bounding box center [729, 128] width 21 height 43
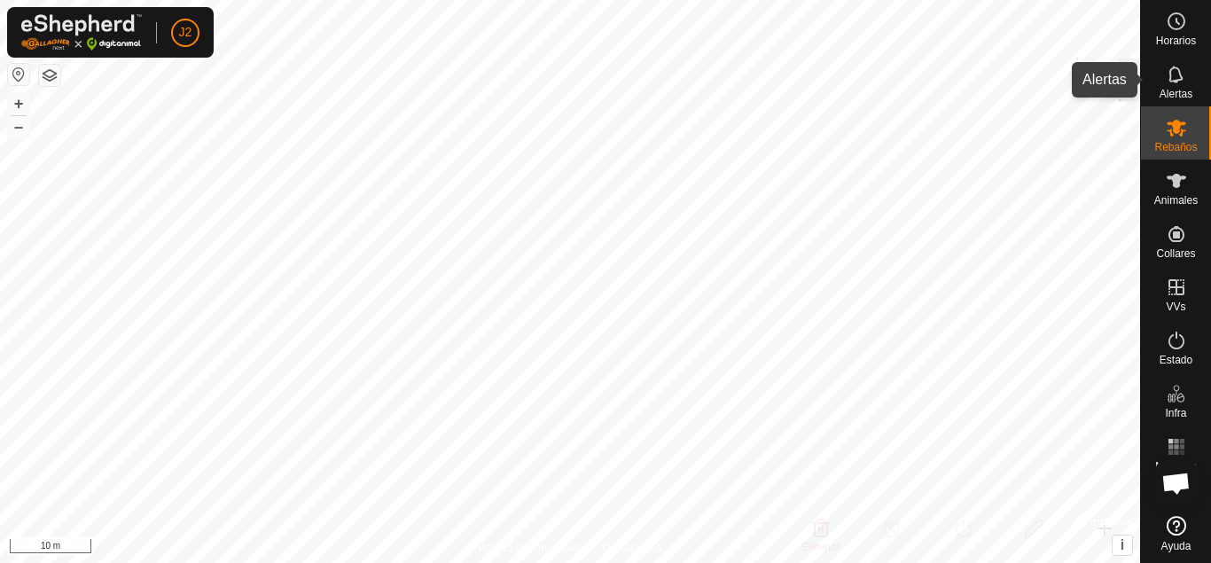
click at [1174, 81] on icon at bounding box center [1175, 74] width 14 height 17
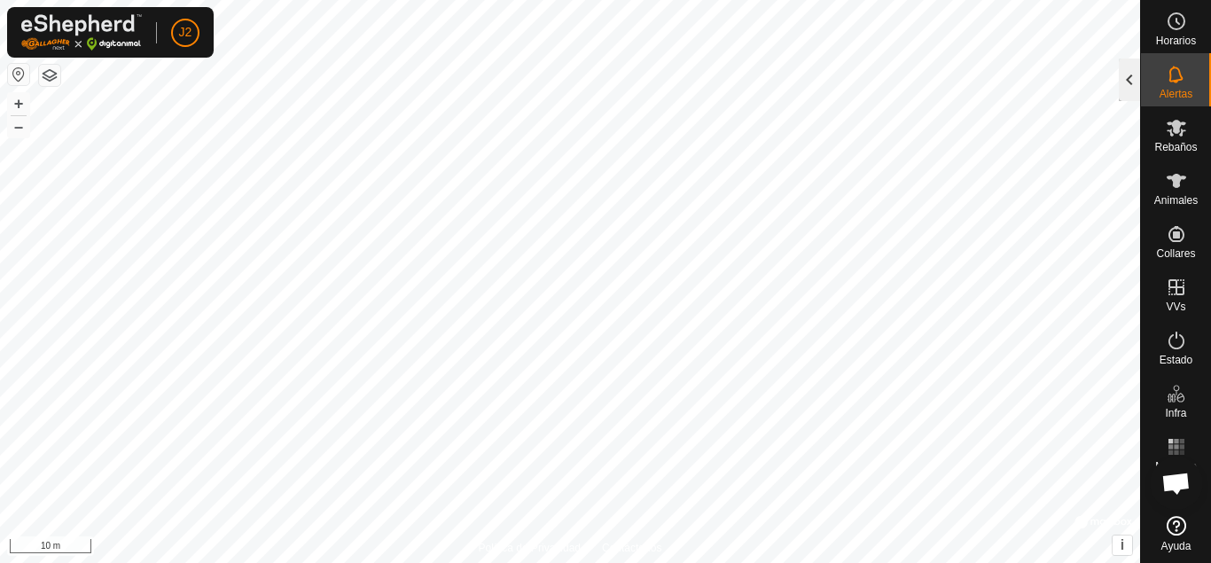
click at [1128, 82] on div at bounding box center [1129, 79] width 21 height 43
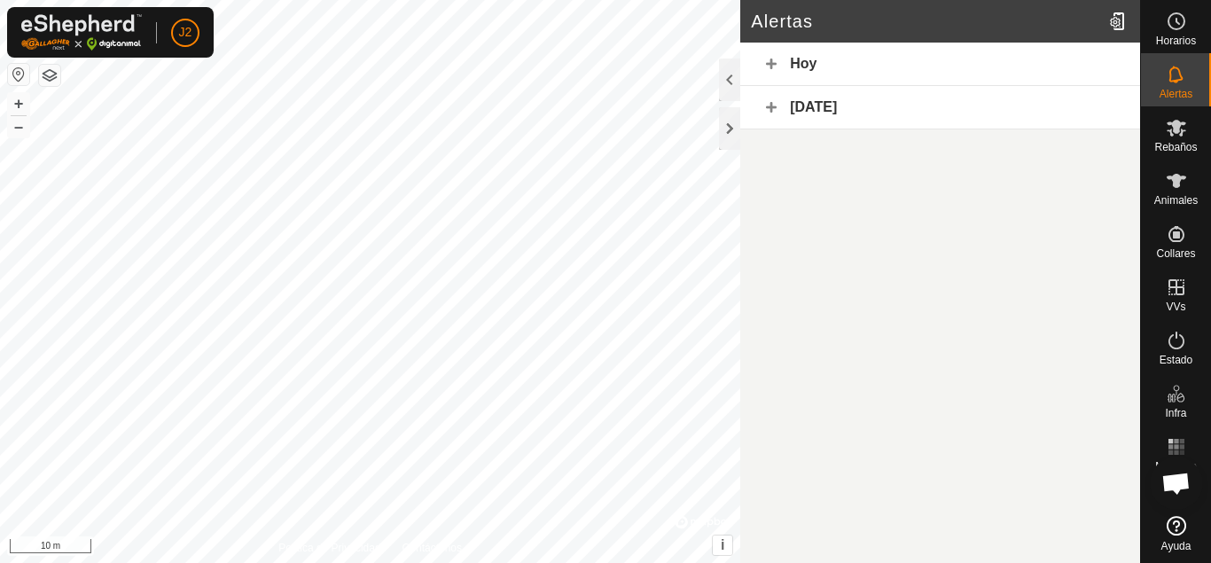
click at [1089, 81] on div "Hoy" at bounding box center [940, 64] width 400 height 43
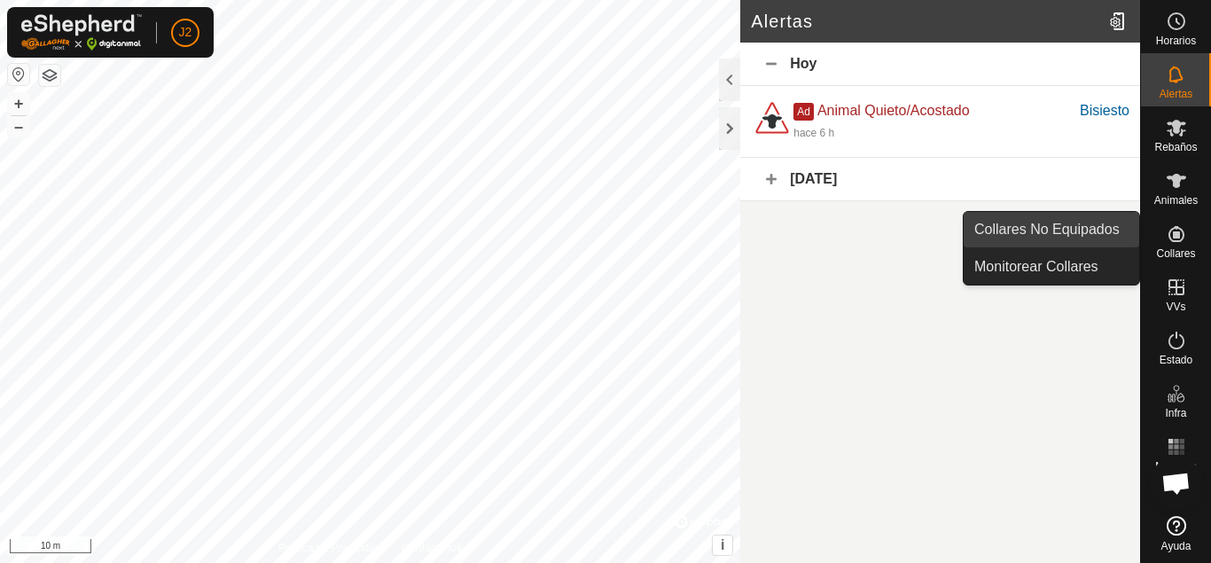
click at [1104, 237] on link "Collares No Equipados" at bounding box center [1050, 229] width 175 height 35
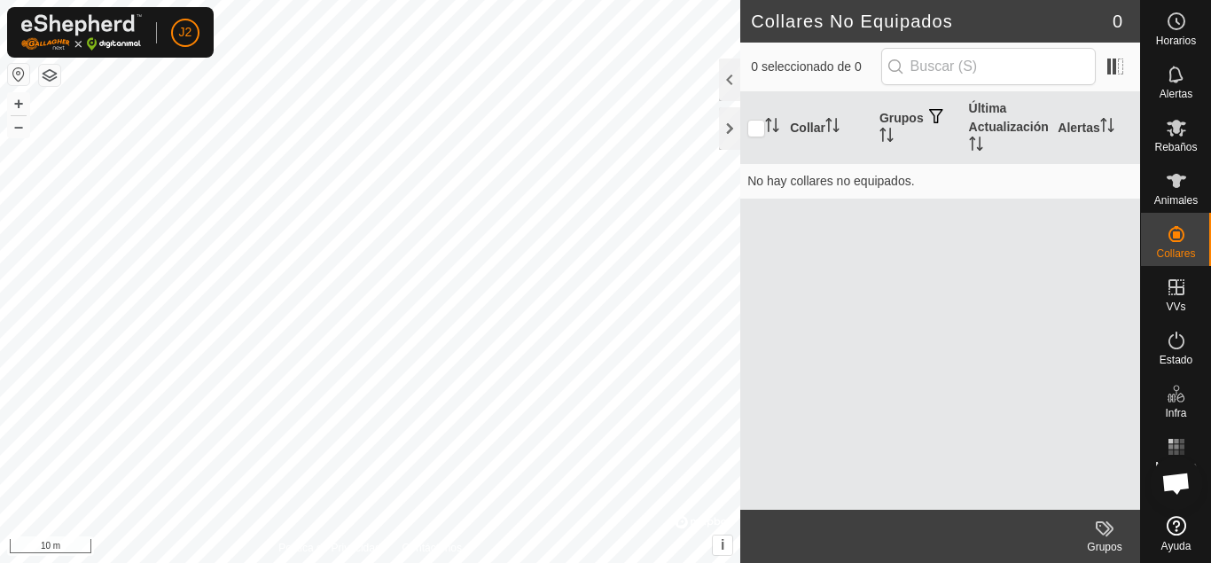
click at [1103, 542] on div "Grupos" at bounding box center [1104, 547] width 71 height 16
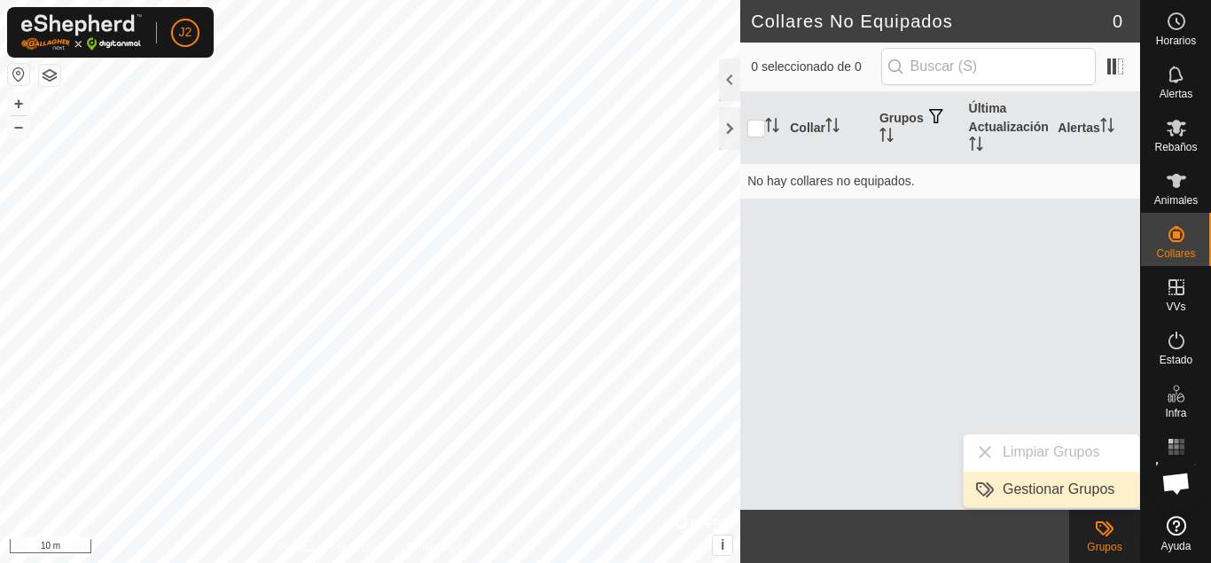
click at [1098, 490] on link "Gestionar Grupos" at bounding box center [1050, 489] width 175 height 35
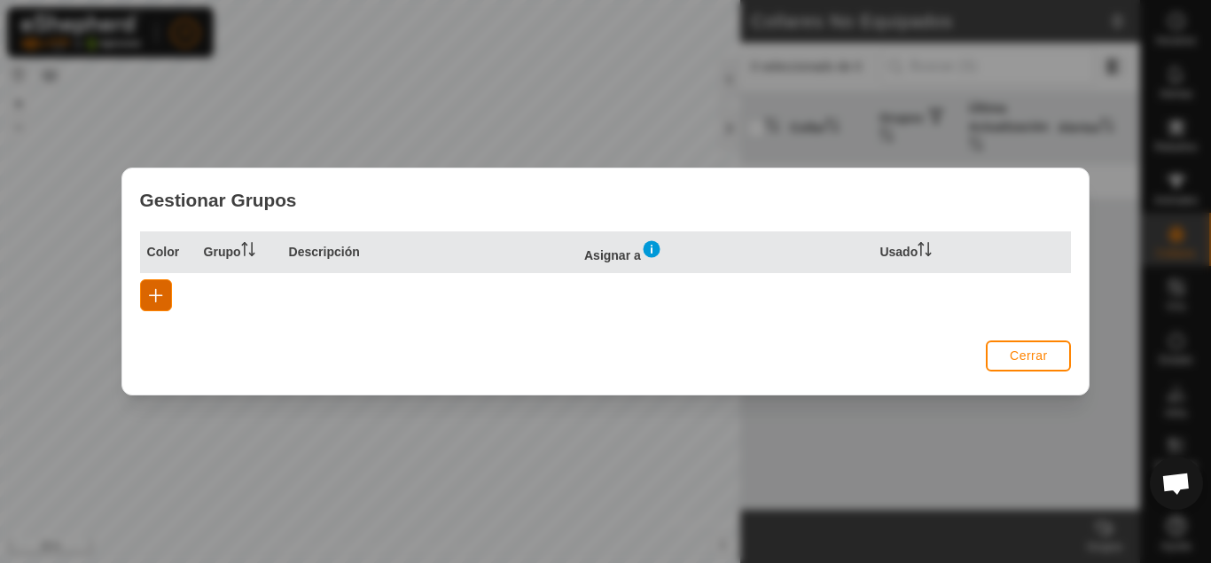
click at [144, 291] on button "button" at bounding box center [156, 295] width 32 height 32
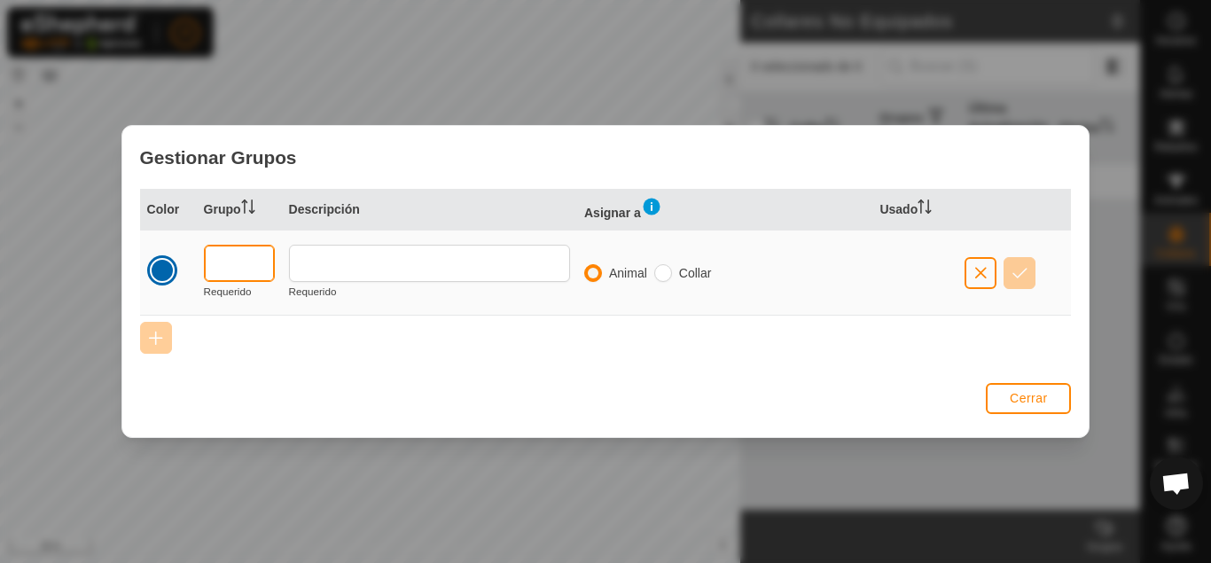
click at [241, 271] on input "text" at bounding box center [239, 263] width 71 height 37
type input "1"
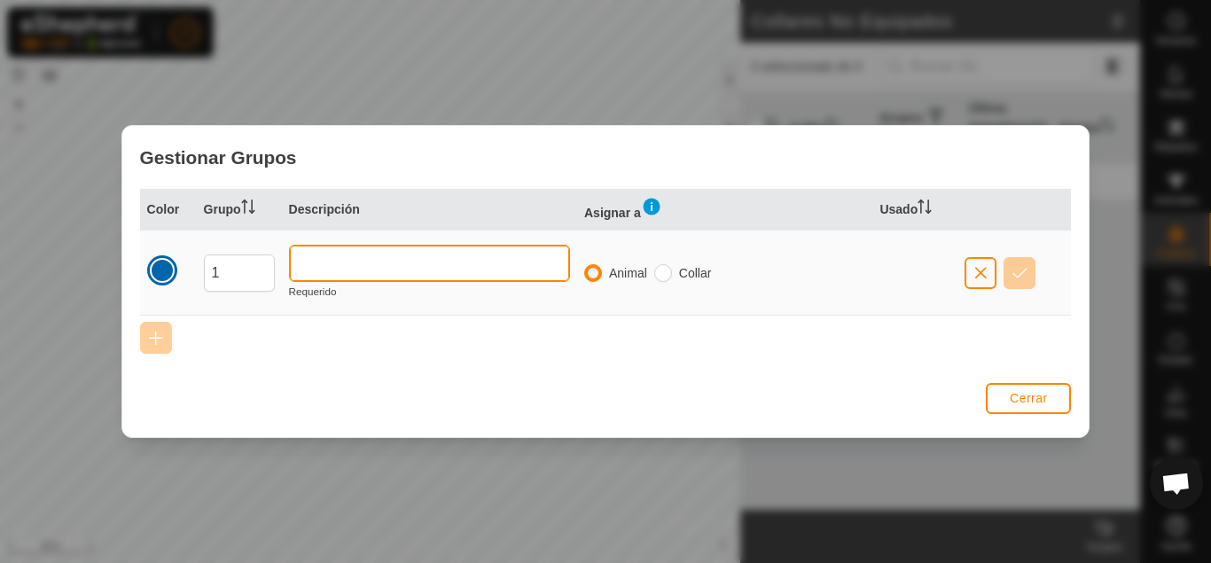
click at [306, 265] on input "text" at bounding box center [429, 263] width 281 height 37
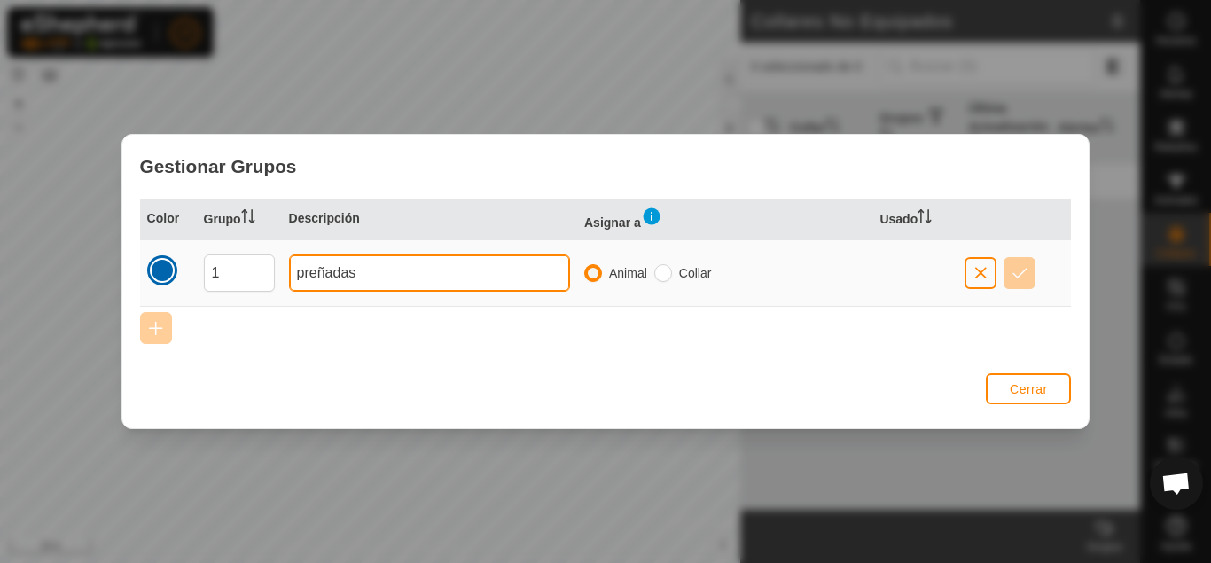
type input "preñadas"
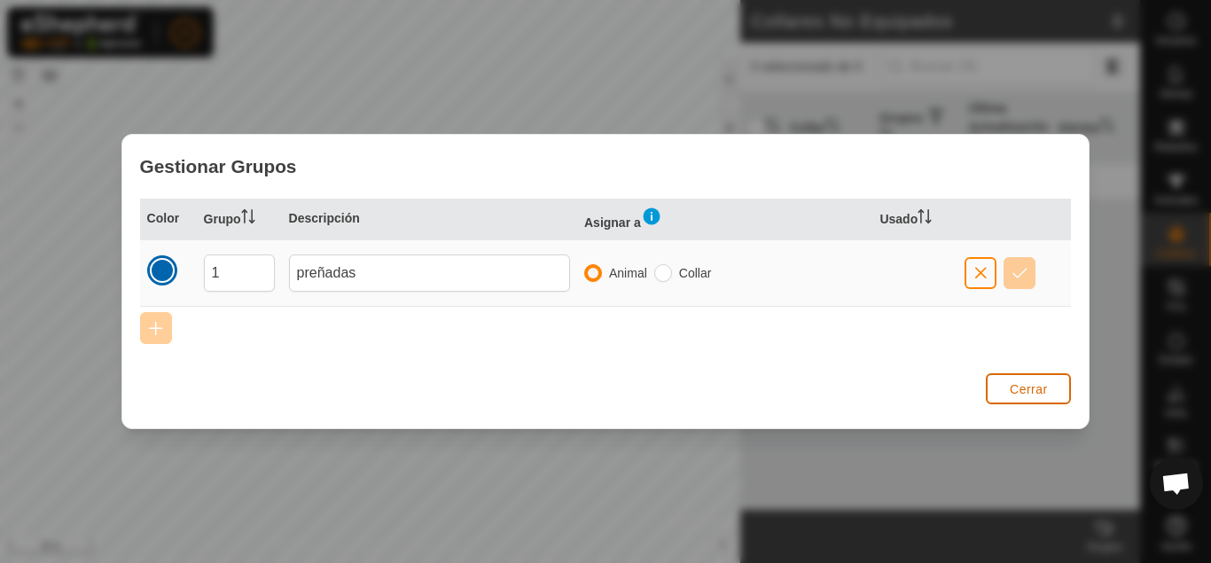
click at [1029, 389] on span "Cerrar" at bounding box center [1029, 389] width 38 height 14
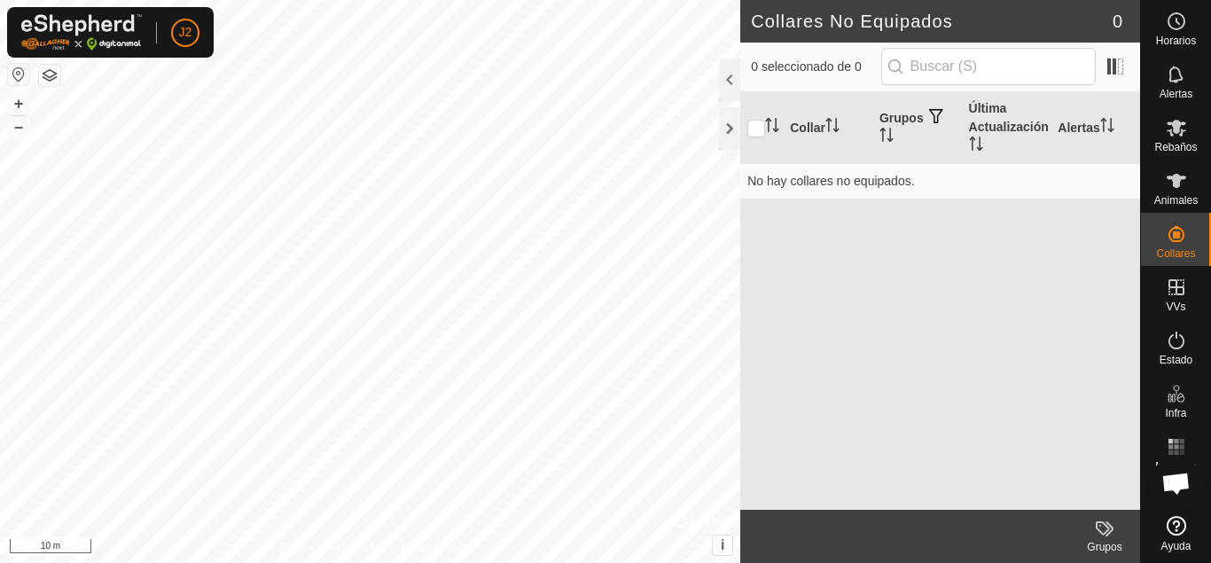
click at [1096, 533] on icon at bounding box center [1104, 528] width 21 height 21
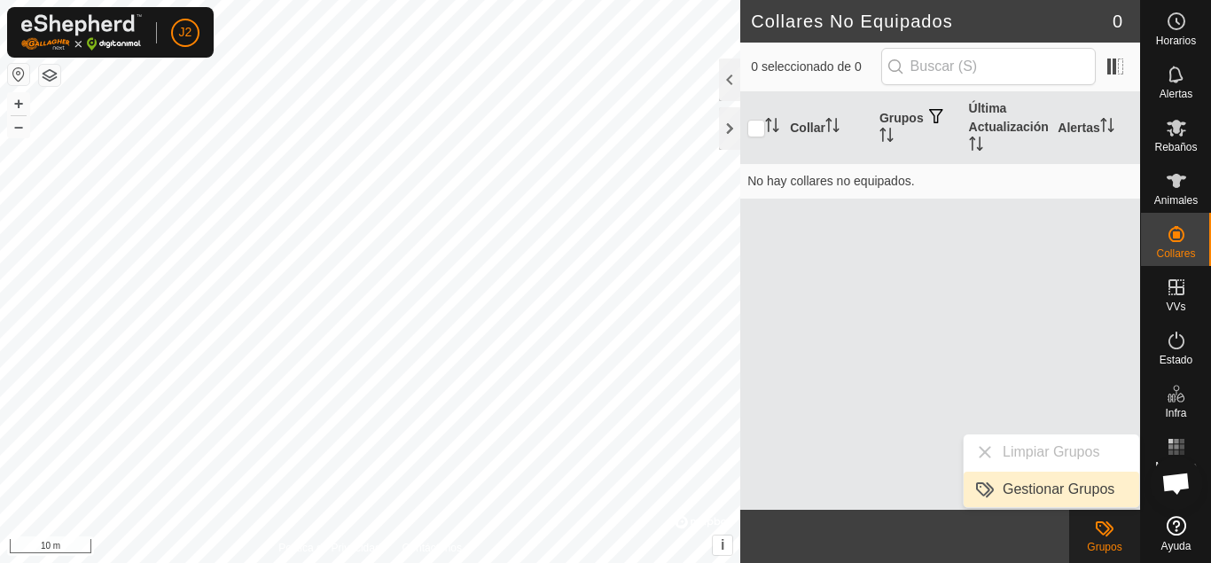
click at [1096, 487] on link "Gestionar Grupos" at bounding box center [1050, 489] width 175 height 35
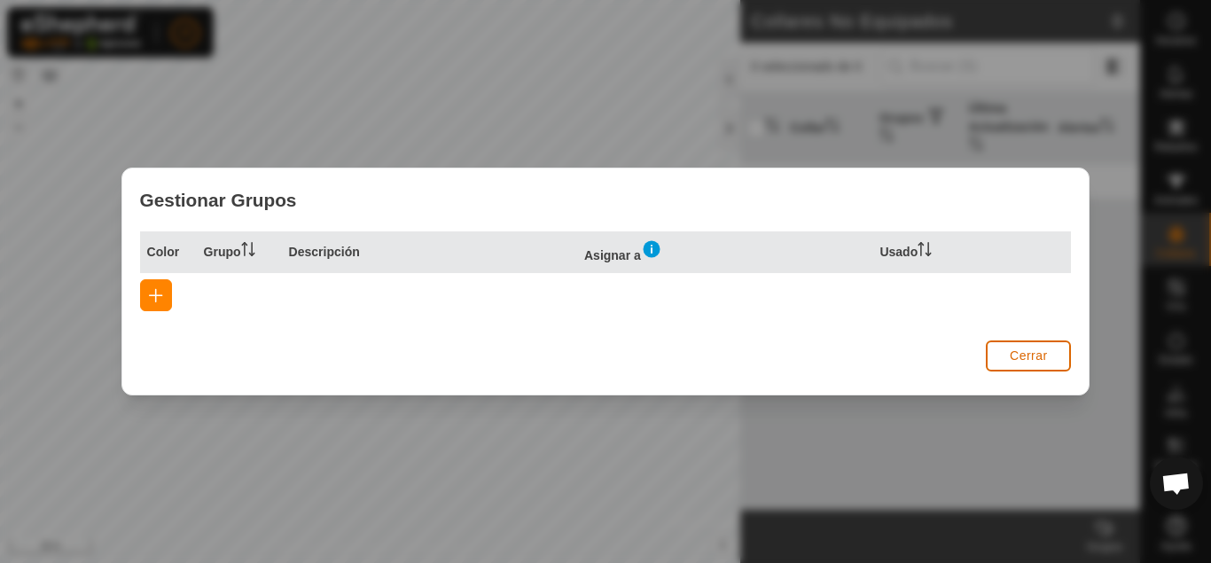
click at [1033, 349] on span "Cerrar" at bounding box center [1029, 355] width 38 height 14
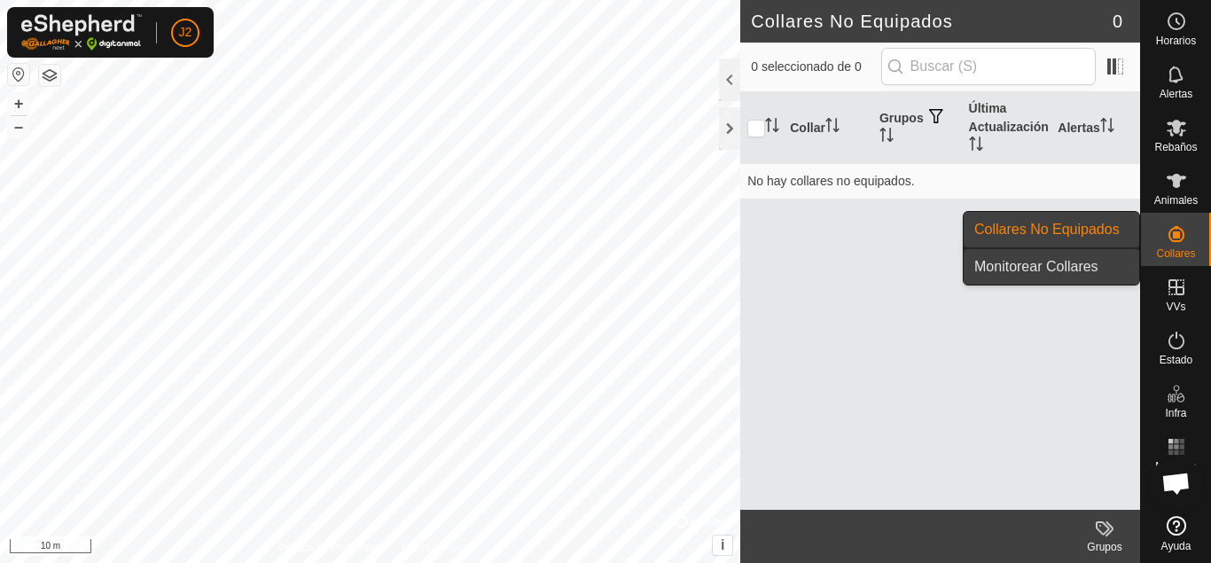
click at [1088, 257] on link "Monitorear Collares" at bounding box center [1050, 266] width 175 height 35
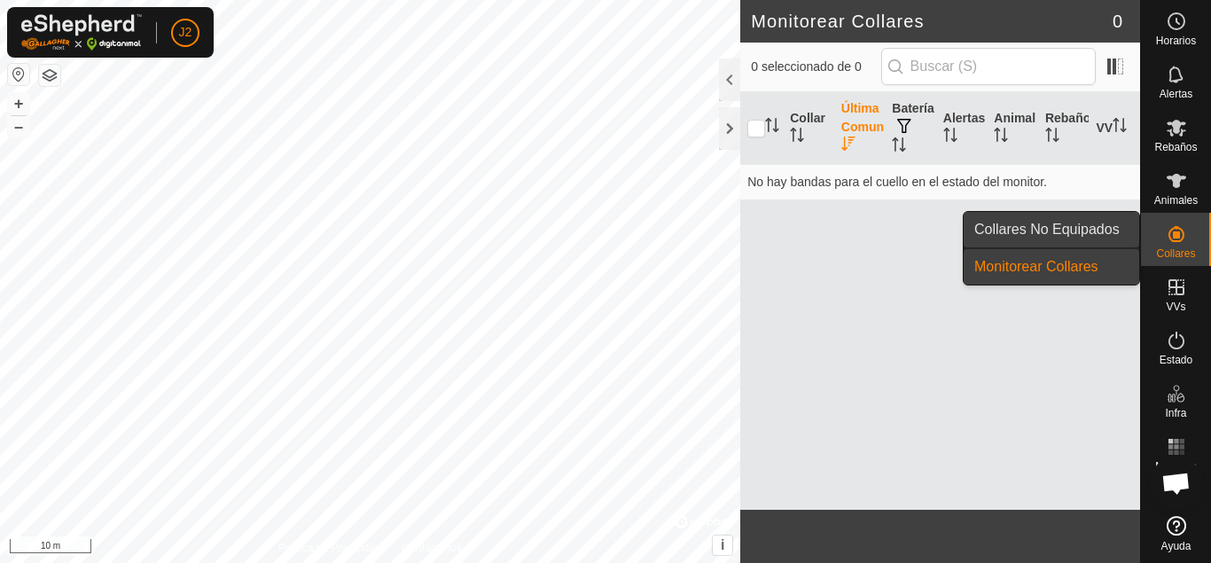
click at [1033, 221] on span "Collares No Equipados" at bounding box center [1046, 229] width 145 height 21
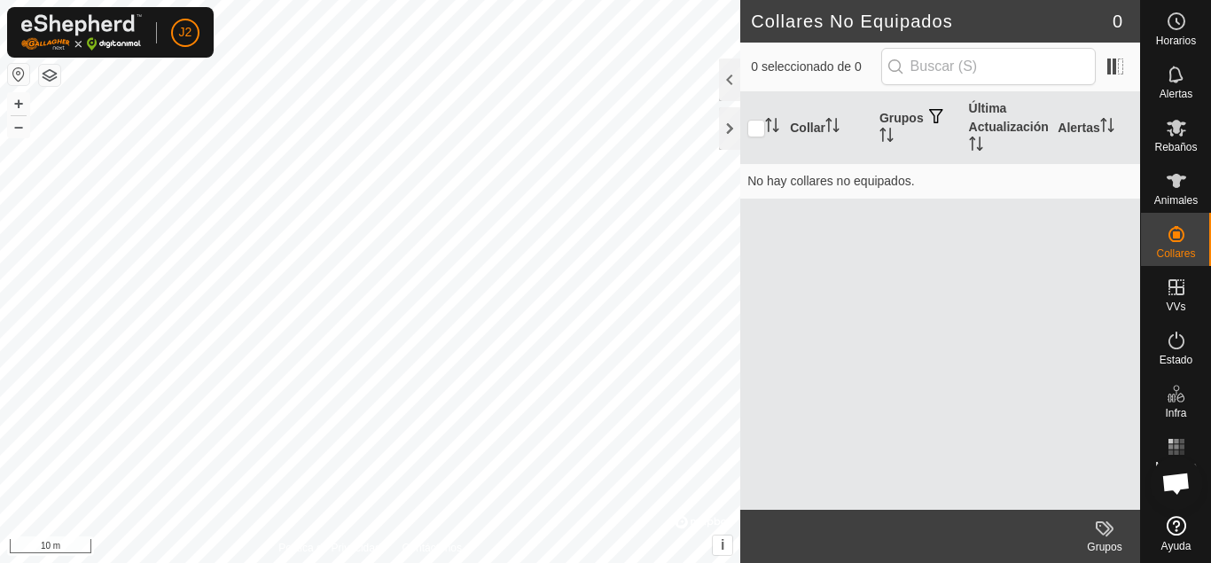
click at [1102, 526] on icon at bounding box center [1104, 528] width 21 height 21
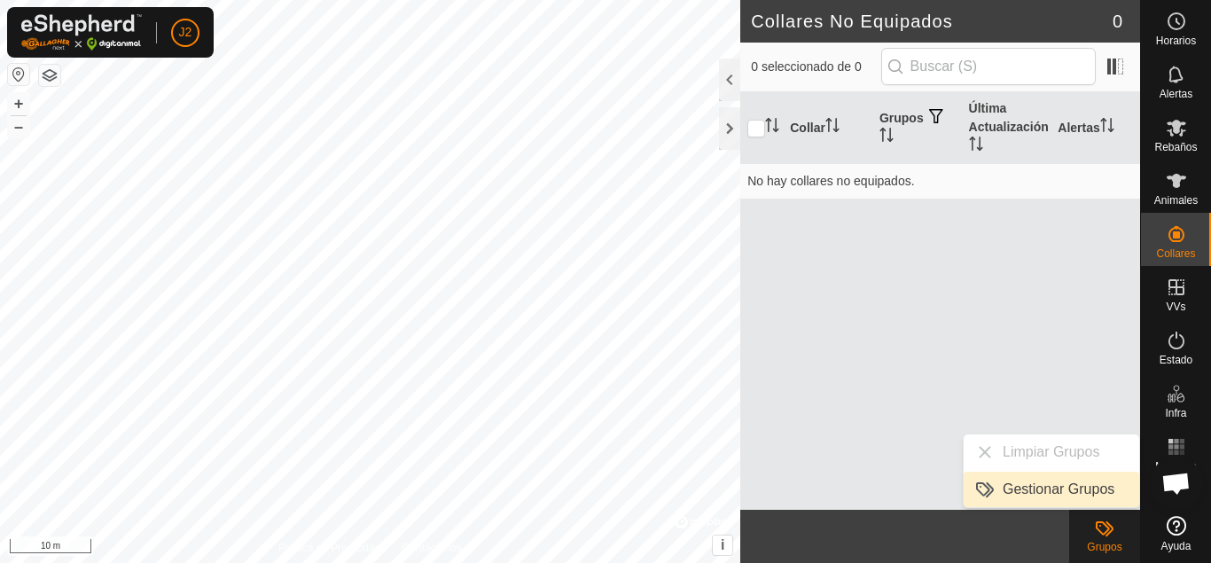
click at [1074, 489] on link "Gestionar Grupos" at bounding box center [1050, 489] width 175 height 35
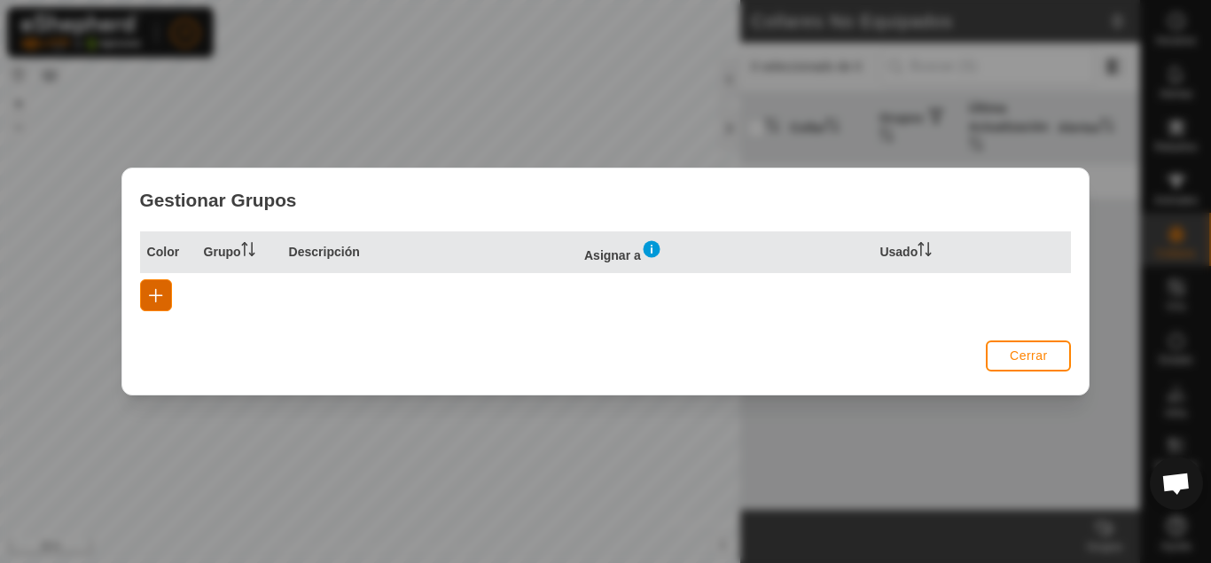
click at [156, 299] on span "button" at bounding box center [156, 295] width 14 height 14
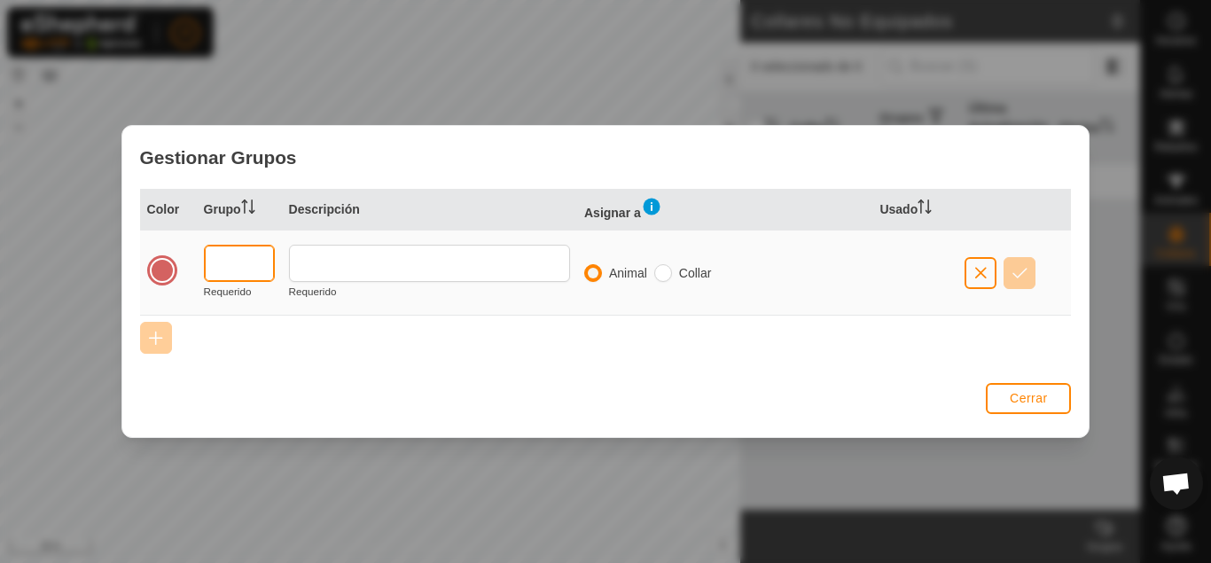
click at [253, 277] on input "text" at bounding box center [239, 263] width 71 height 37
type input "1"
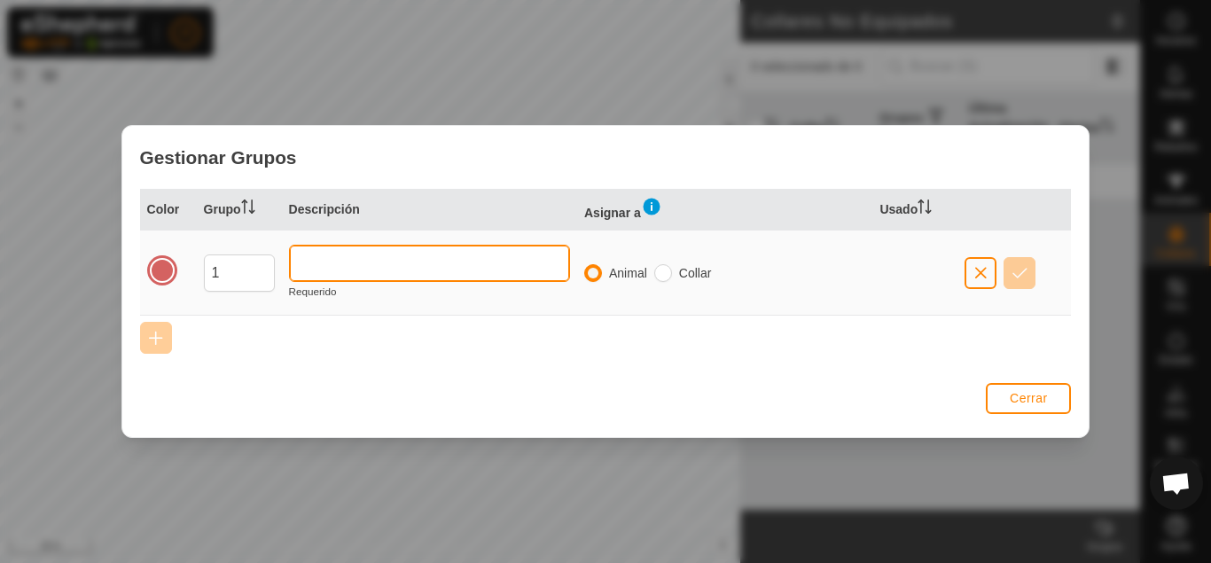
click at [342, 261] on input "text" at bounding box center [429, 263] width 281 height 37
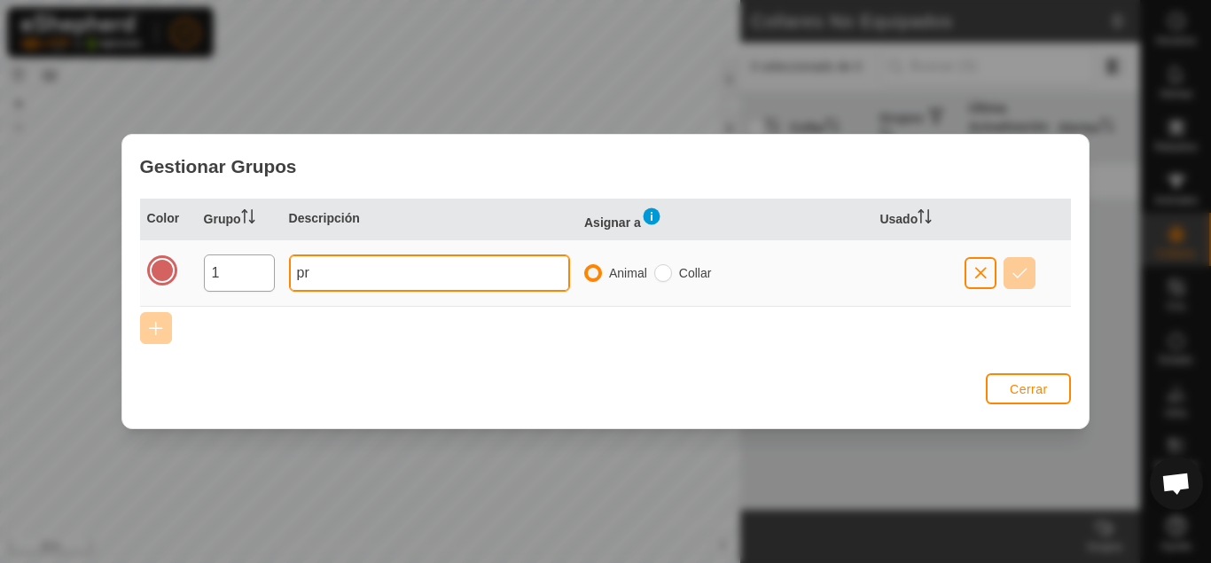
type input "p"
type input "parir"
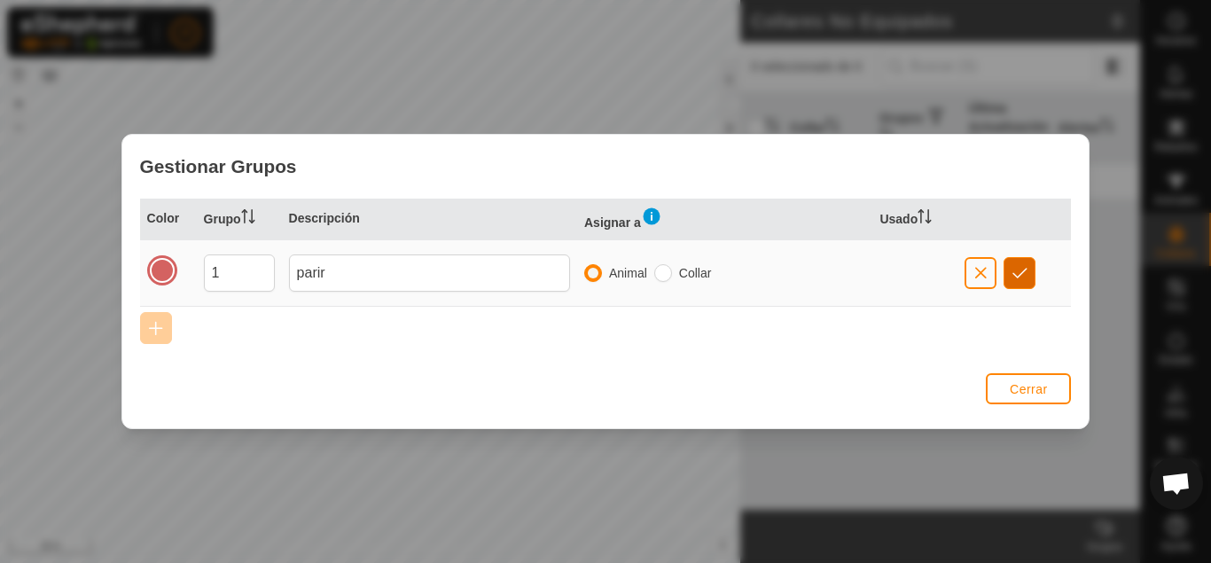
click at [1024, 273] on span "button" at bounding box center [1019, 273] width 15 height 14
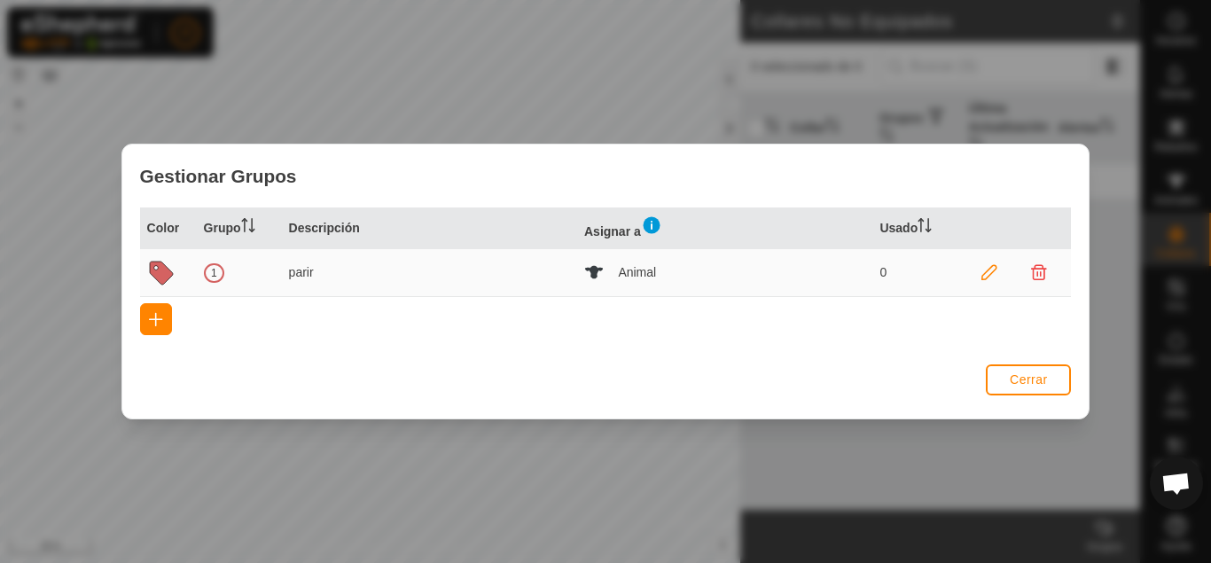
click at [992, 272] on icon at bounding box center [989, 273] width 16 height 16
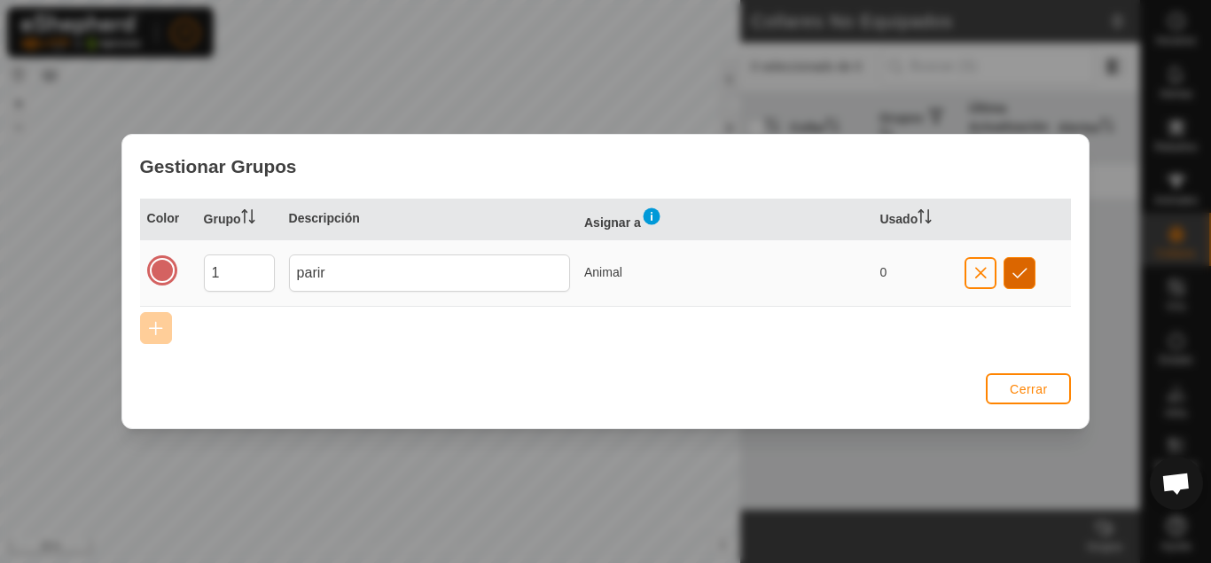
click at [1033, 283] on button "button" at bounding box center [1019, 273] width 32 height 32
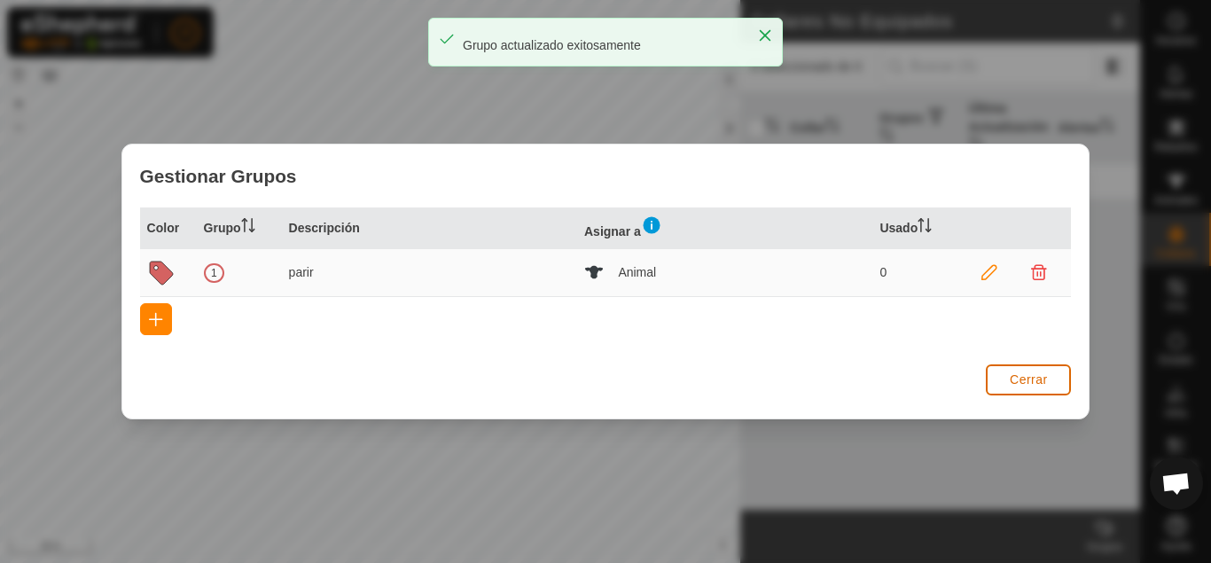
click at [1025, 380] on span "Cerrar" at bounding box center [1029, 379] width 38 height 14
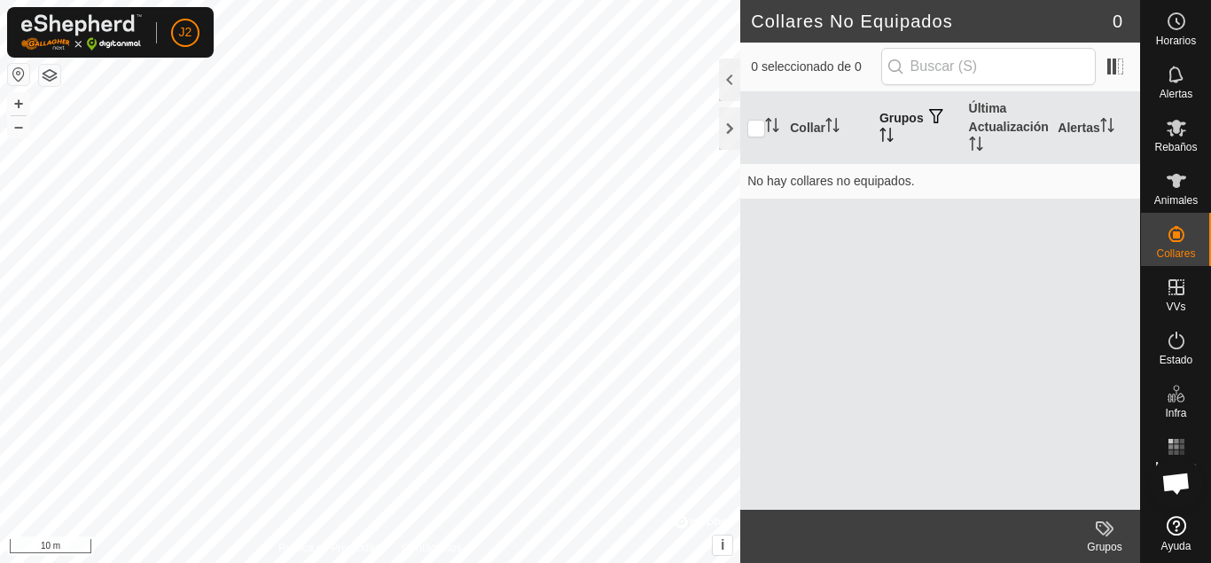
click at [901, 116] on th "Grupos" at bounding box center [917, 128] width 90 height 72
click at [1045, 66] on input "text" at bounding box center [988, 66] width 214 height 37
type input "p"
click at [1104, 539] on div "Grupos" at bounding box center [1104, 547] width 71 height 16
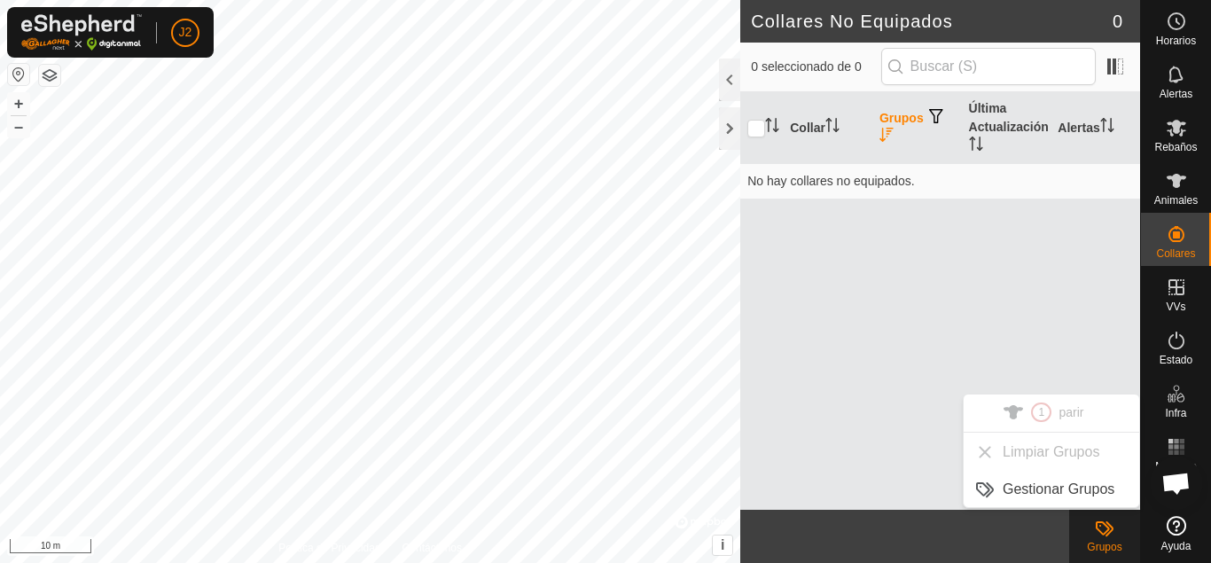
click at [1040, 409] on ul "1 parir Limpiar Grupos Gestionar Grupos" at bounding box center [1050, 450] width 175 height 113
click at [820, 129] on th "Collar" at bounding box center [828, 128] width 90 height 72
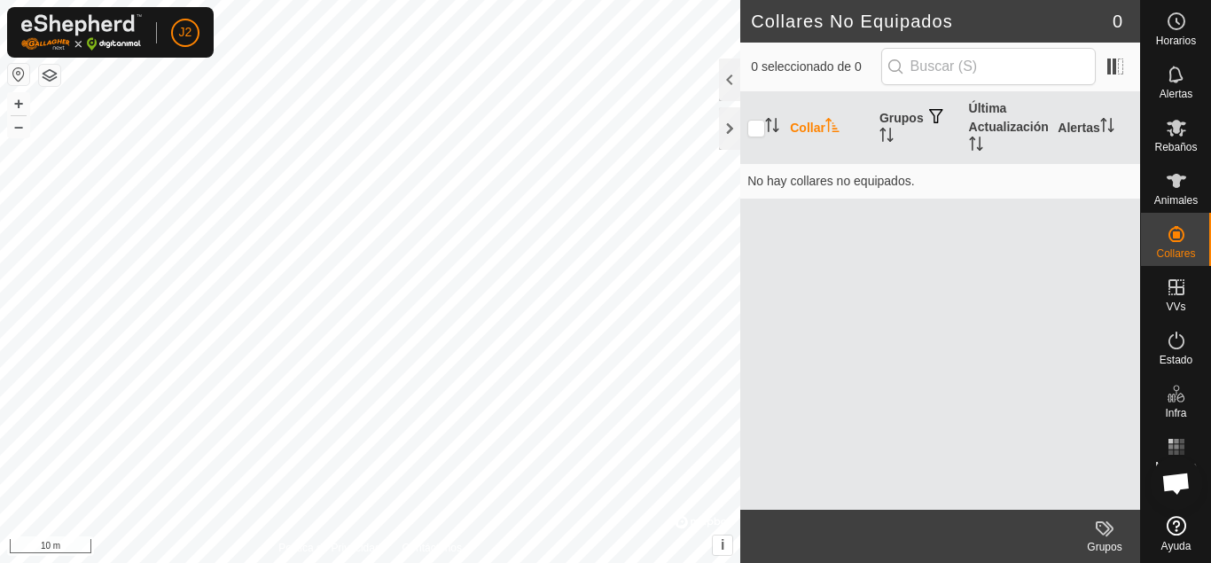
click at [820, 129] on th "Collar" at bounding box center [828, 128] width 90 height 72
click at [1094, 535] on icon at bounding box center [1104, 528] width 21 height 21
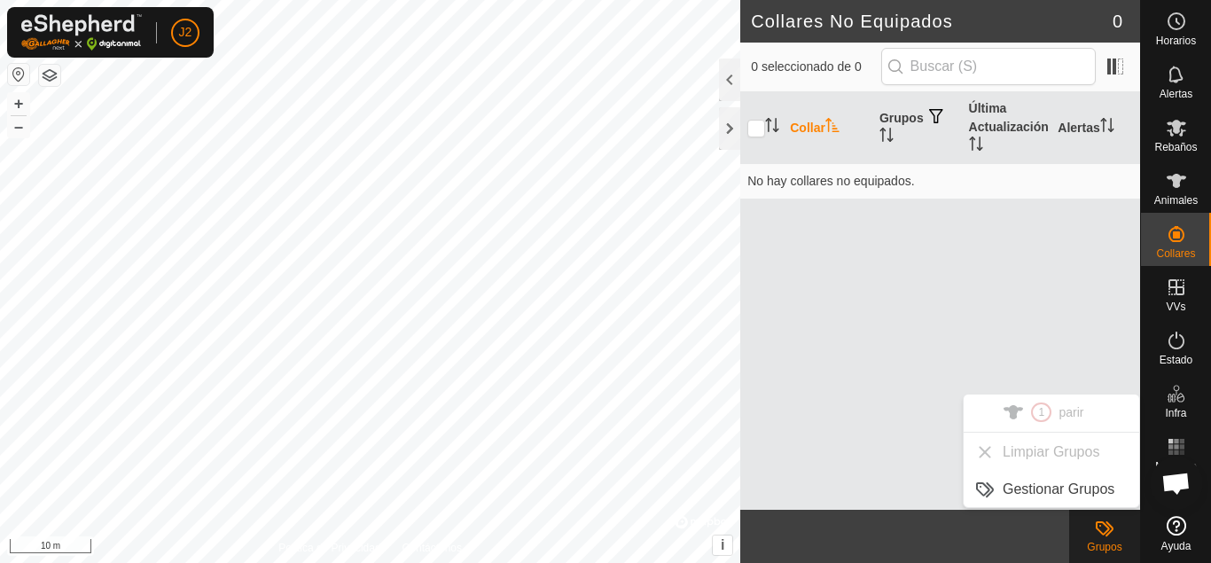
click at [1094, 535] on icon at bounding box center [1104, 528] width 21 height 21
click at [753, 131] on input "checkbox" at bounding box center [756, 129] width 18 height 18
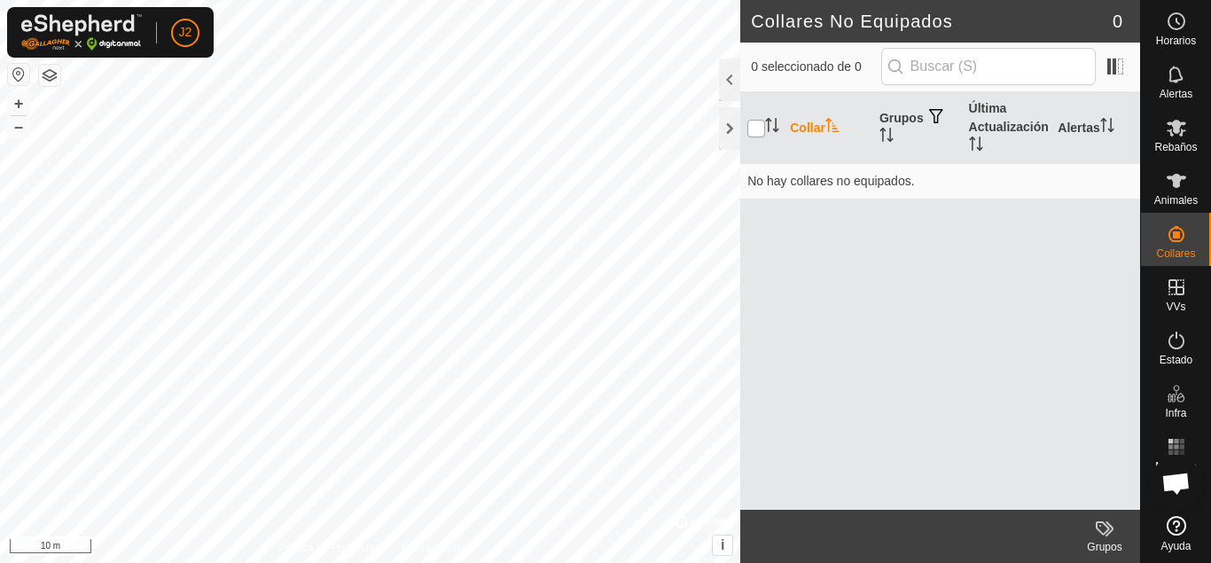
click at [753, 131] on input "checkbox" at bounding box center [756, 129] width 18 height 18
checkbox input "false"
click at [987, 58] on input "text" at bounding box center [988, 66] width 214 height 37
type input "p"
type input "b"
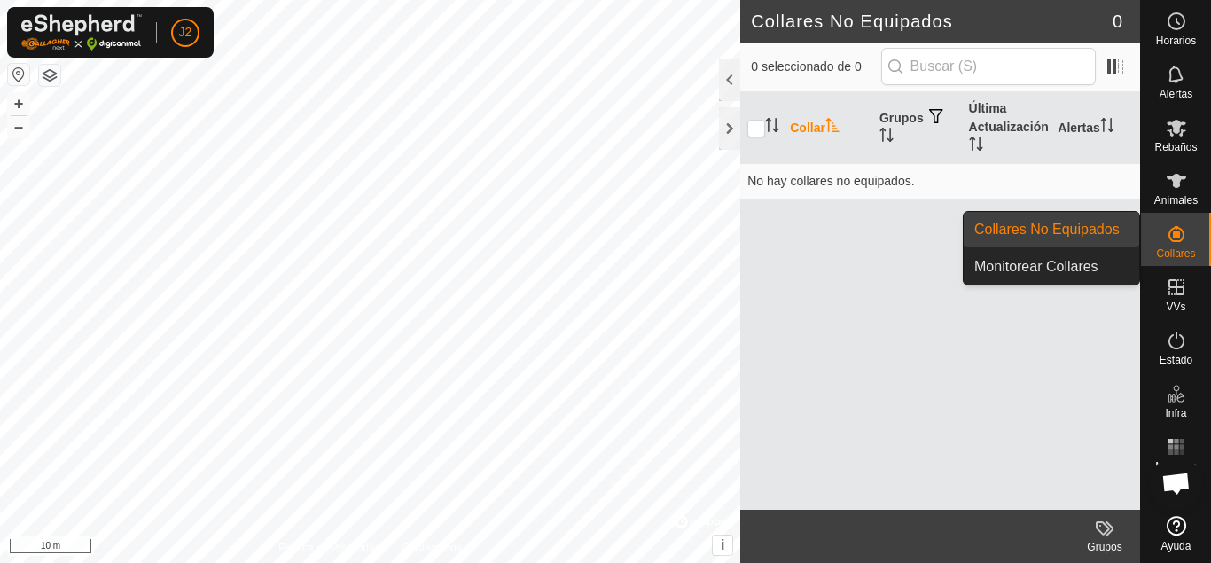
click at [1021, 271] on link "Monitorear Collares" at bounding box center [1050, 266] width 175 height 35
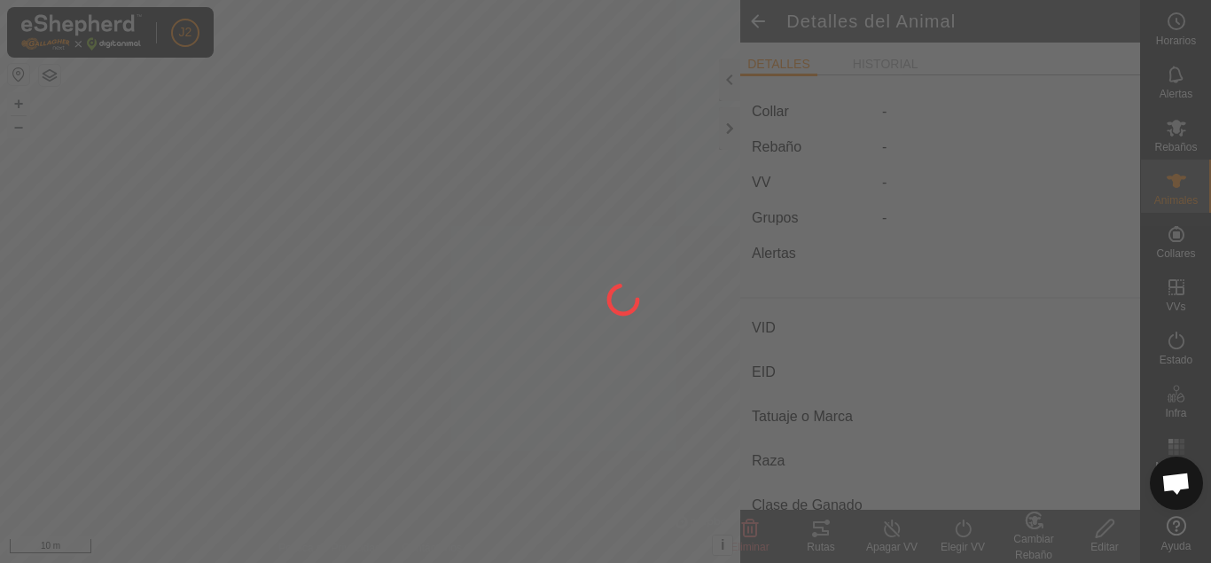
type input "Bisiesto"
type input "-"
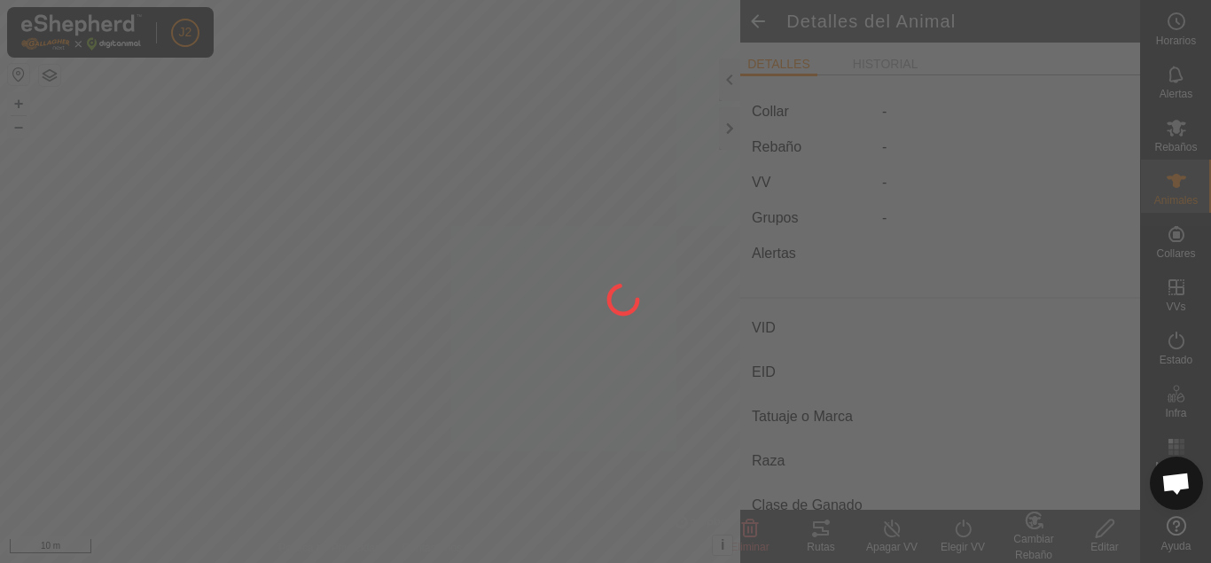
type input "0 kg"
type input "-"
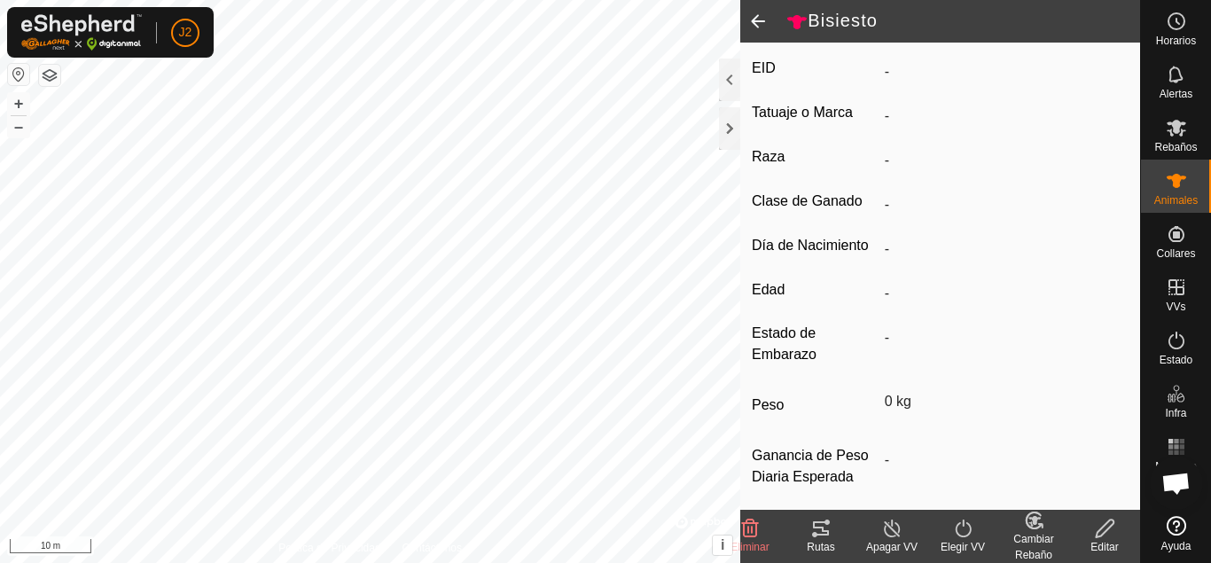
scroll to position [312, 0]
click at [758, 17] on span at bounding box center [757, 21] width 35 height 43
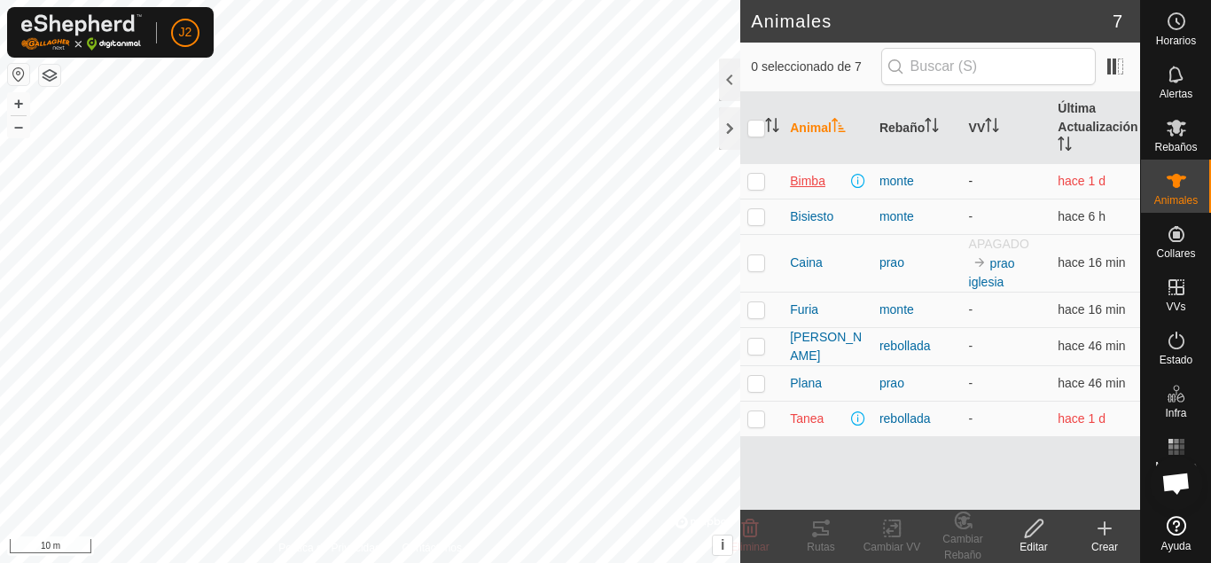
click at [794, 187] on span "Bimba" at bounding box center [807, 181] width 35 height 19
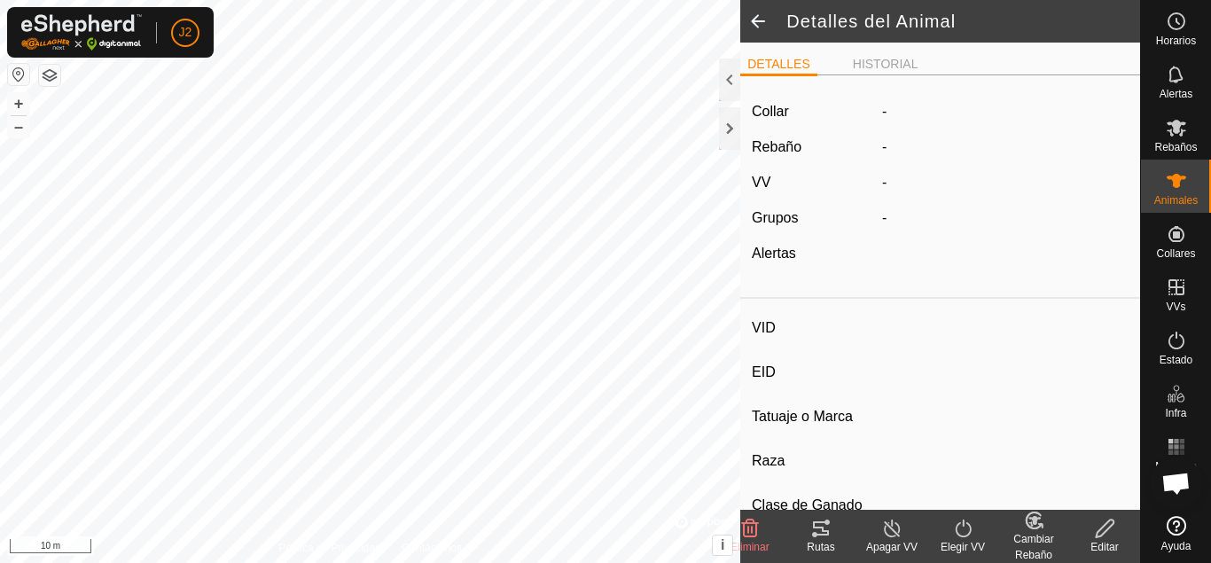
type input "Bimba"
type input "-"
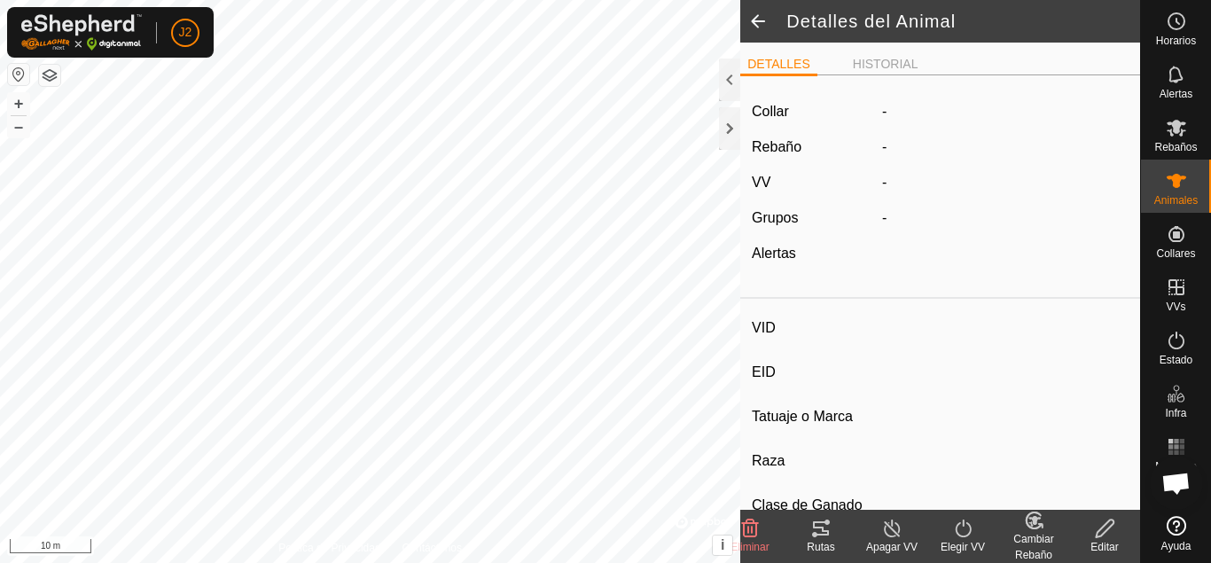
type input "Preñada"
type input "0 kg"
type input "-"
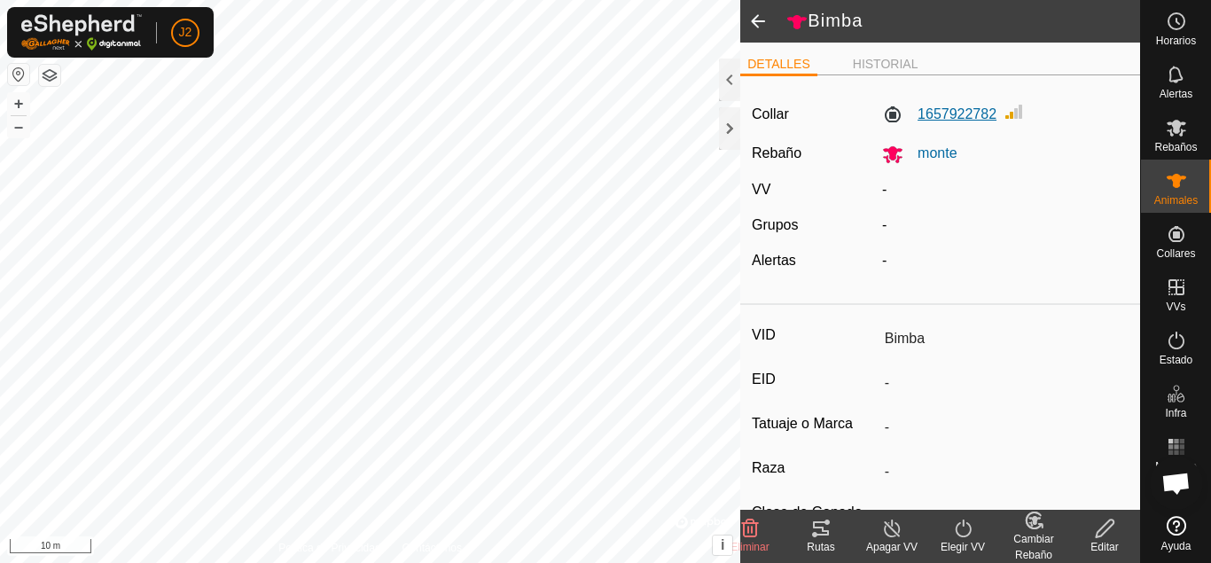
click at [929, 108] on label "1657922782" at bounding box center [939, 114] width 114 height 21
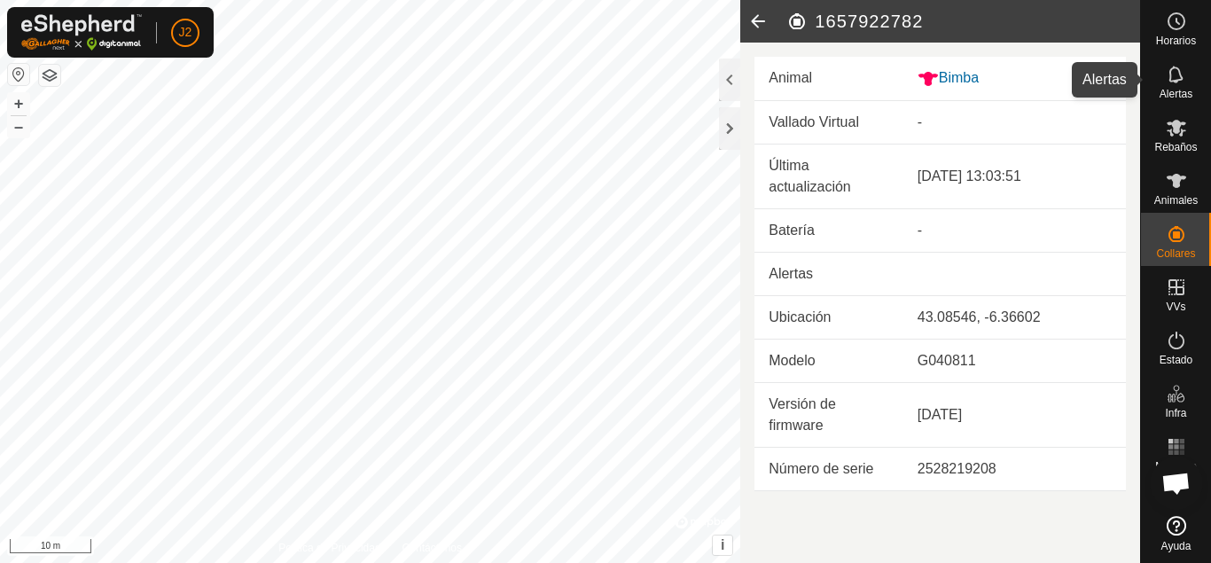
click at [1189, 92] on span "Alertas" at bounding box center [1175, 94] width 33 height 11
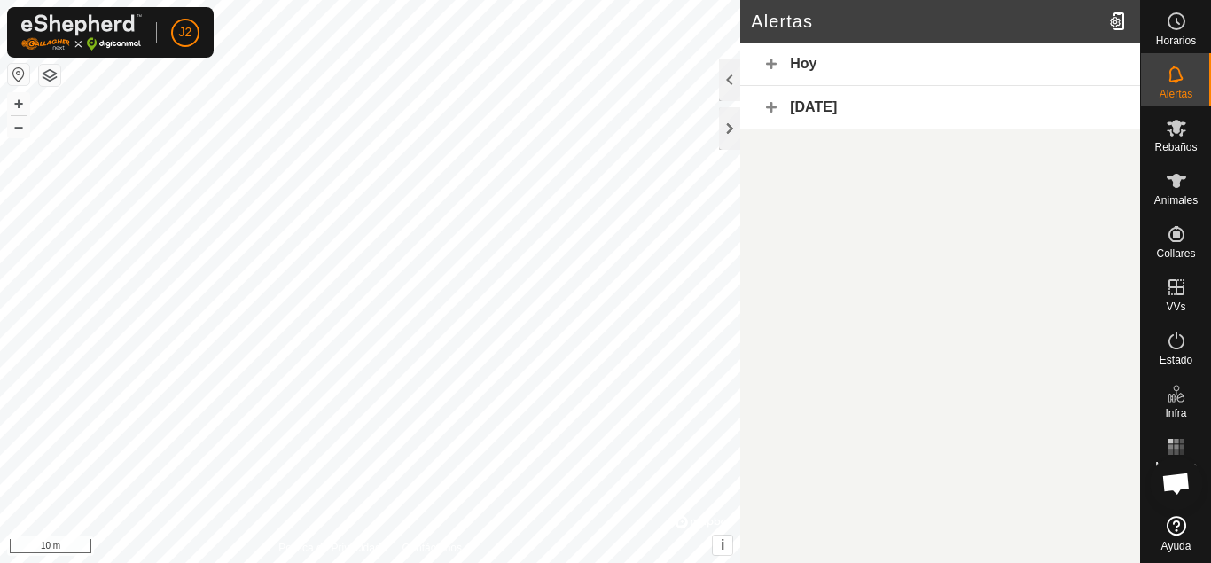
click at [967, 55] on div "Hoy" at bounding box center [940, 64] width 400 height 43
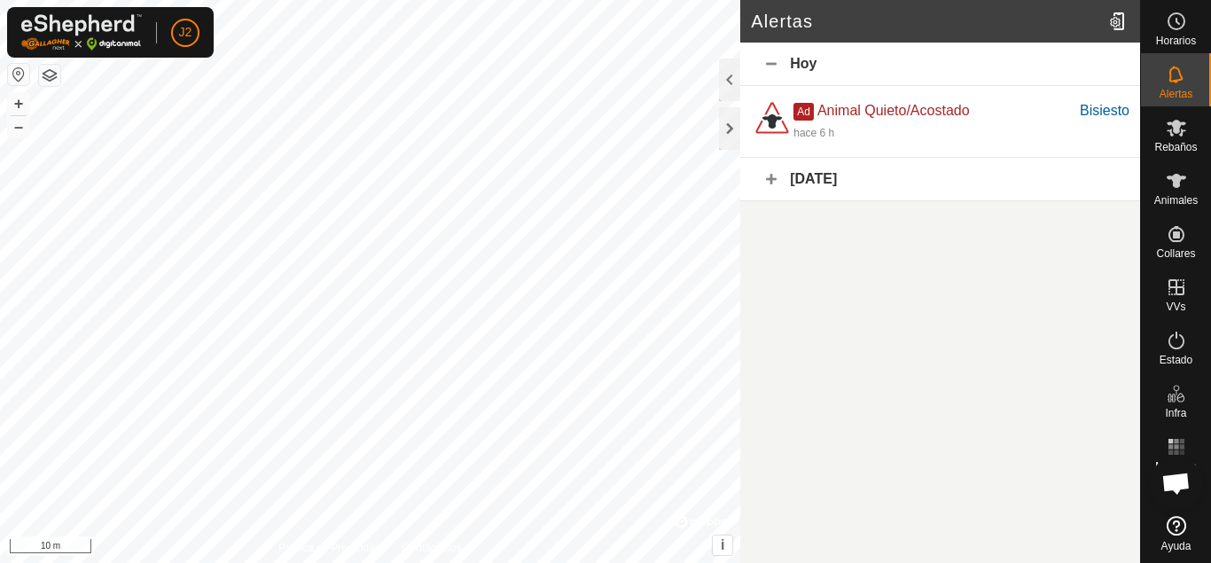
click at [967, 55] on div "Hoy" at bounding box center [940, 64] width 400 height 43
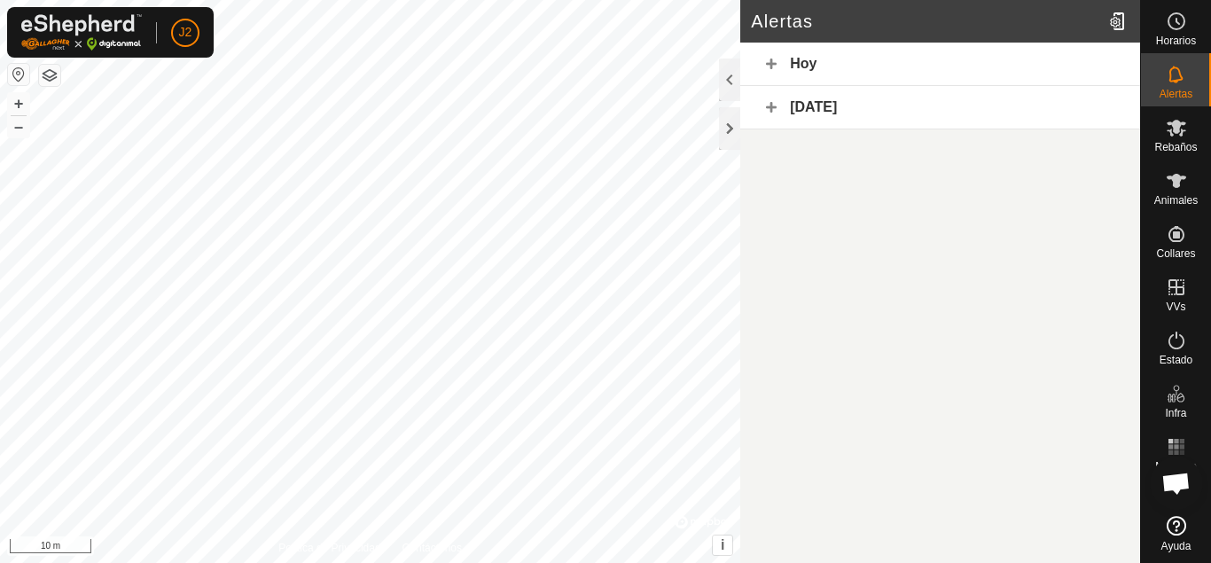
click at [967, 55] on div "Hoy" at bounding box center [940, 64] width 400 height 43
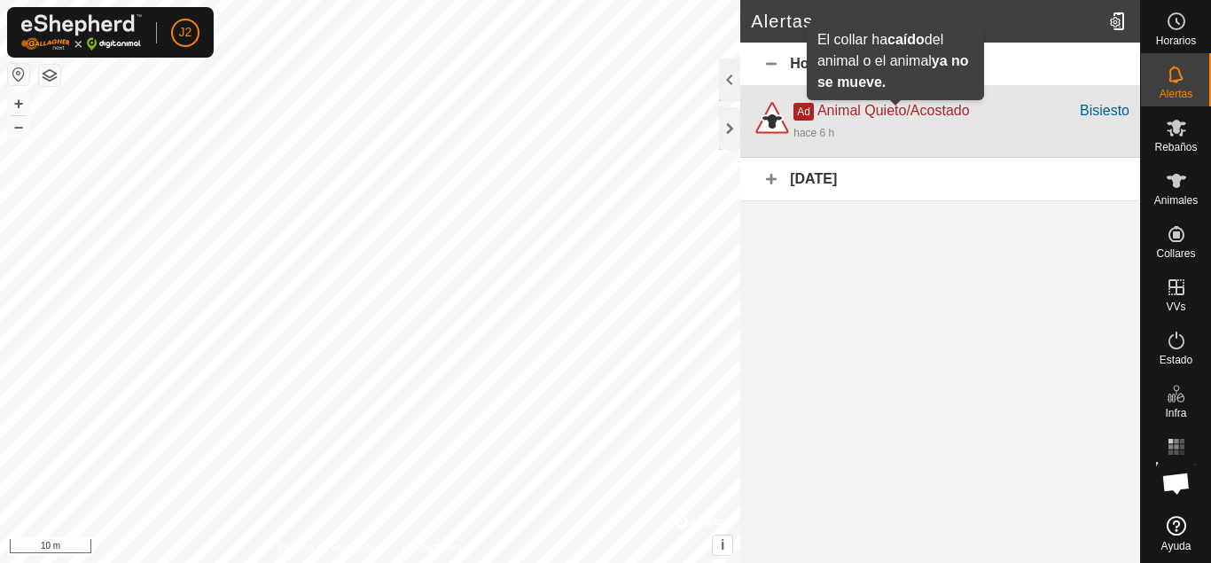
click at [907, 108] on span "Animal Quieto/Acostado" at bounding box center [893, 110] width 152 height 15
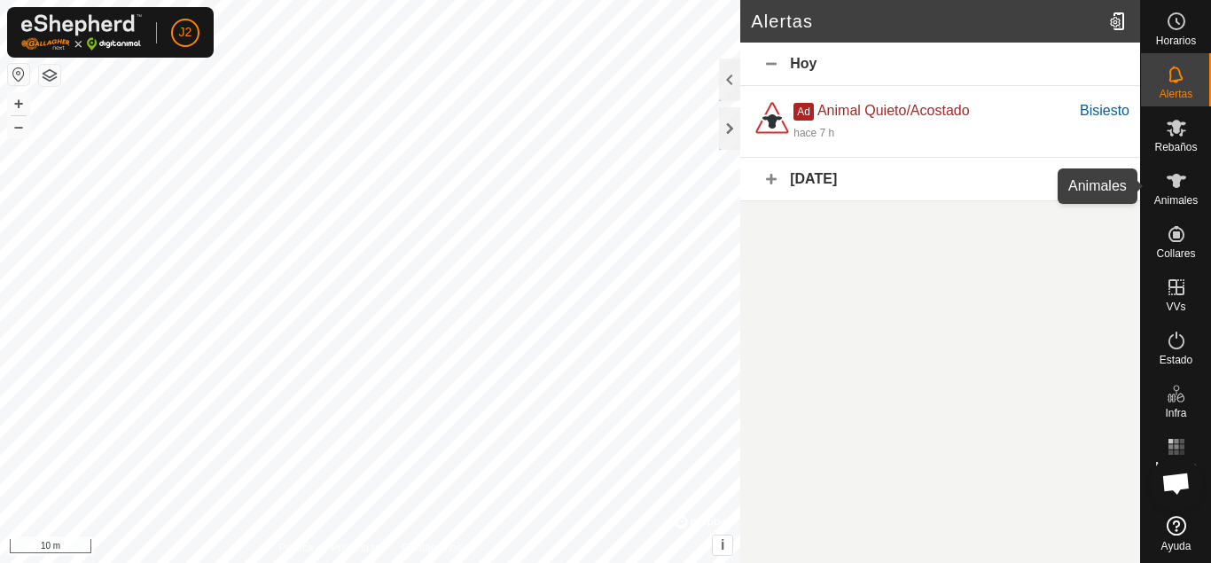
click at [1177, 184] on icon at bounding box center [1175, 181] width 19 height 14
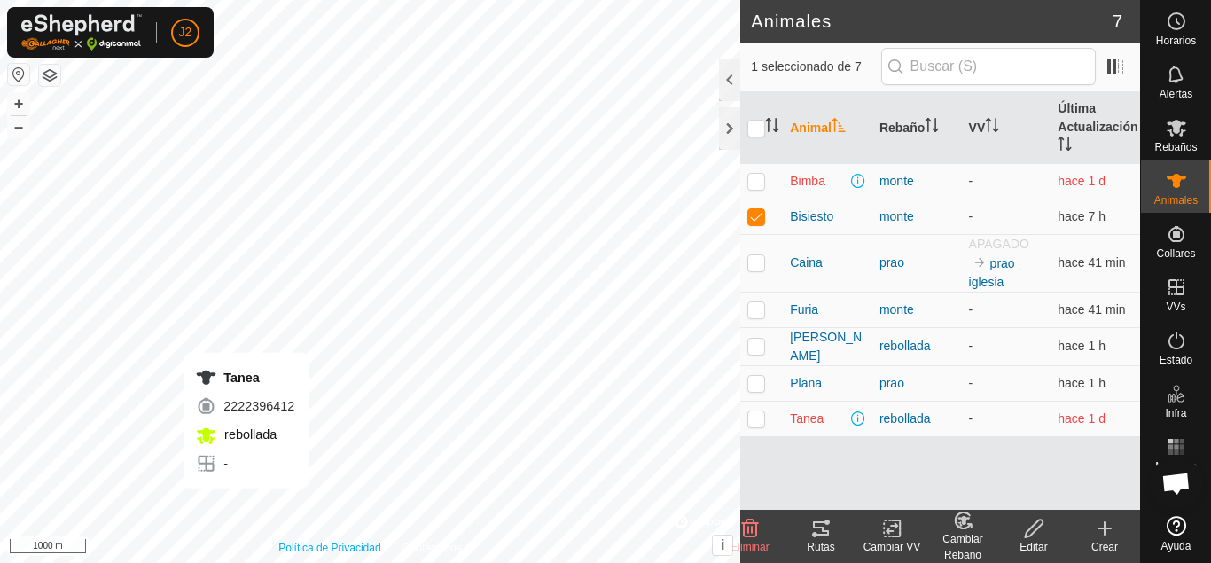
checkbox input "false"
checkbox input "true"
click at [805, 422] on span "Tanea" at bounding box center [807, 418] width 34 height 19
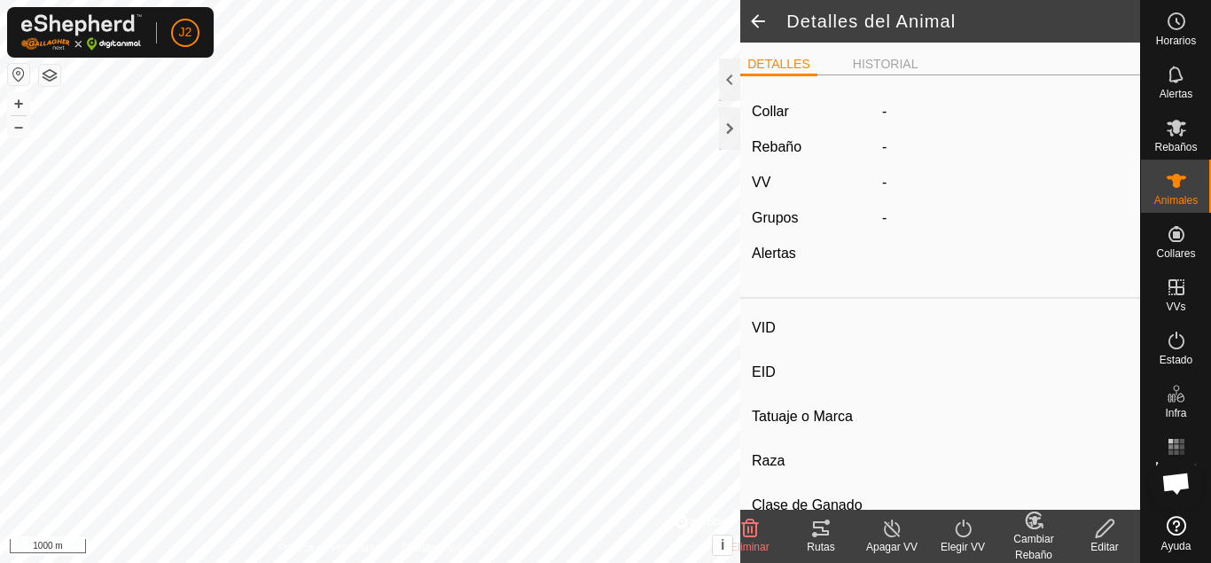
type input "Tanea"
type input "-"
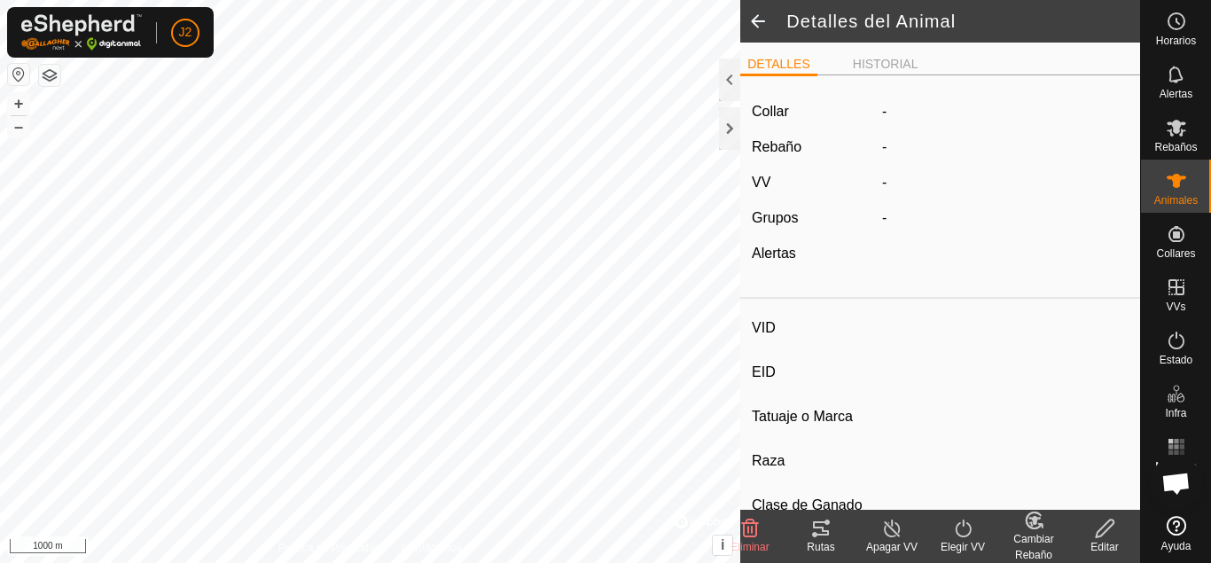
type input "Preñada"
type input "0 kg"
type input "-"
type input "Bimba"
type input "-"
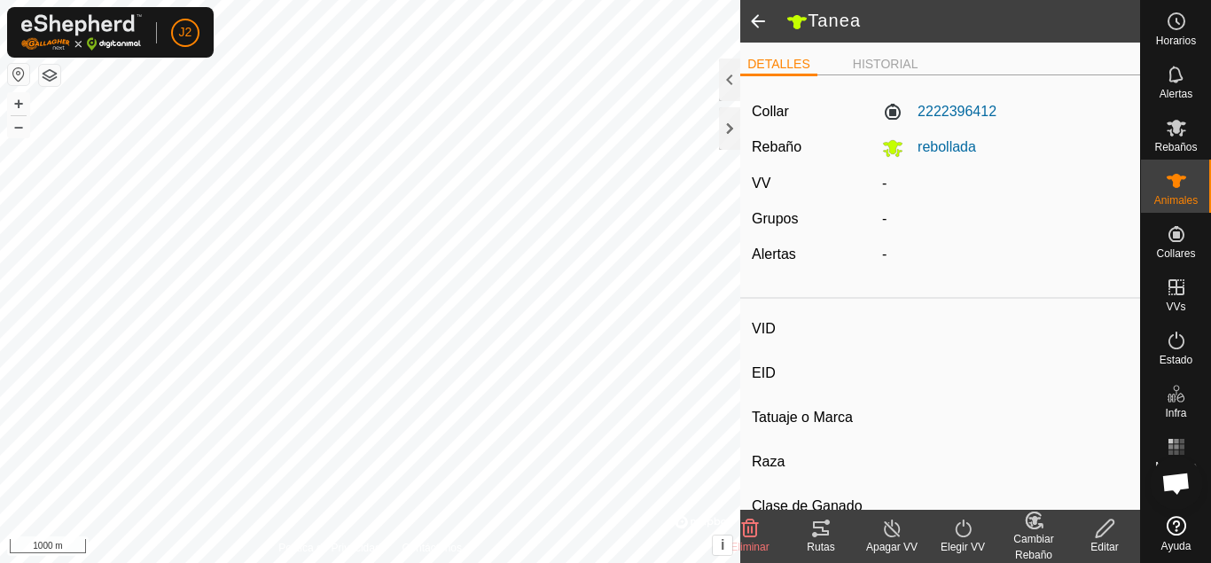
type input "-"
type input "0 kg"
type input "-"
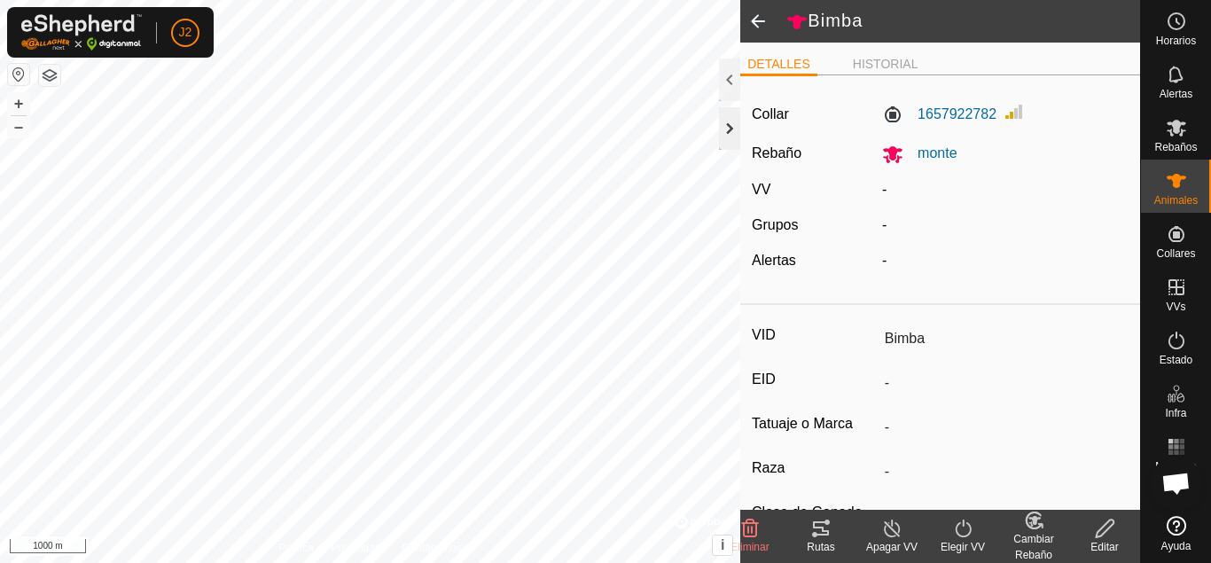
click at [727, 118] on div at bounding box center [729, 128] width 21 height 43
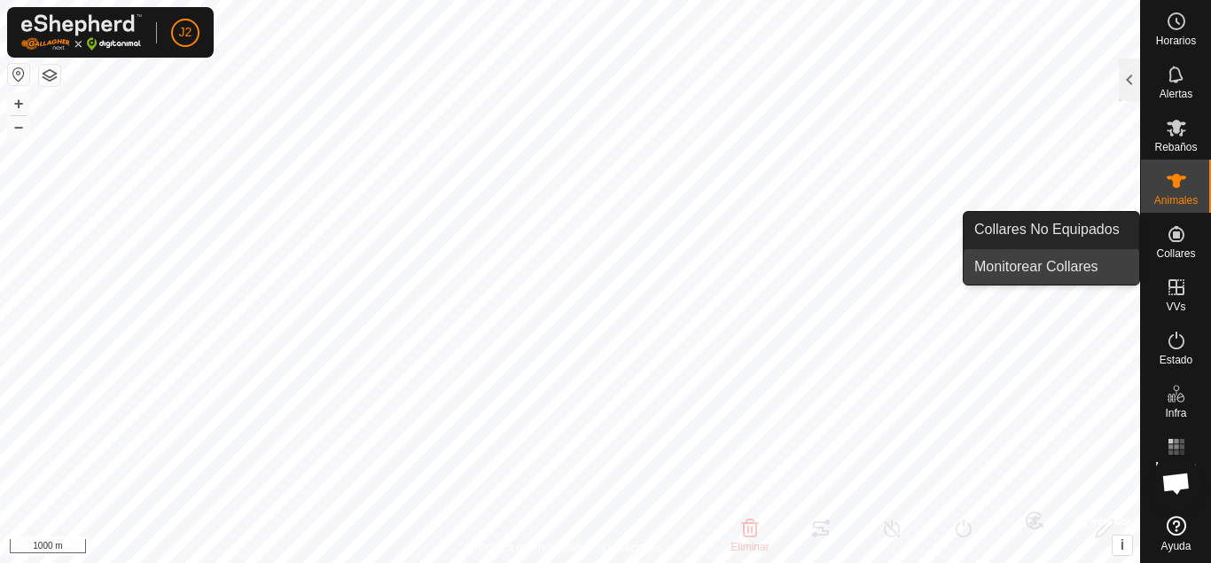
click at [1089, 261] on link "Monitorear Collares" at bounding box center [1050, 266] width 175 height 35
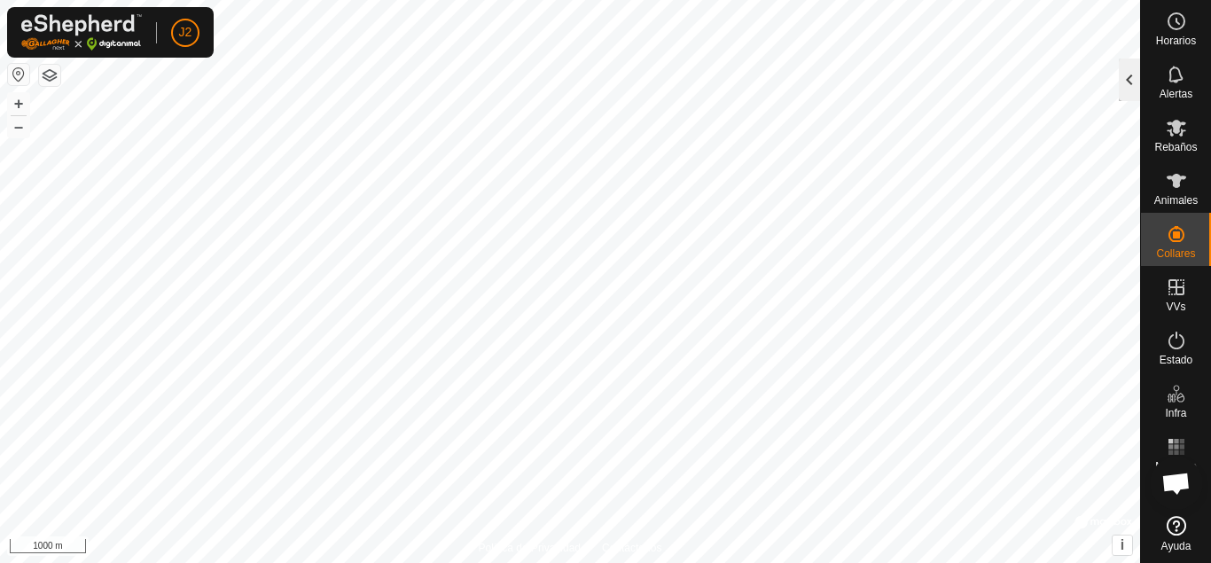
click at [1125, 86] on div at bounding box center [1129, 79] width 21 height 43
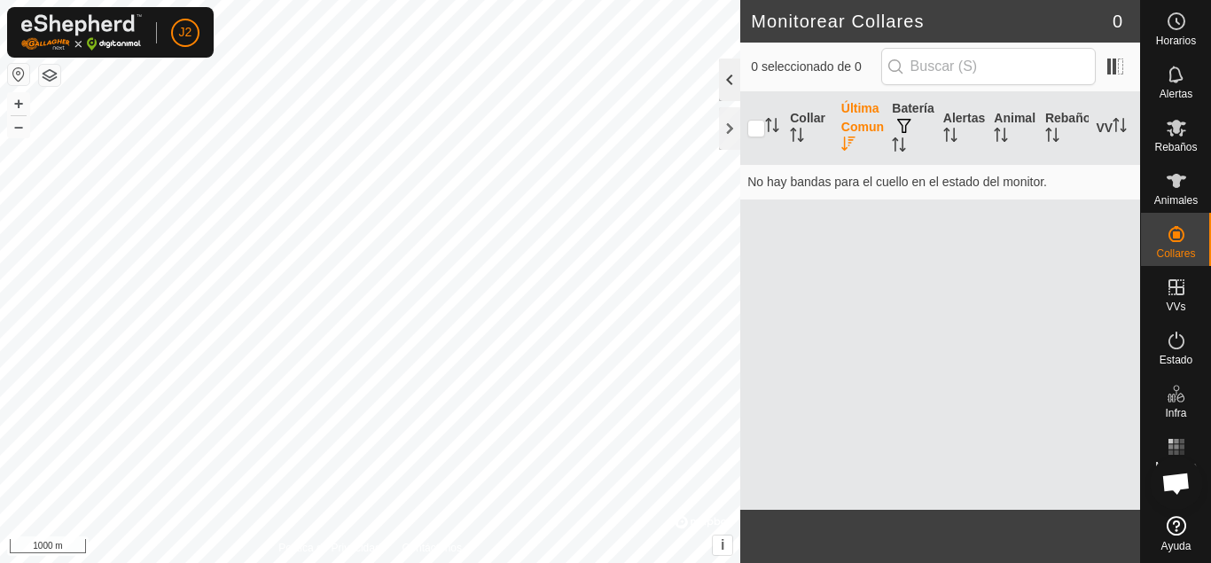
click at [726, 92] on div at bounding box center [729, 79] width 21 height 43
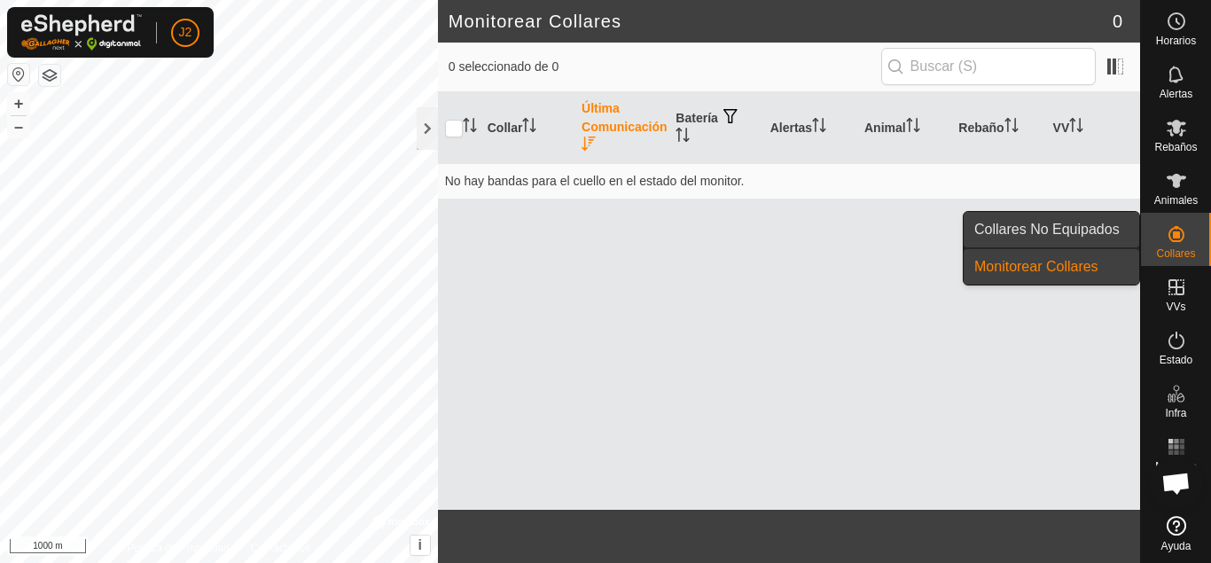
click at [1051, 238] on link "Collares No Equipados" at bounding box center [1050, 229] width 175 height 35
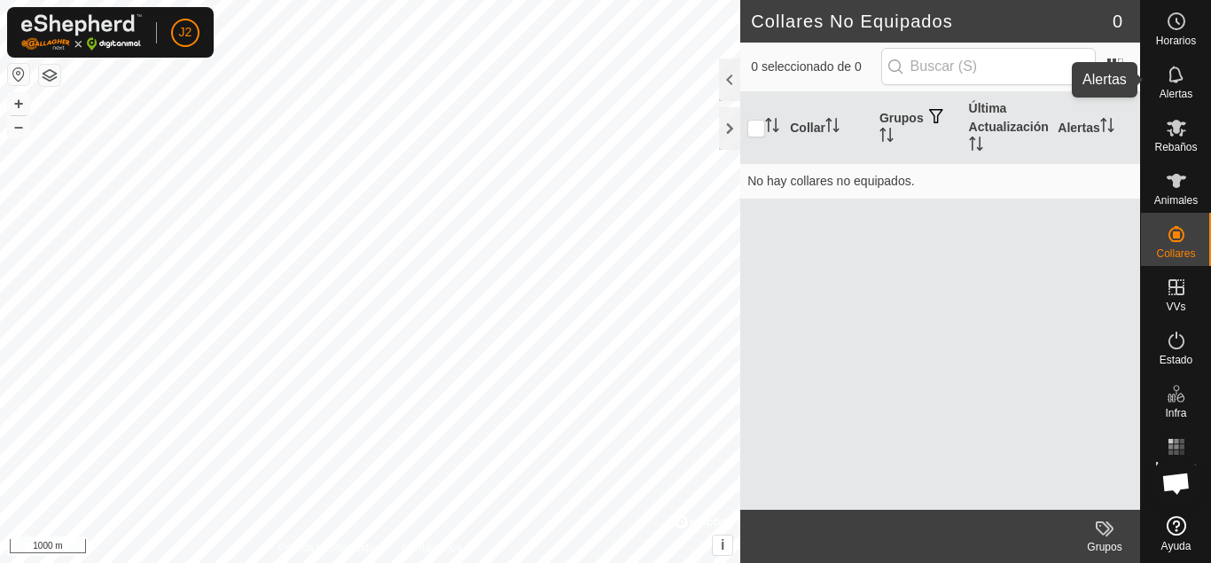
click at [1191, 82] on es-notification-svg-icon at bounding box center [1176, 74] width 32 height 28
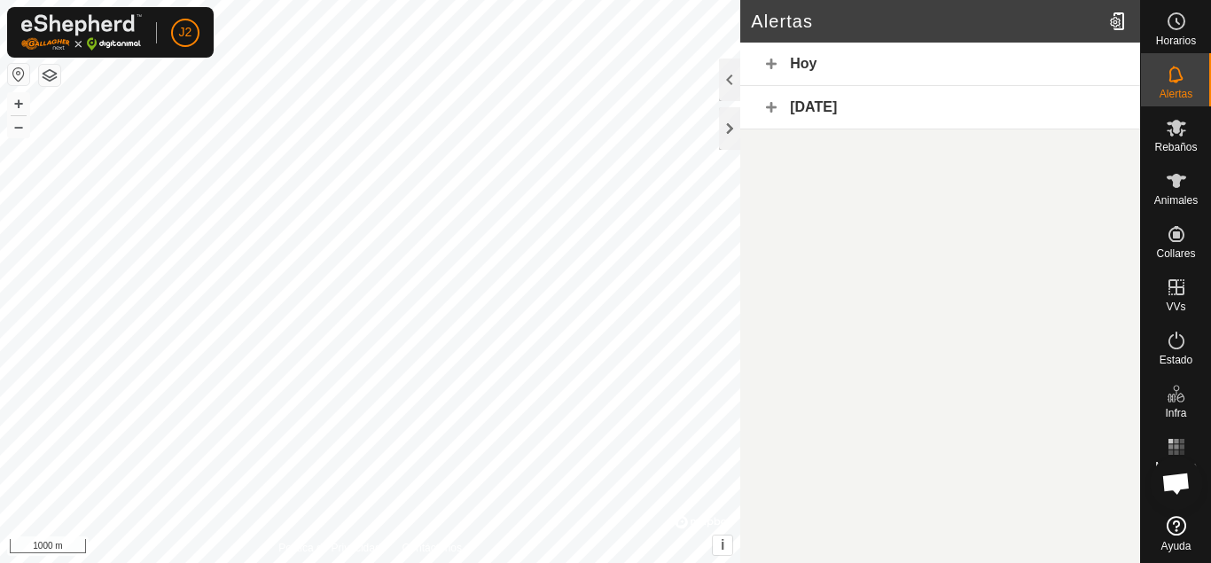
click at [1055, 58] on div "Hoy" at bounding box center [940, 64] width 400 height 43
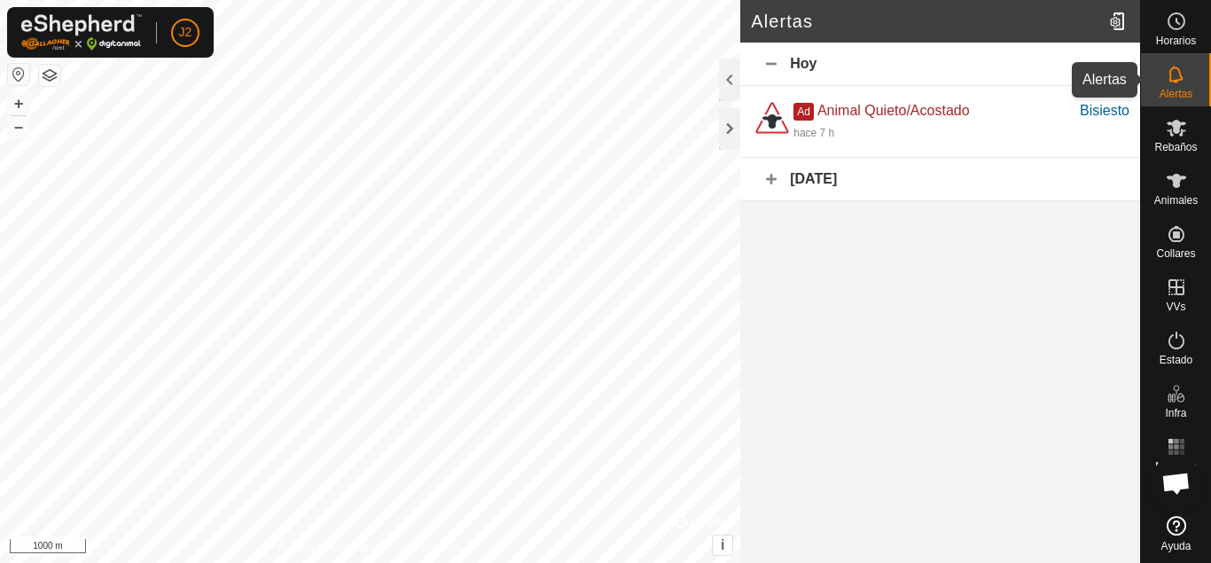
click at [1189, 92] on span "Alertas" at bounding box center [1175, 94] width 33 height 11
click at [725, 125] on div at bounding box center [729, 128] width 21 height 43
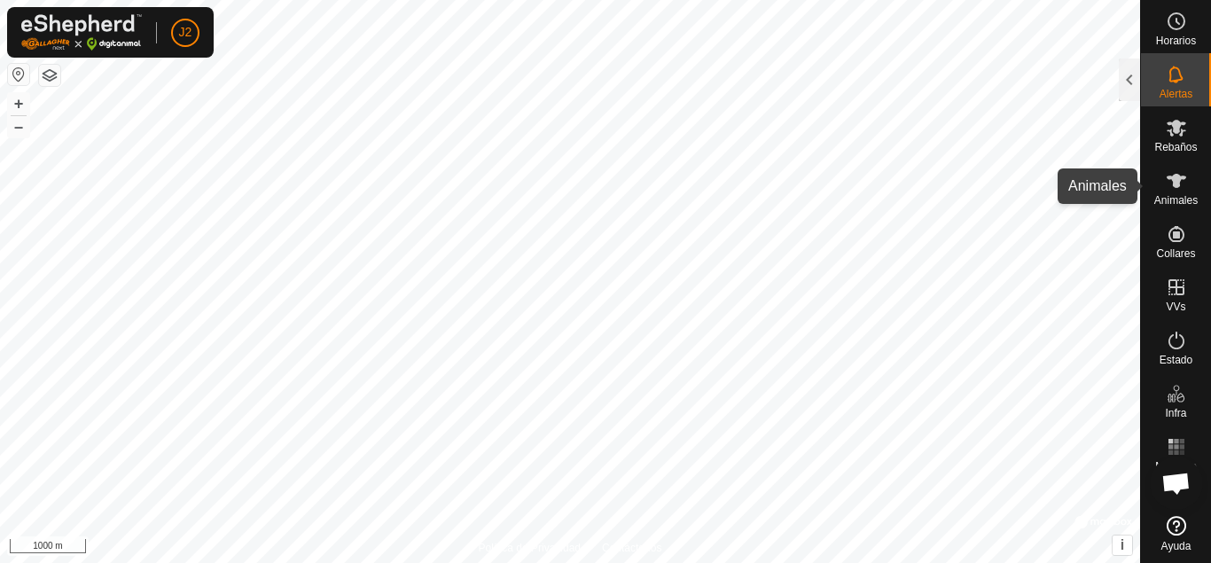
click at [1184, 188] on icon at bounding box center [1176, 180] width 21 height 21
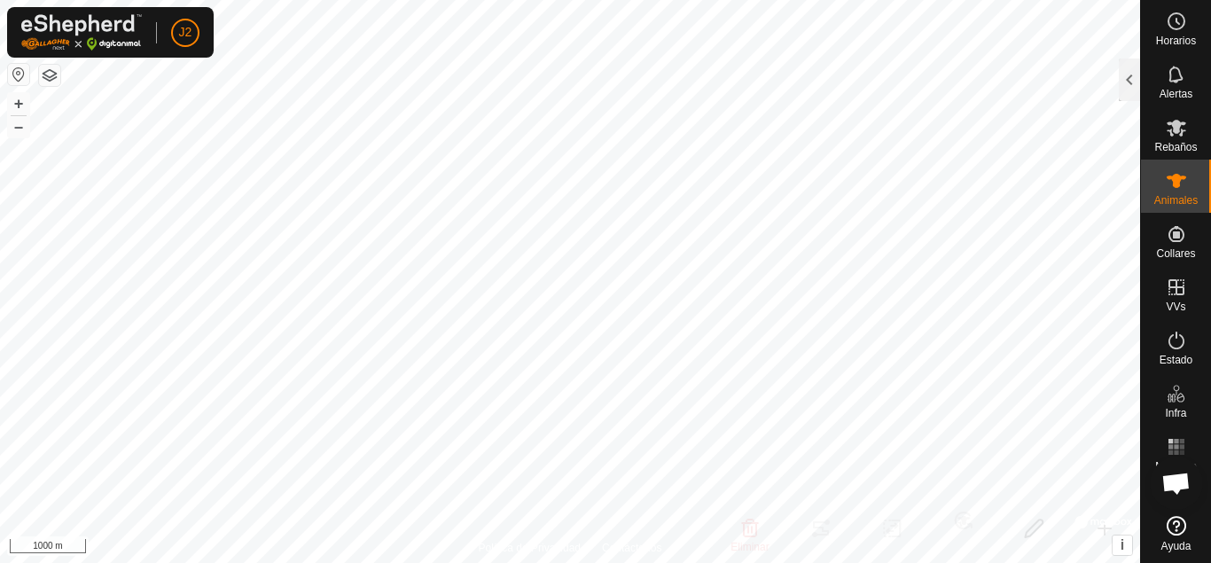
click at [1184, 188] on icon at bounding box center [1176, 180] width 21 height 21
click at [1127, 90] on div at bounding box center [1129, 79] width 21 height 43
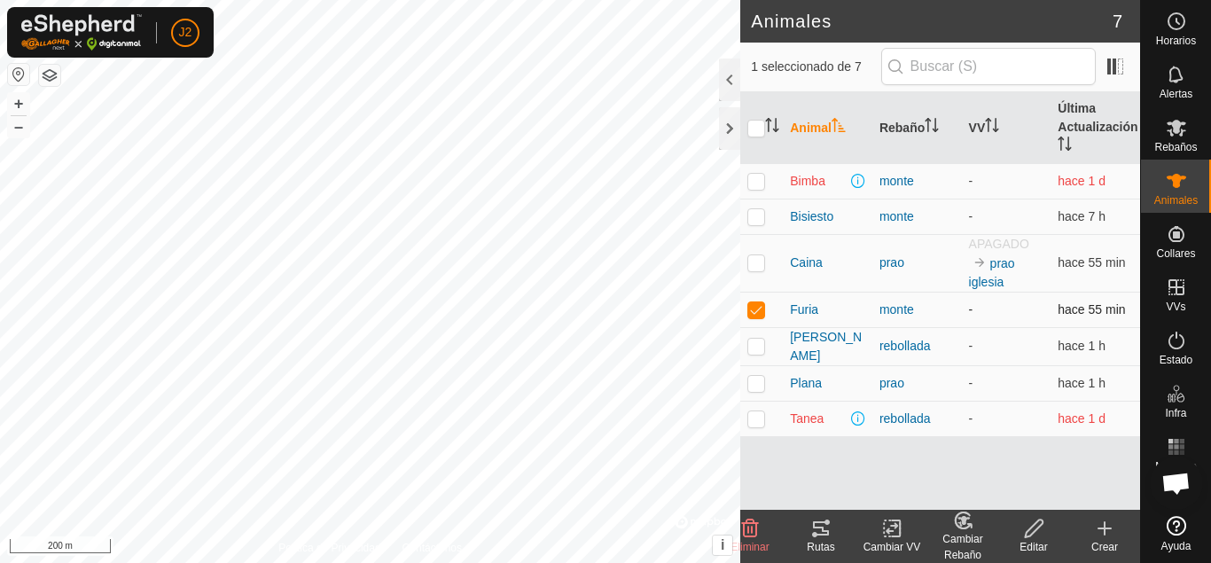
click at [753, 313] on p-checkbox at bounding box center [756, 309] width 18 height 14
checkbox input "false"
click at [818, 378] on span "Plana" at bounding box center [806, 383] width 32 height 19
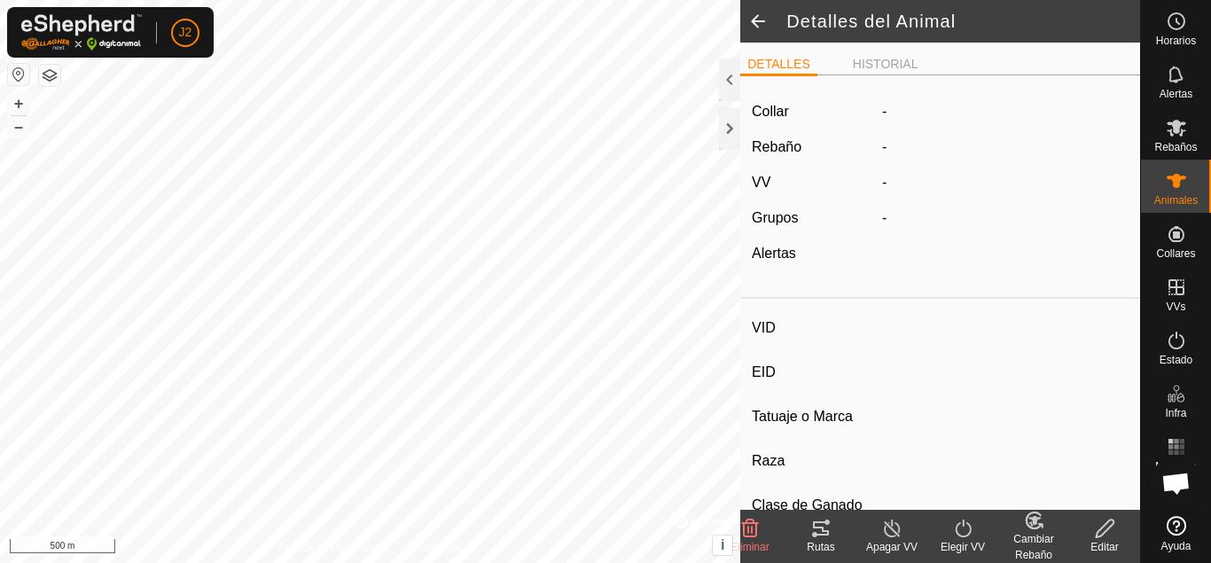
type input "Plana"
type input "-"
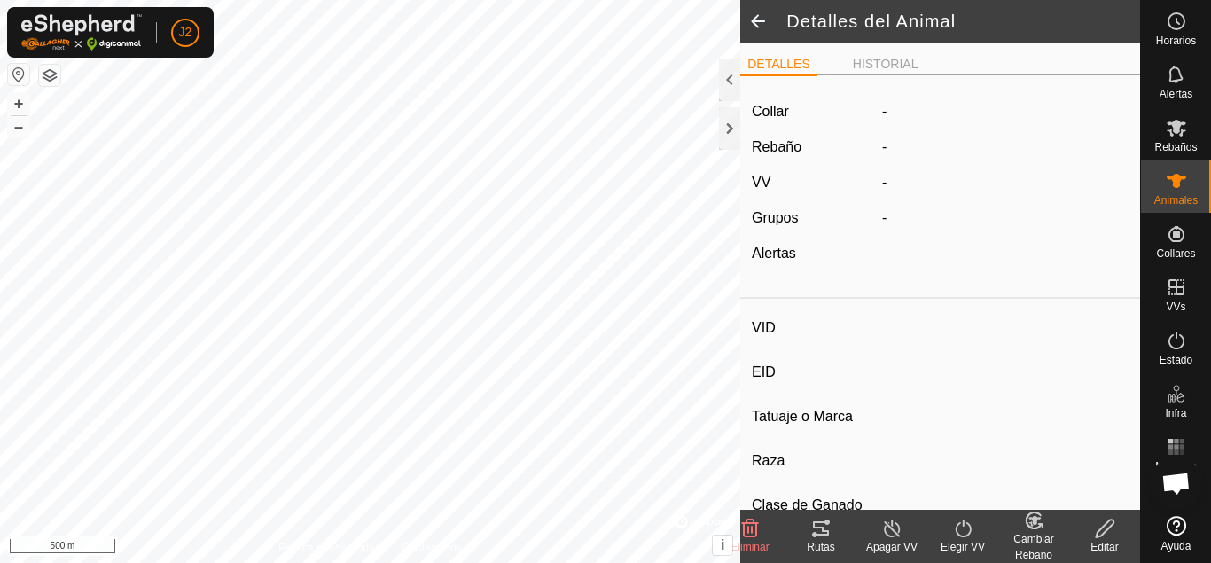
type input "Preñada"
type input "0 kg"
type input "-"
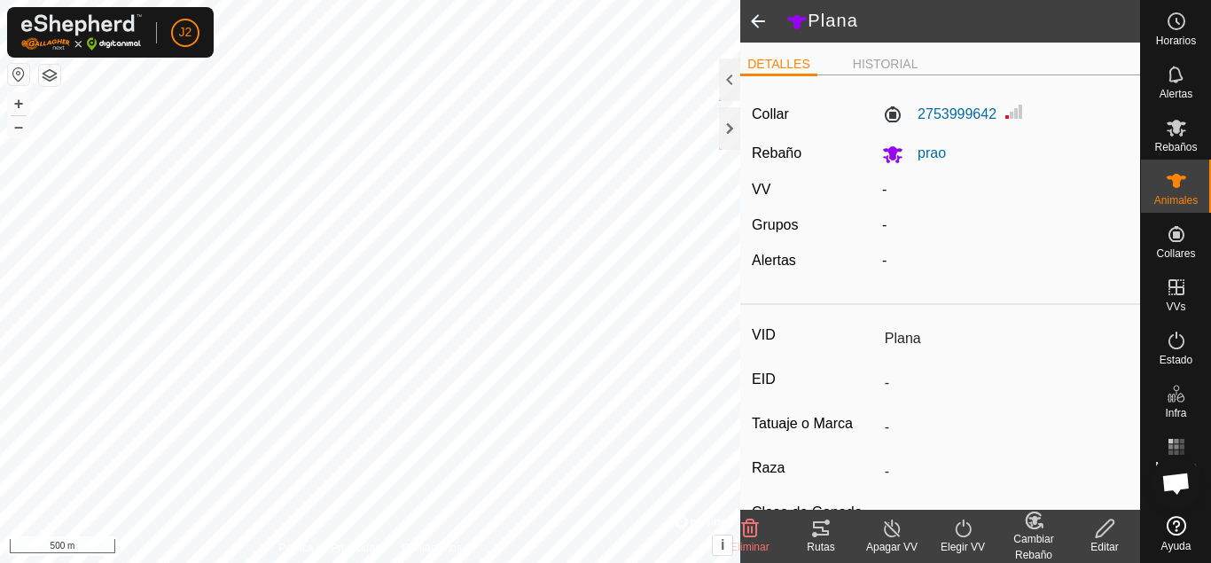
click at [760, 31] on span at bounding box center [757, 21] width 35 height 43
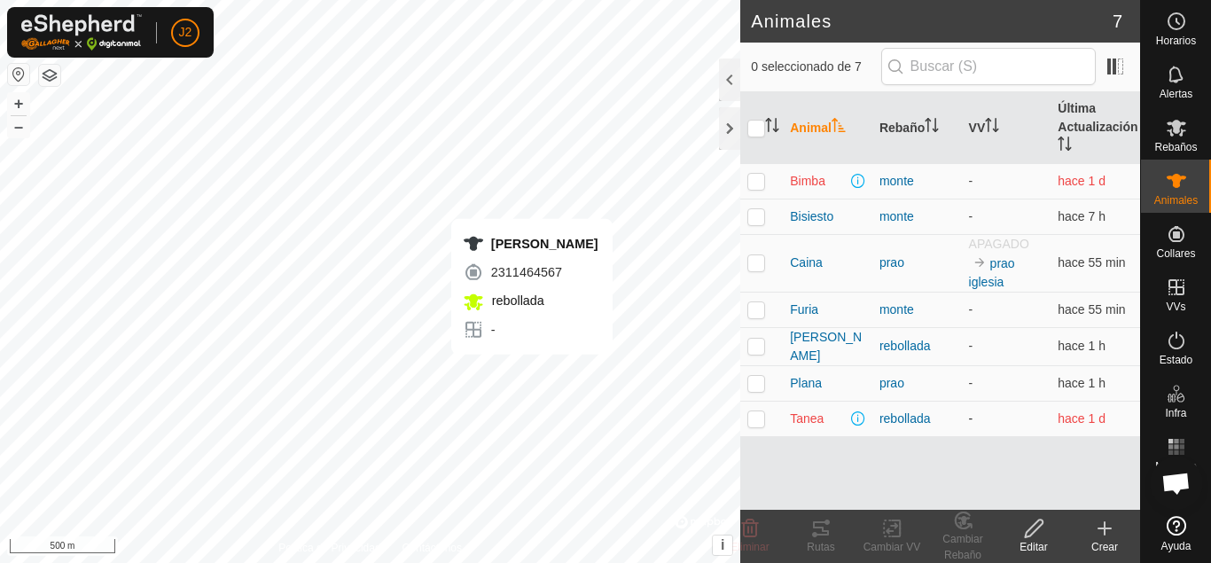
checkbox input "true"
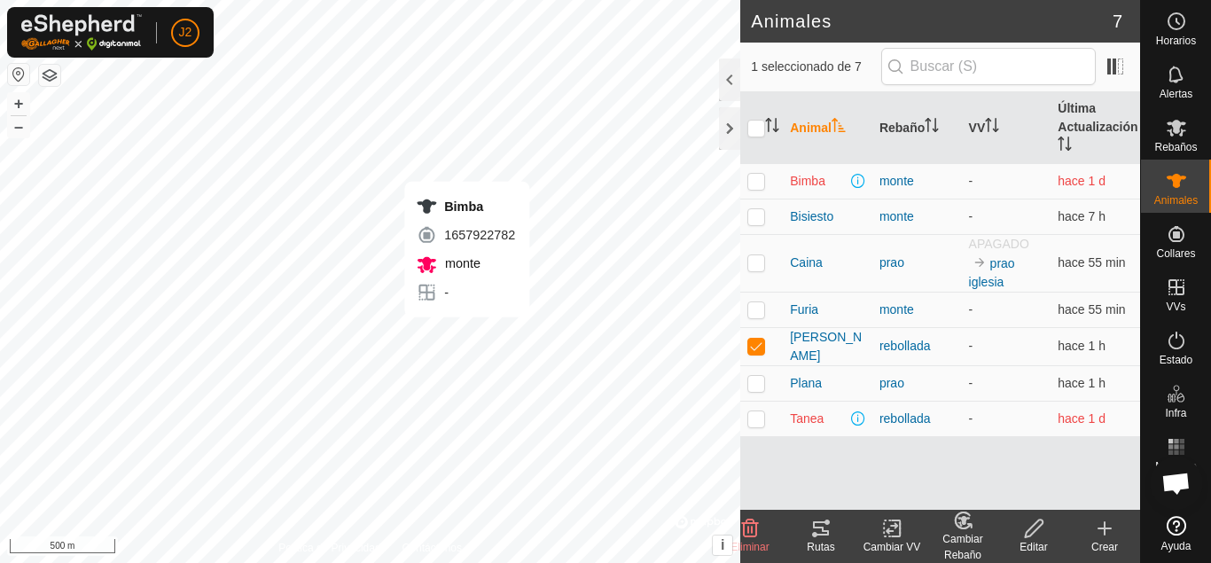
checkbox input "true"
checkbox input "false"
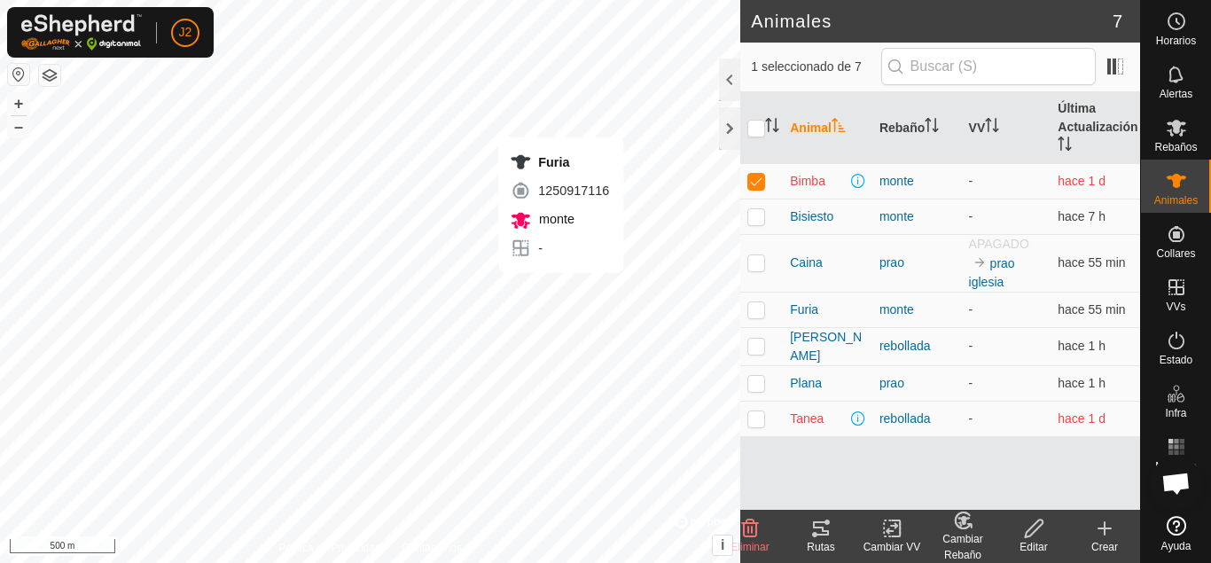
checkbox input "false"
checkbox input "true"
click at [760, 378] on p-checkbox at bounding box center [756, 383] width 18 height 14
checkbox input "false"
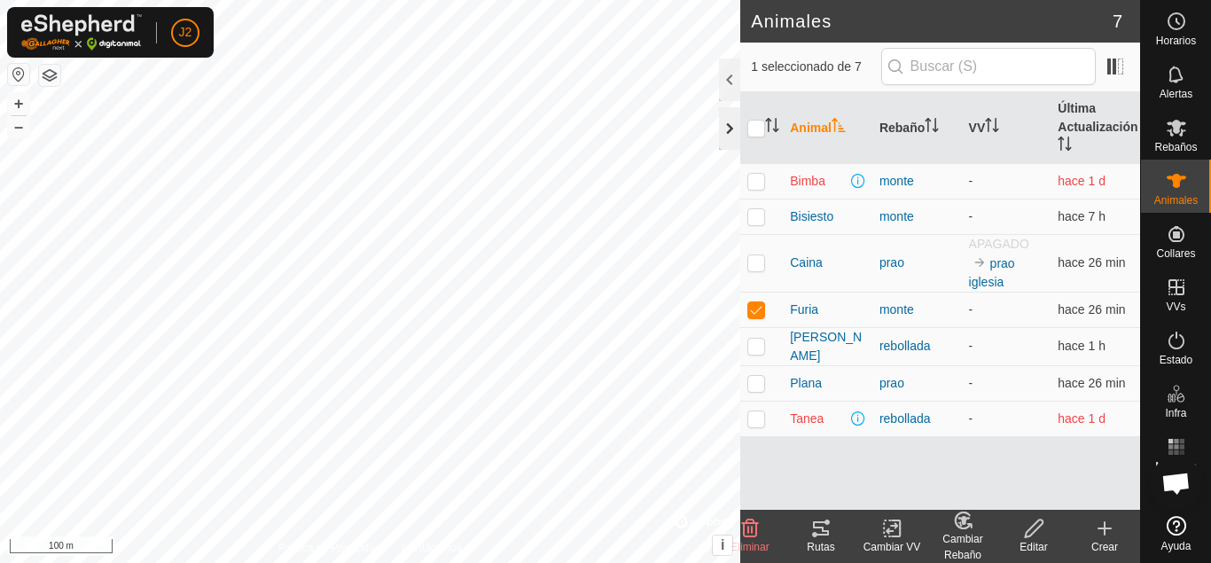
click at [730, 136] on div at bounding box center [729, 128] width 21 height 43
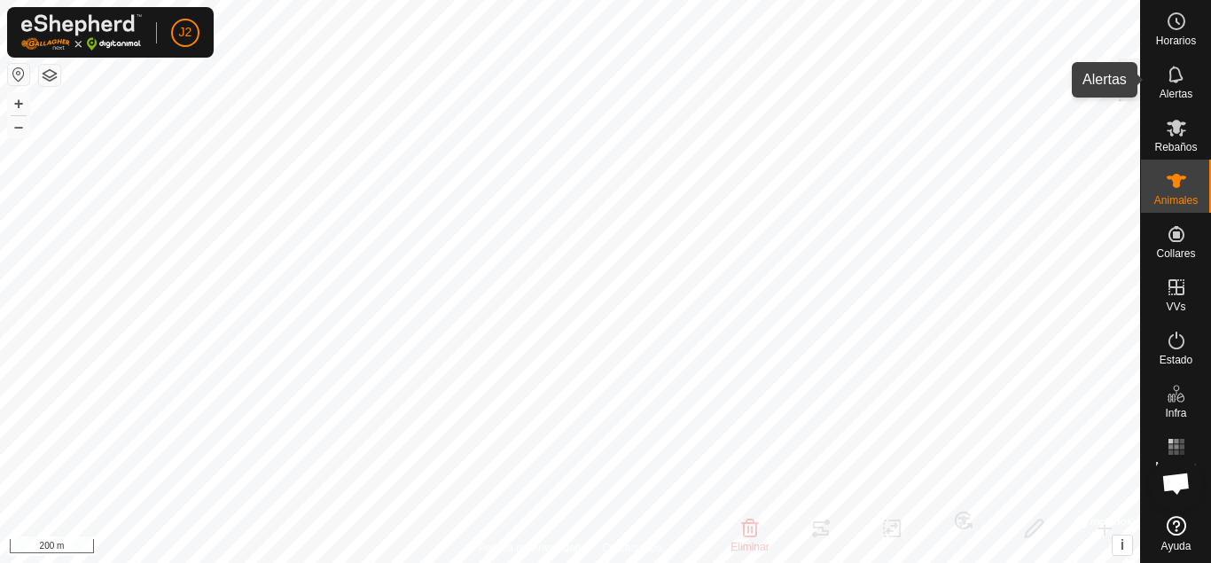
click at [1163, 82] on es-notification-svg-icon at bounding box center [1176, 74] width 32 height 28
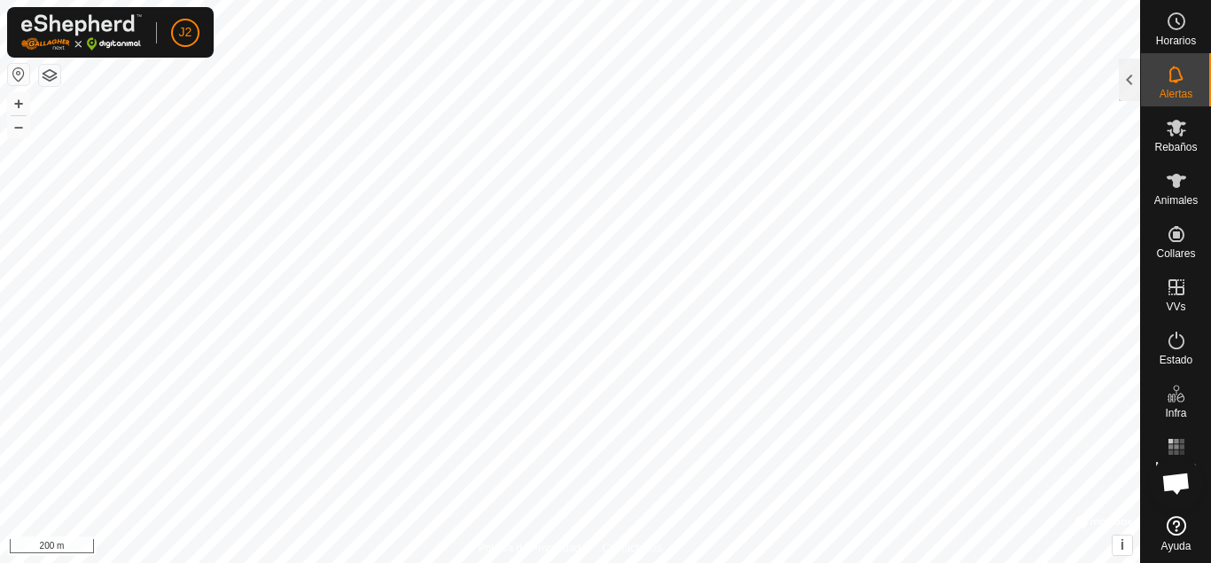
click at [1163, 82] on es-notification-svg-icon at bounding box center [1176, 74] width 32 height 28
click at [1139, 83] on div at bounding box center [1129, 79] width 21 height 43
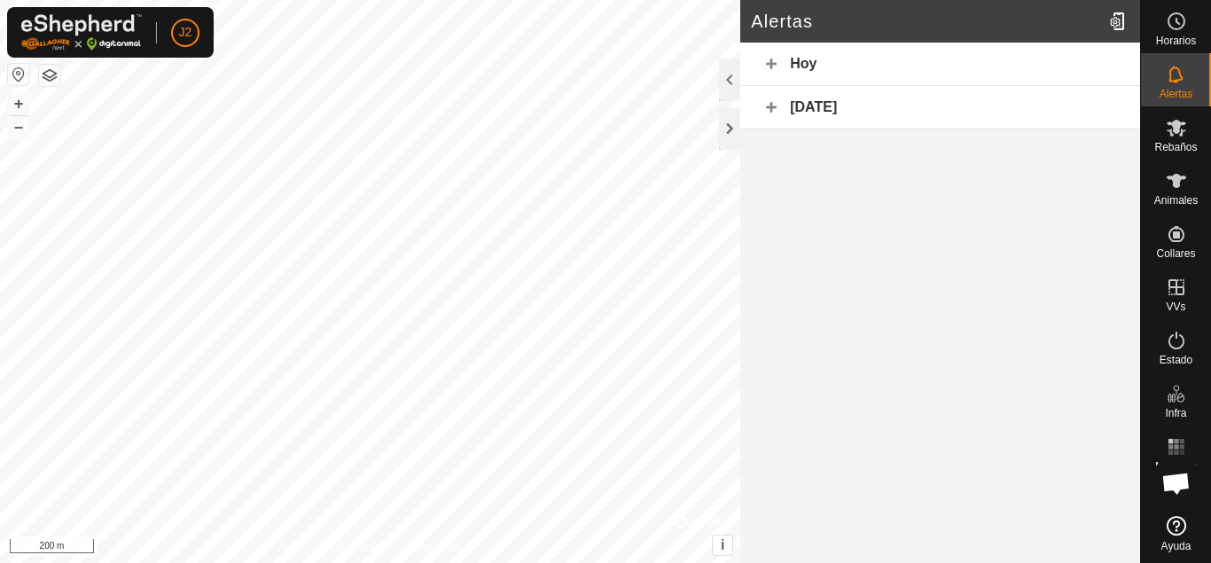
click at [1053, 52] on div "Hoy" at bounding box center [940, 64] width 400 height 43
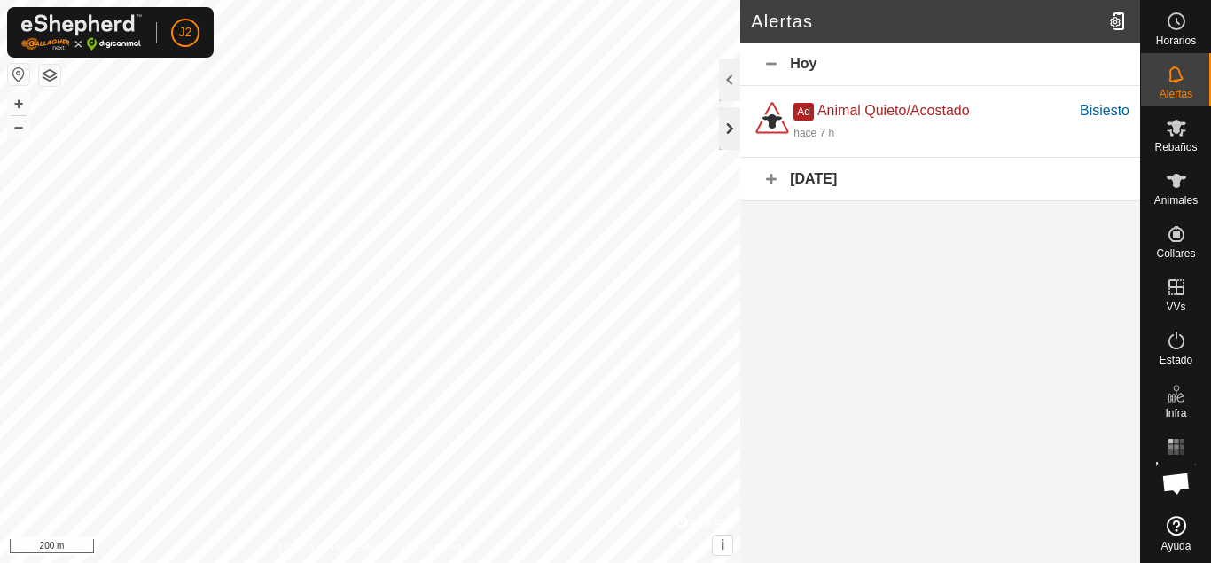
click at [723, 128] on div at bounding box center [729, 128] width 21 height 43
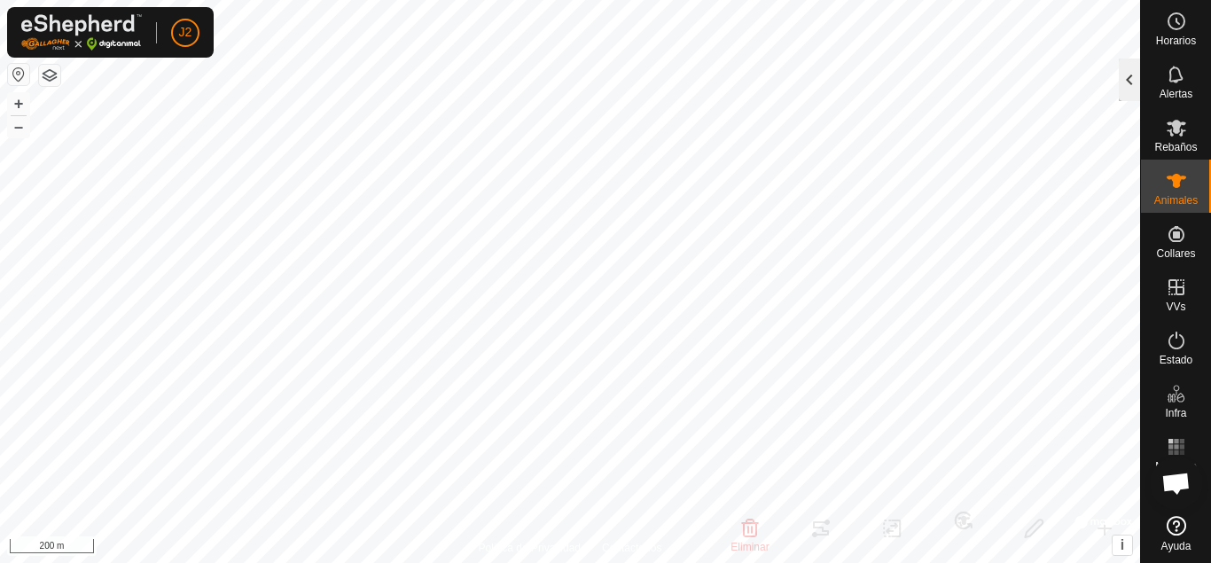
click at [1134, 90] on div at bounding box center [1129, 79] width 21 height 43
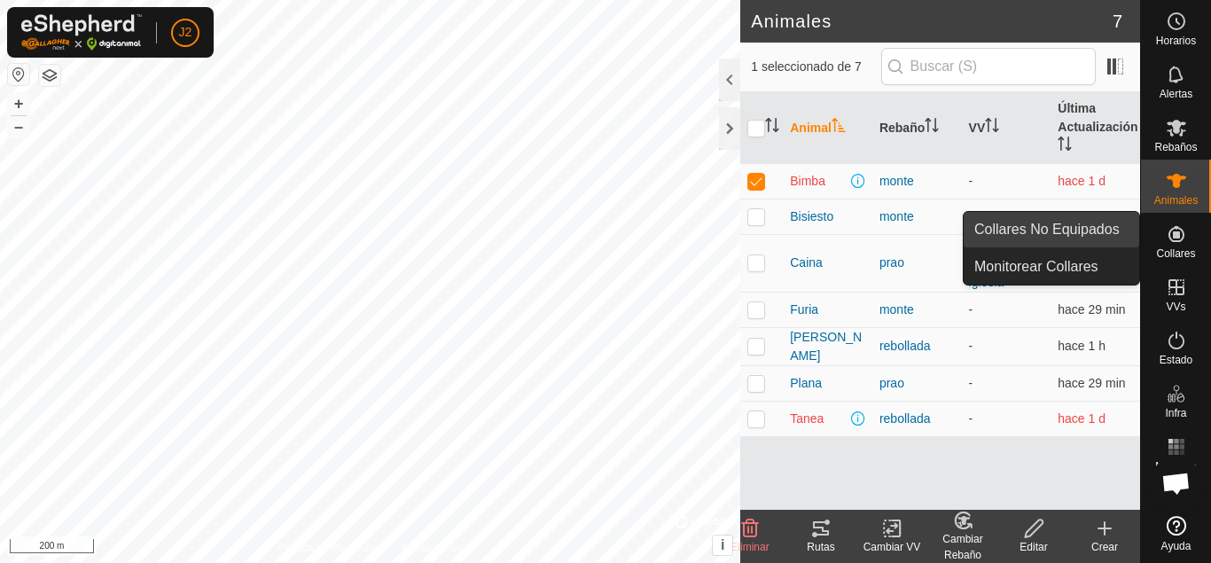
click at [1069, 230] on link "Collares No Equipados" at bounding box center [1050, 229] width 175 height 35
